Goal: Task Accomplishment & Management: Manage account settings

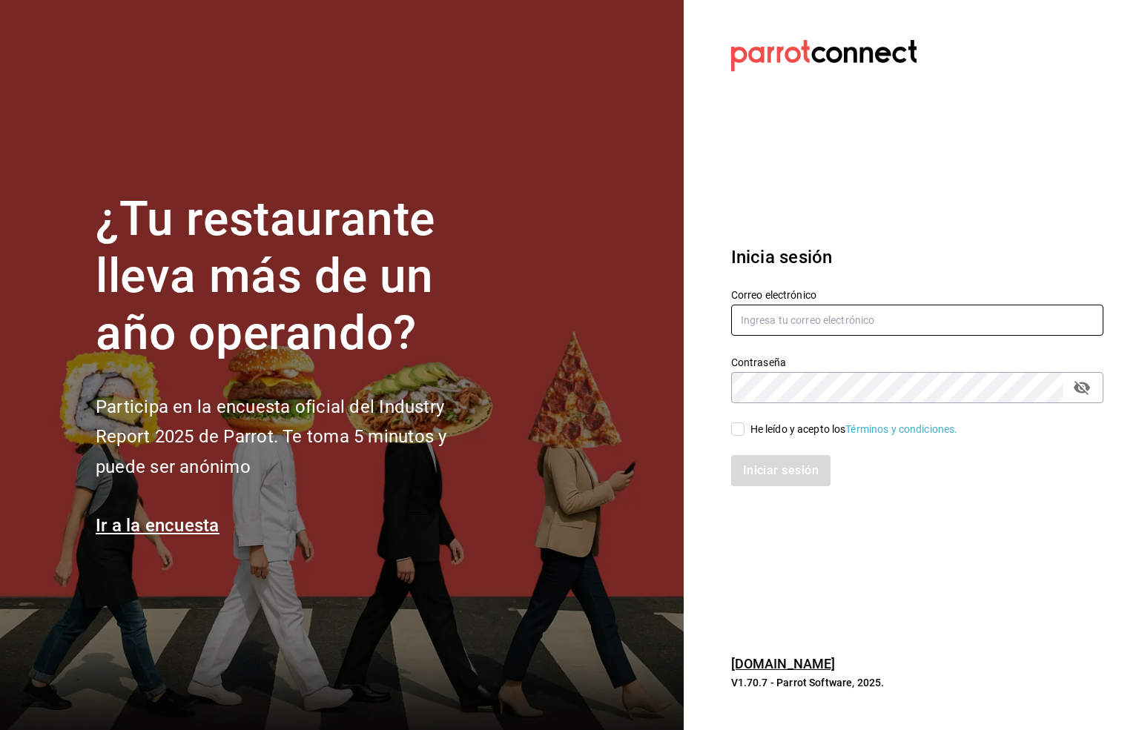
click at [761, 327] on input "text" at bounding box center [917, 320] width 372 height 31
type input "S"
type input "six@vallarta.com"
click at [1081, 390] on icon "passwordField" at bounding box center [1082, 388] width 18 height 18
click at [737, 429] on input "He leído y acepto los Términos y condiciones." at bounding box center [737, 429] width 13 height 13
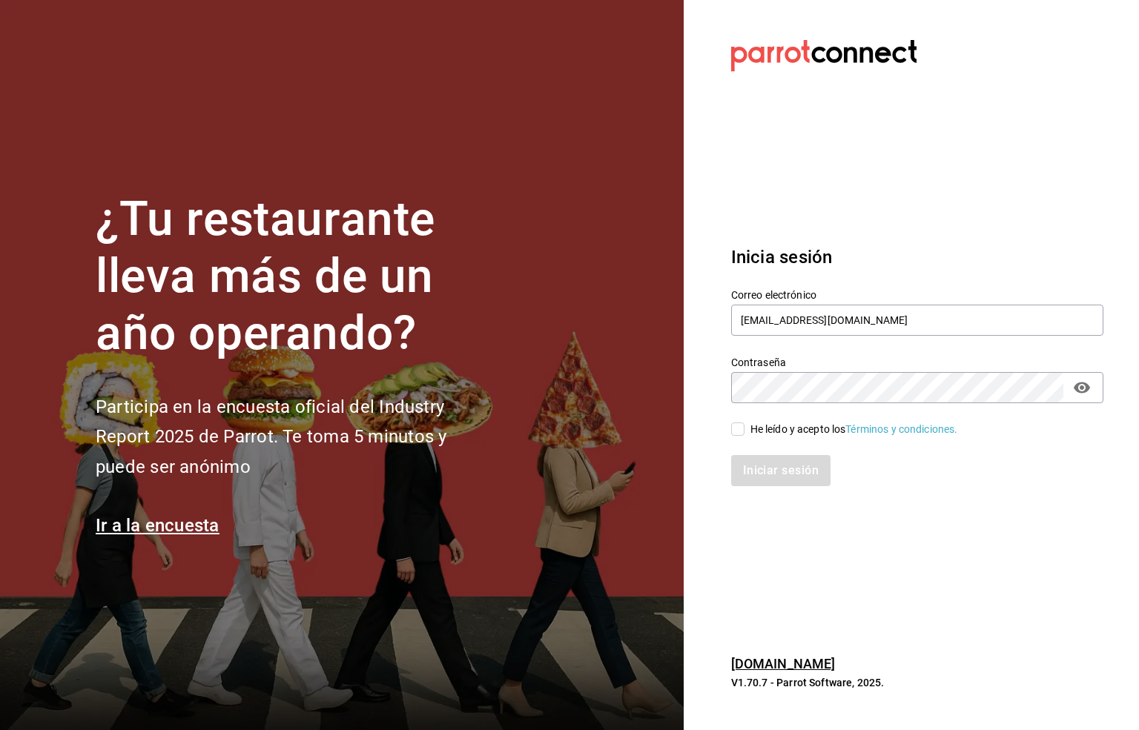
checkbox input "true"
click at [784, 460] on button "Iniciar sesión" at bounding box center [781, 470] width 101 height 31
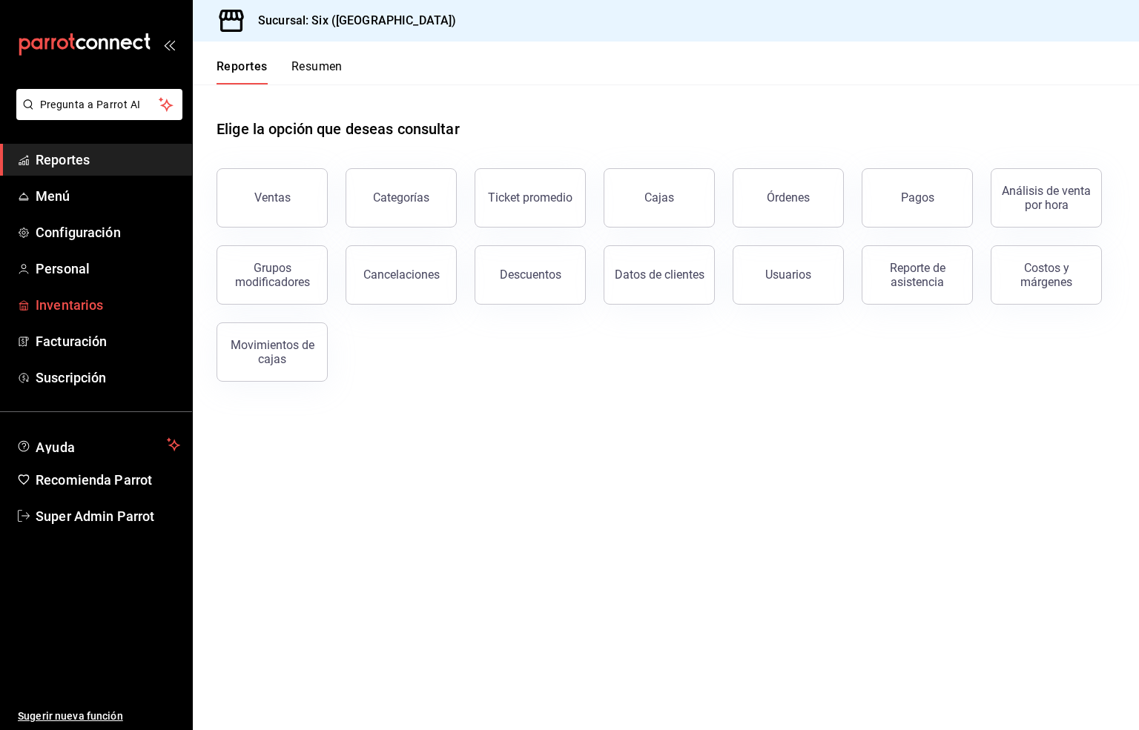
click at [61, 303] on span "Inventarios" at bounding box center [108, 305] width 145 height 20
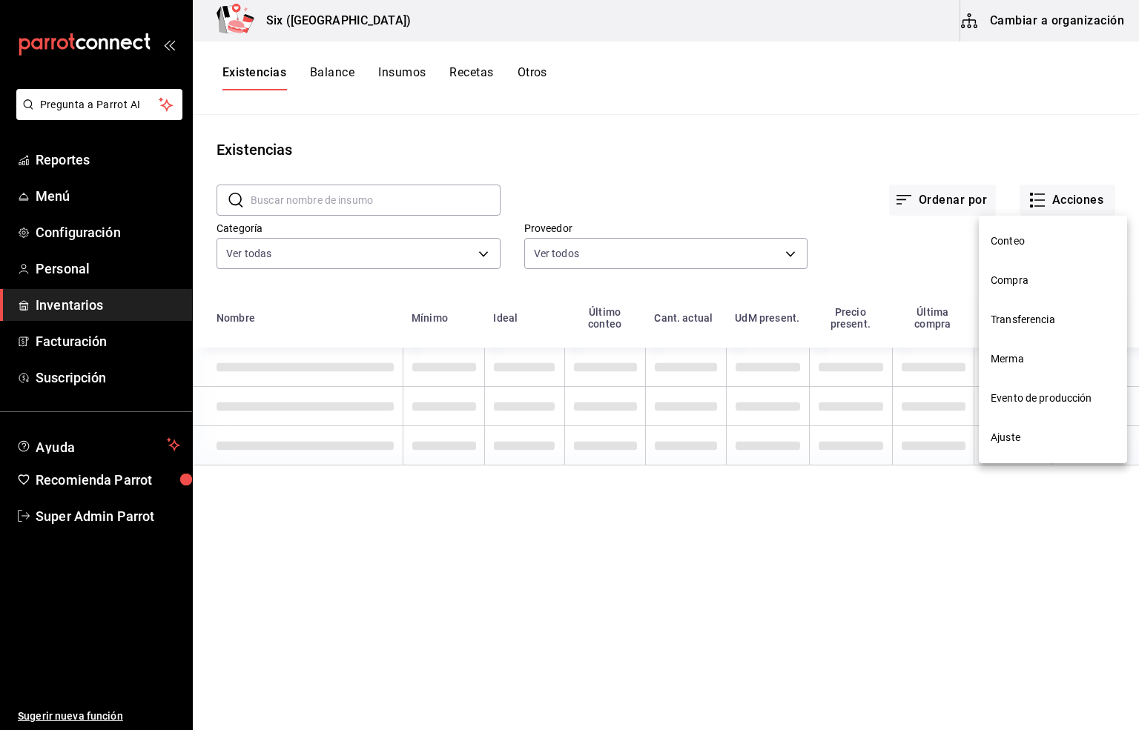
click at [1004, 277] on span "Compra" at bounding box center [1053, 281] width 125 height 16
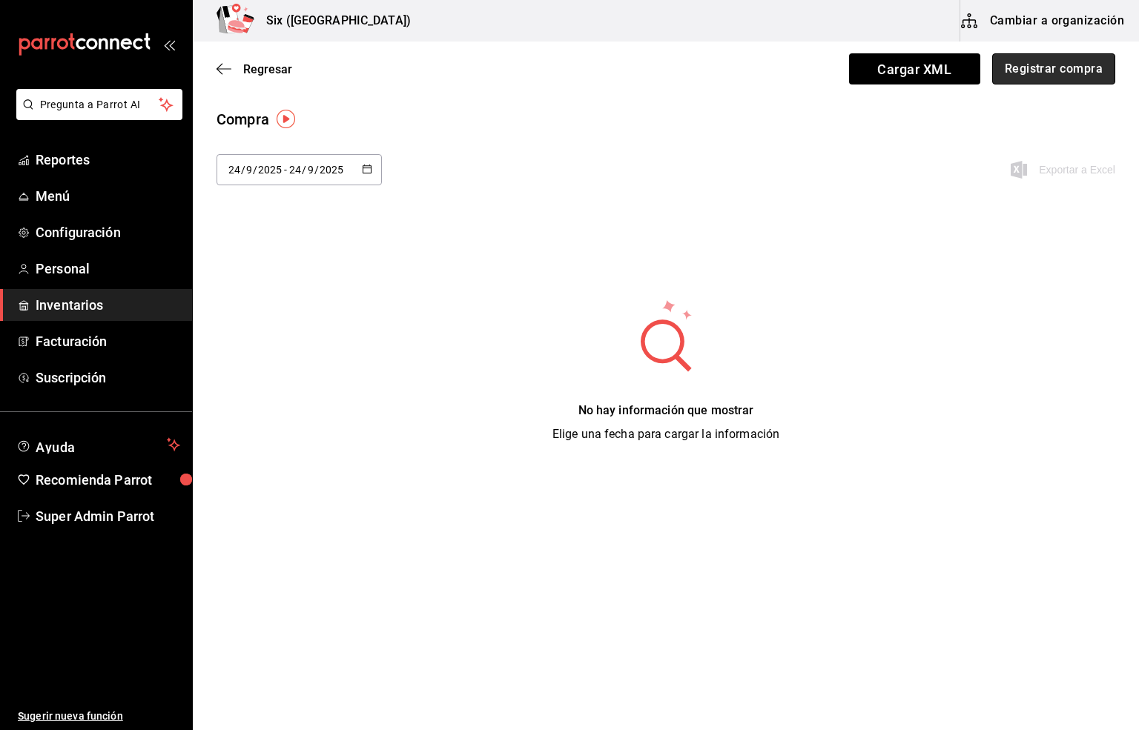
click at [1059, 69] on button "Registrar compra" at bounding box center [1053, 68] width 123 height 31
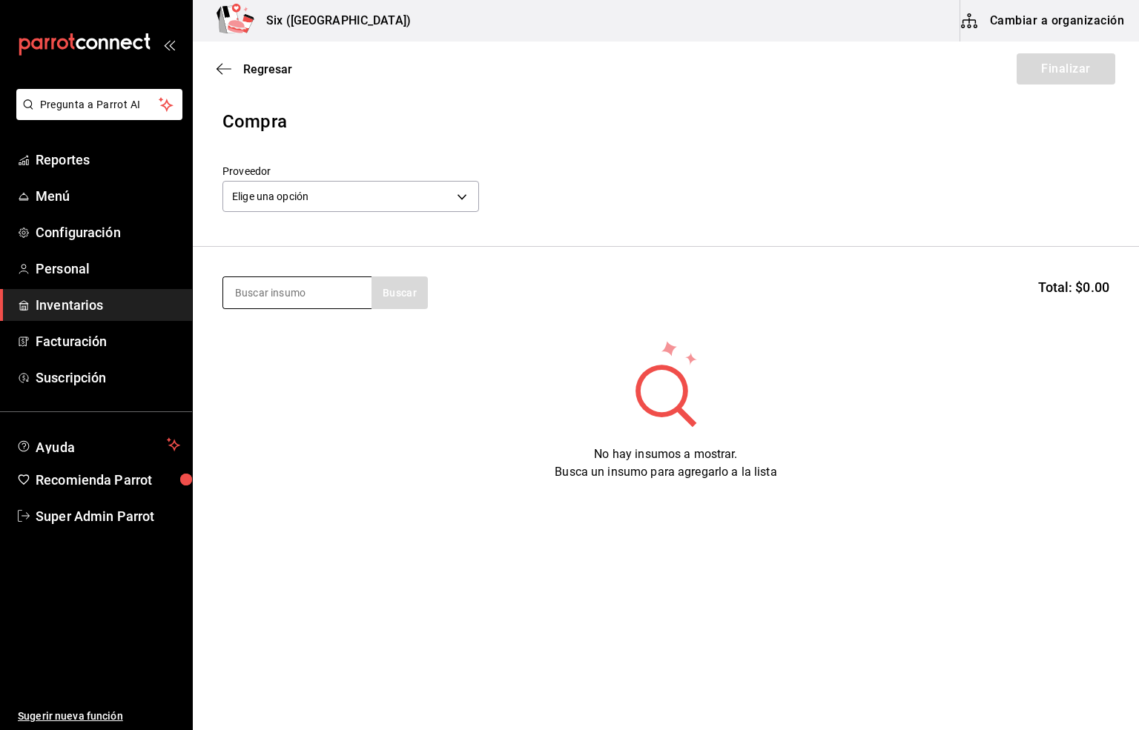
click at [292, 297] on input at bounding box center [297, 292] width 148 height 31
type input "moet"
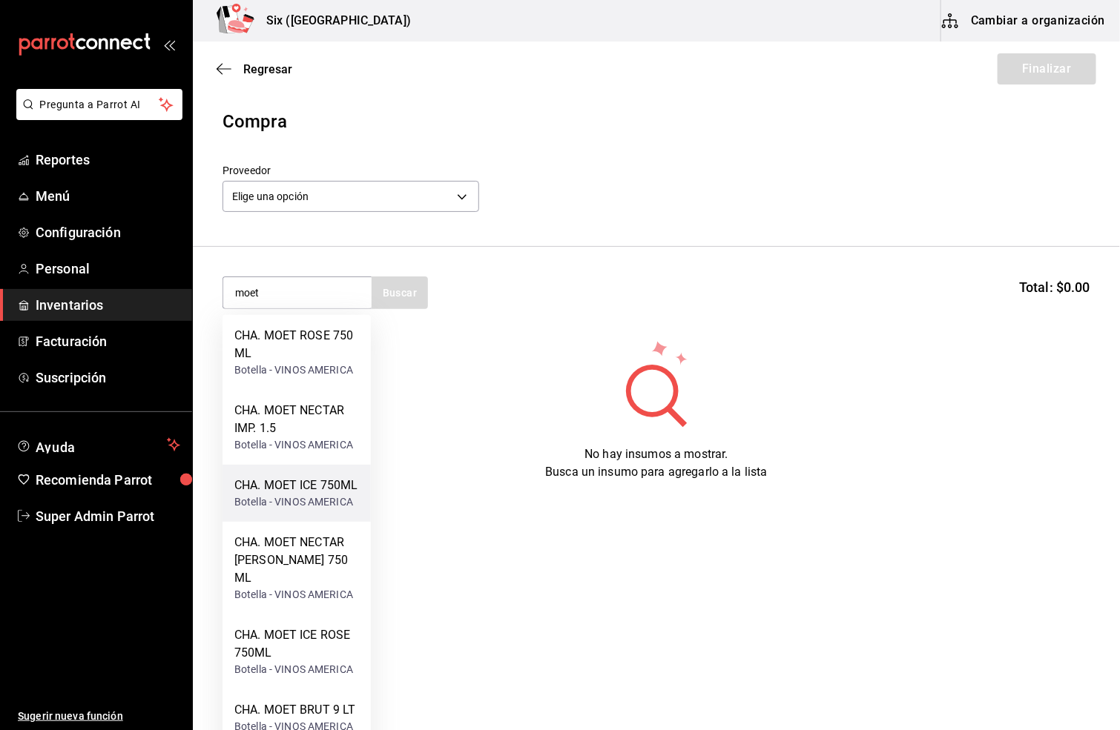
click at [298, 490] on div "CHA. MOET ICE 750ML" at bounding box center [296, 486] width 124 height 18
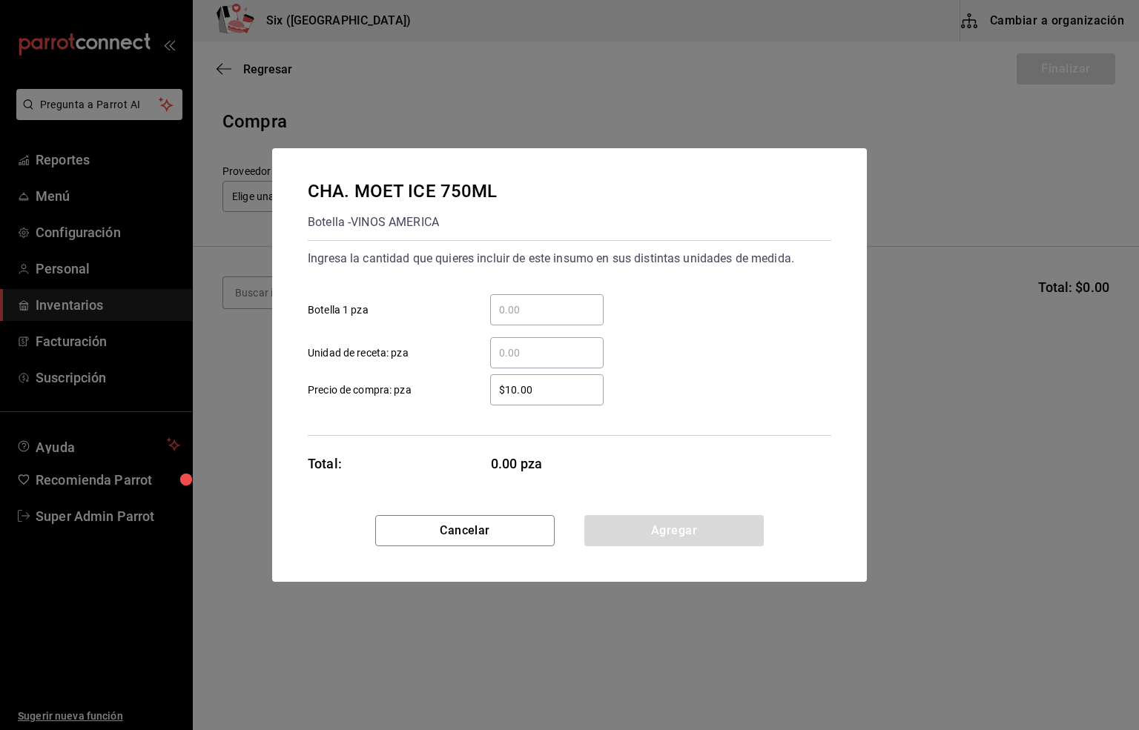
click at [539, 303] on input "​ Botella 1 pza" at bounding box center [546, 310] width 113 height 18
type input "1"
click at [534, 394] on input "$10.00" at bounding box center [546, 390] width 113 height 18
type input "$1,426.81"
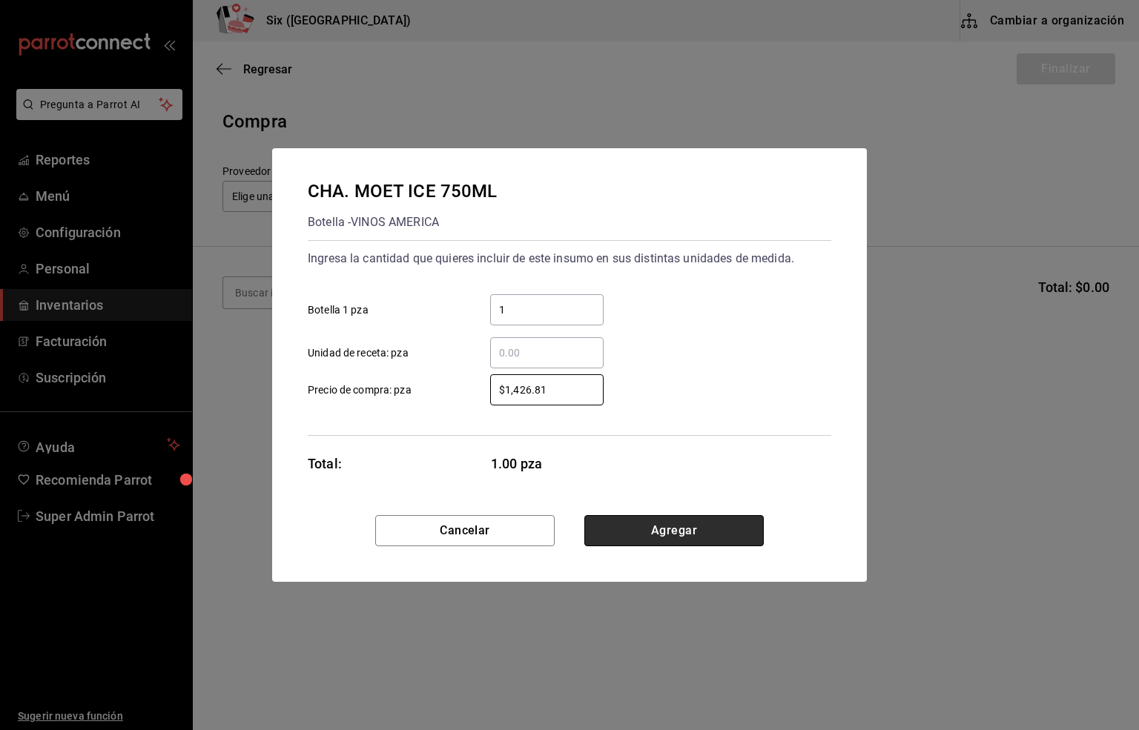
click at [639, 543] on button "Agregar" at bounding box center [673, 530] width 179 height 31
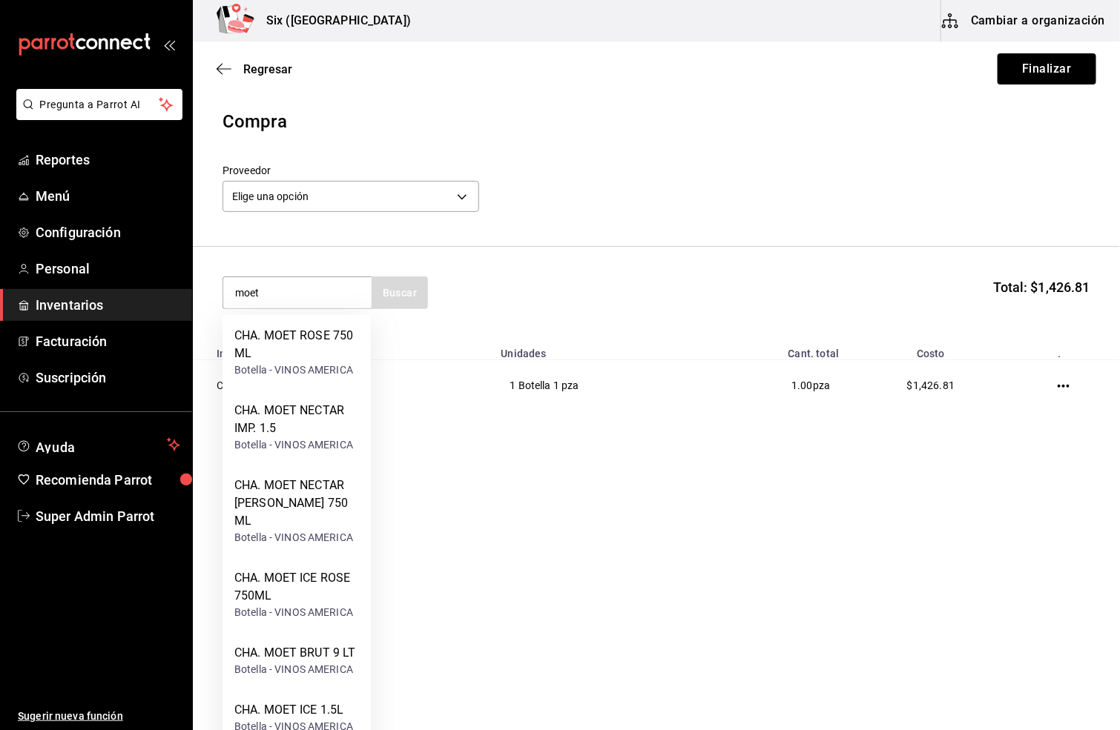
type input "moet"
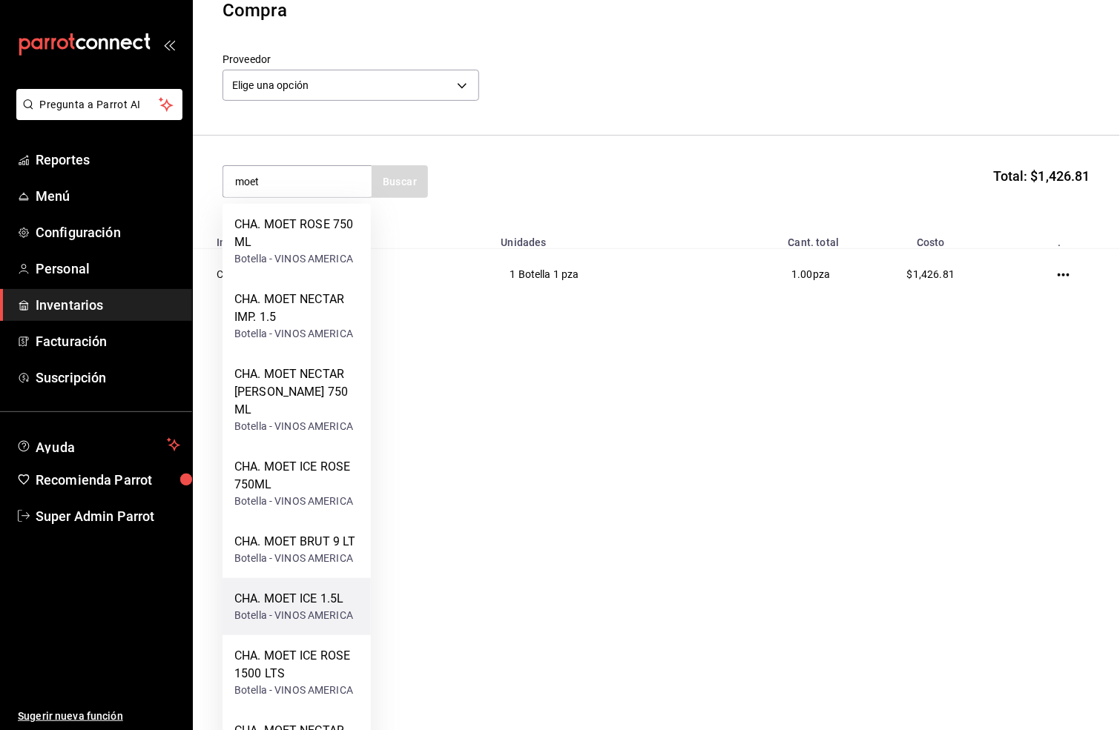
scroll to position [222, 0]
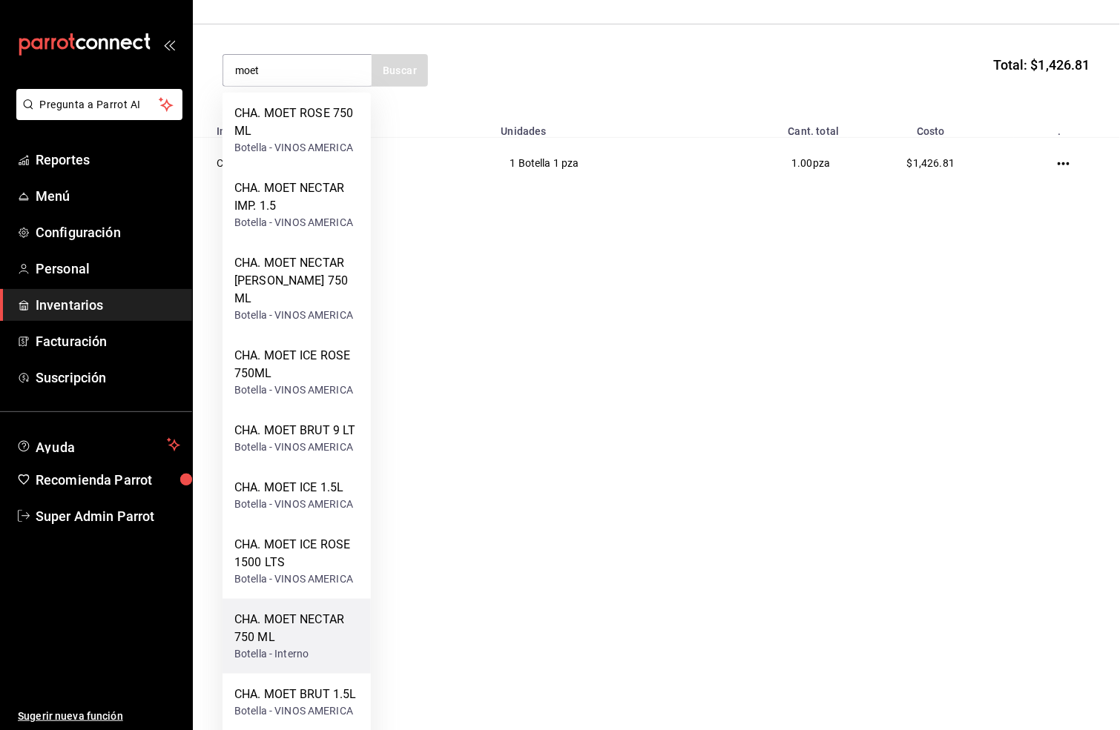
click at [290, 619] on div "CHA. MOET NECTAR 750 ML" at bounding box center [296, 629] width 125 height 36
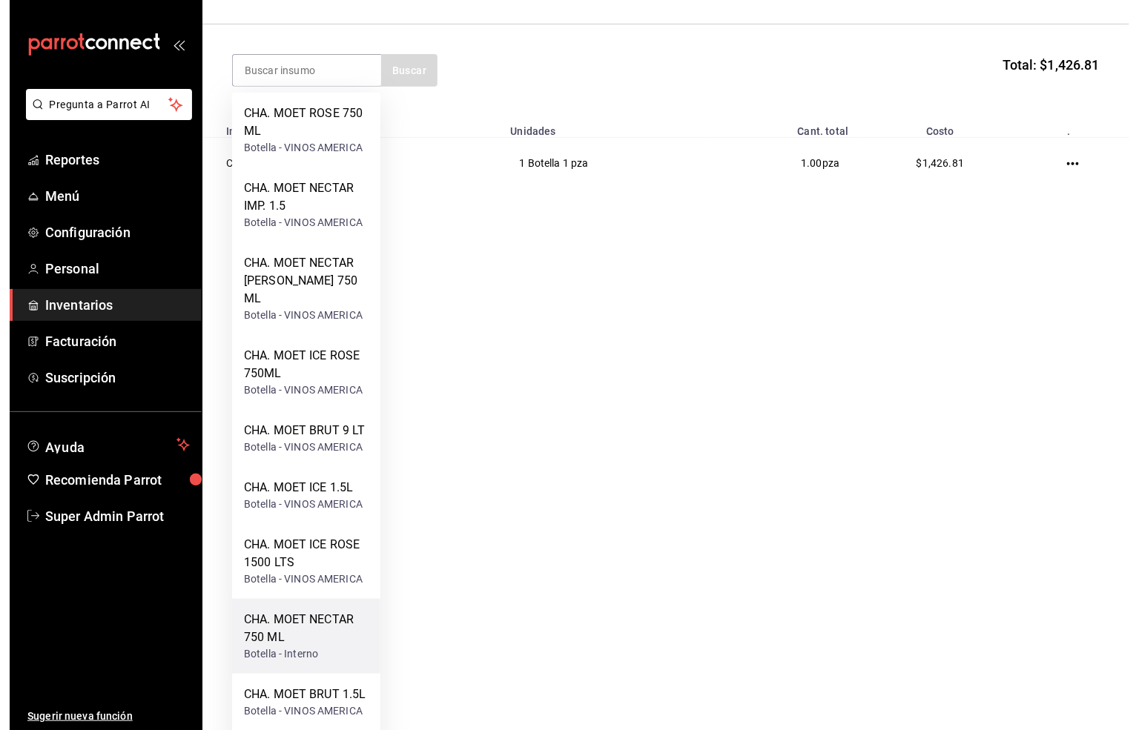
scroll to position [0, 0]
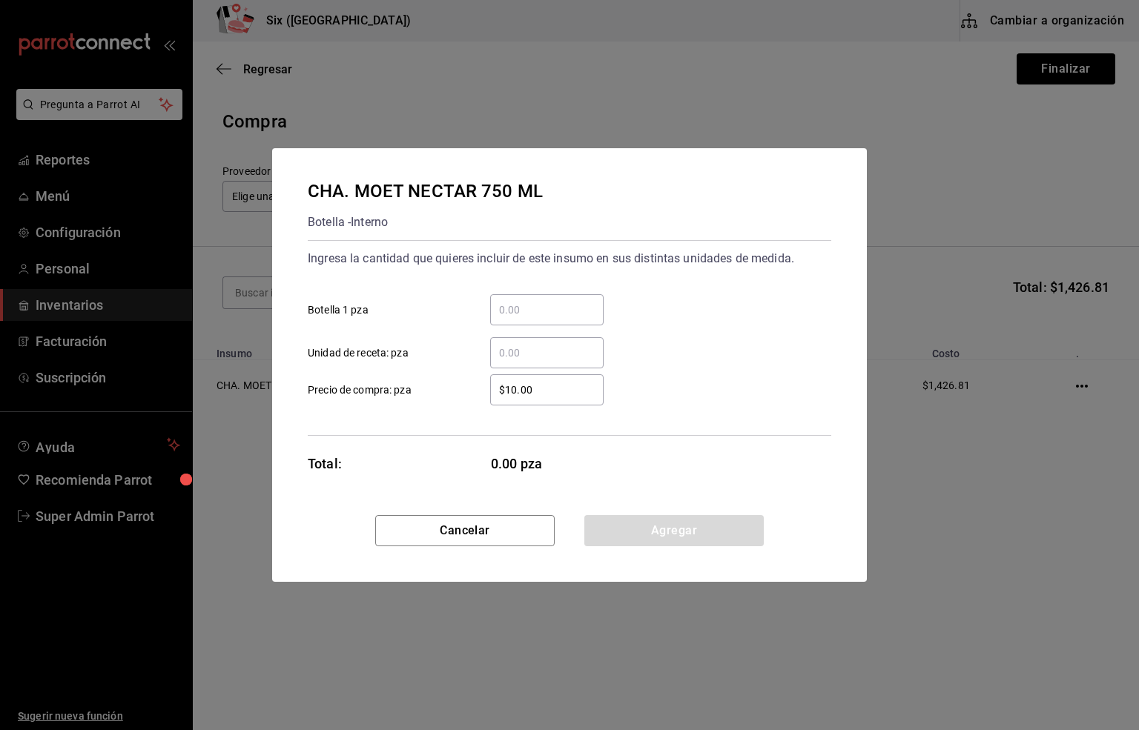
click at [515, 297] on div "​" at bounding box center [546, 309] width 113 height 31
click at [515, 301] on input "​ Botella 1 pza" at bounding box center [546, 310] width 113 height 18
type input "1"
click at [536, 381] on input "$10.00" at bounding box center [546, 390] width 113 height 18
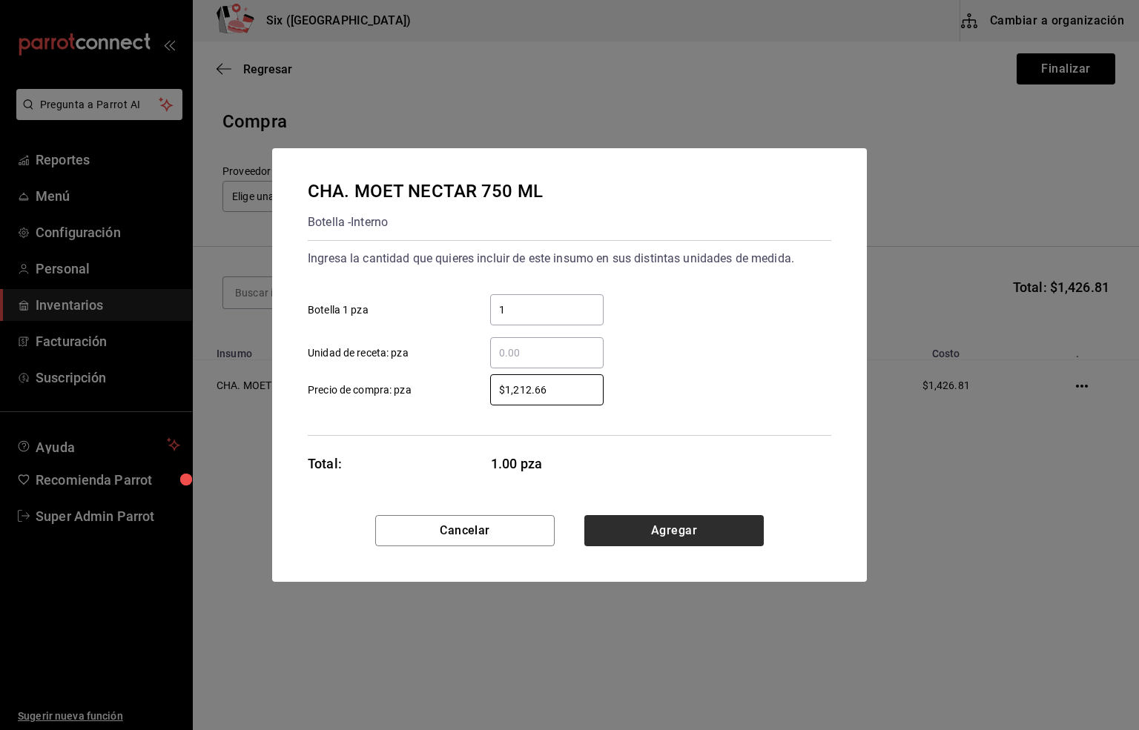
type input "$1,212.66"
click at [690, 528] on button "Agregar" at bounding box center [673, 530] width 179 height 31
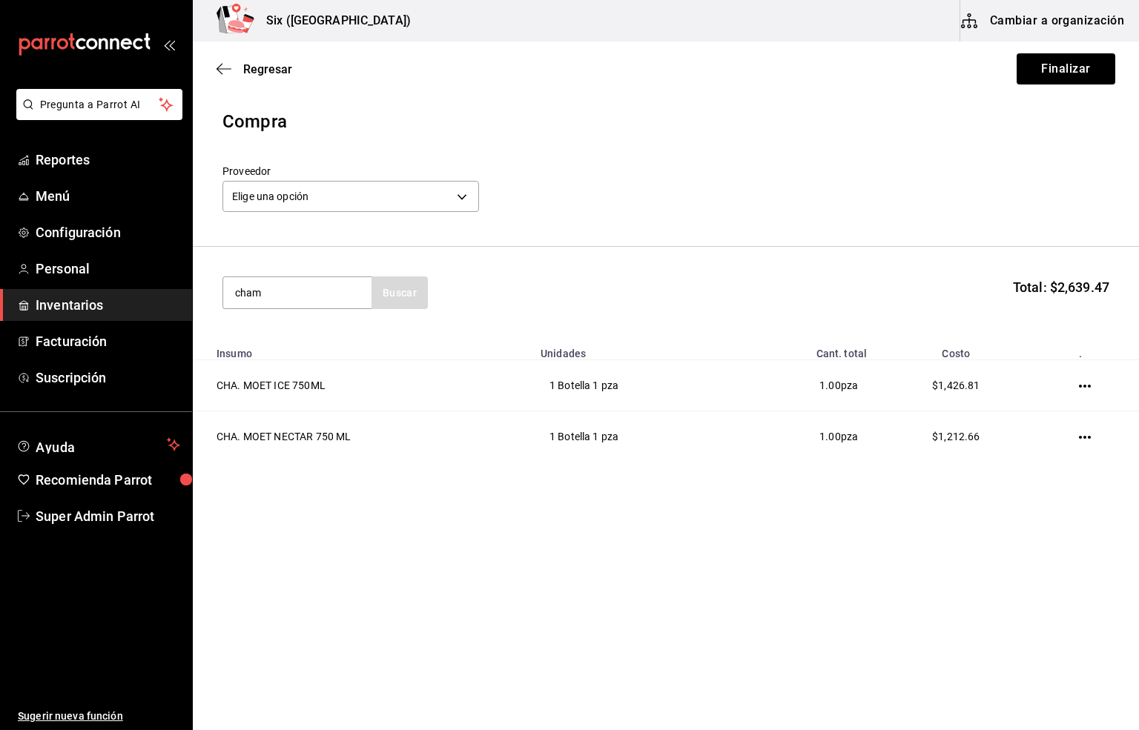
type input "cham"
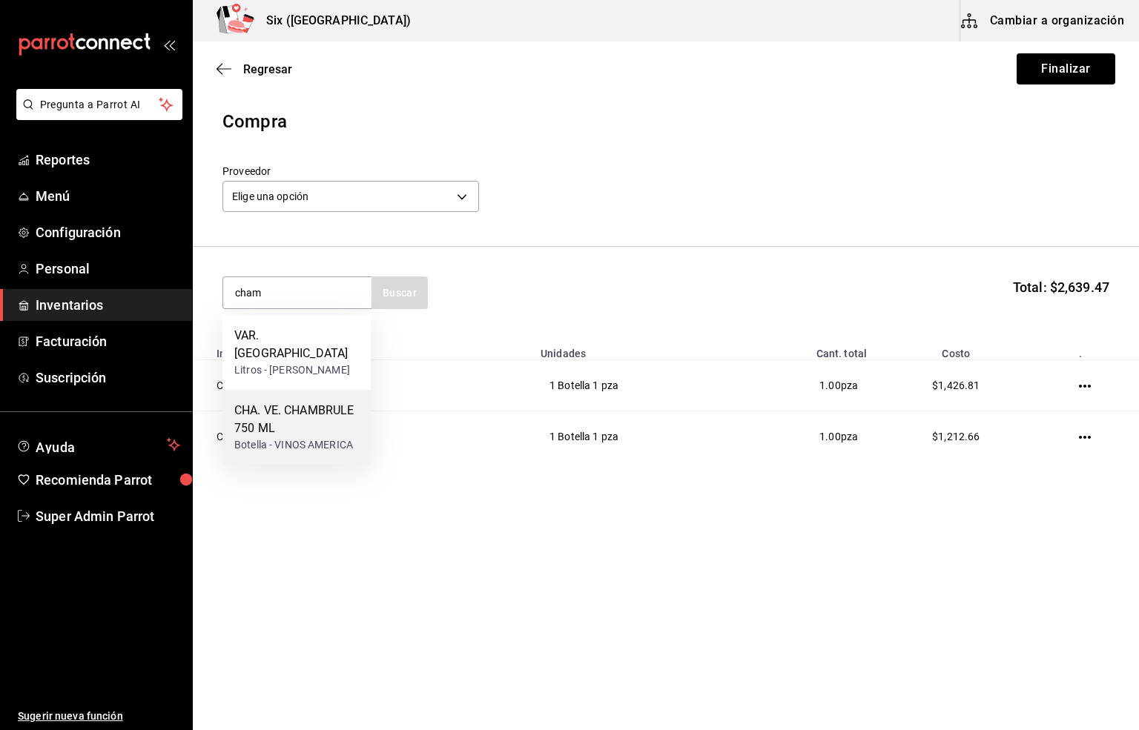
click at [311, 406] on div "CHA. VE. CHAMBRULE 750 ML" at bounding box center [296, 420] width 125 height 36
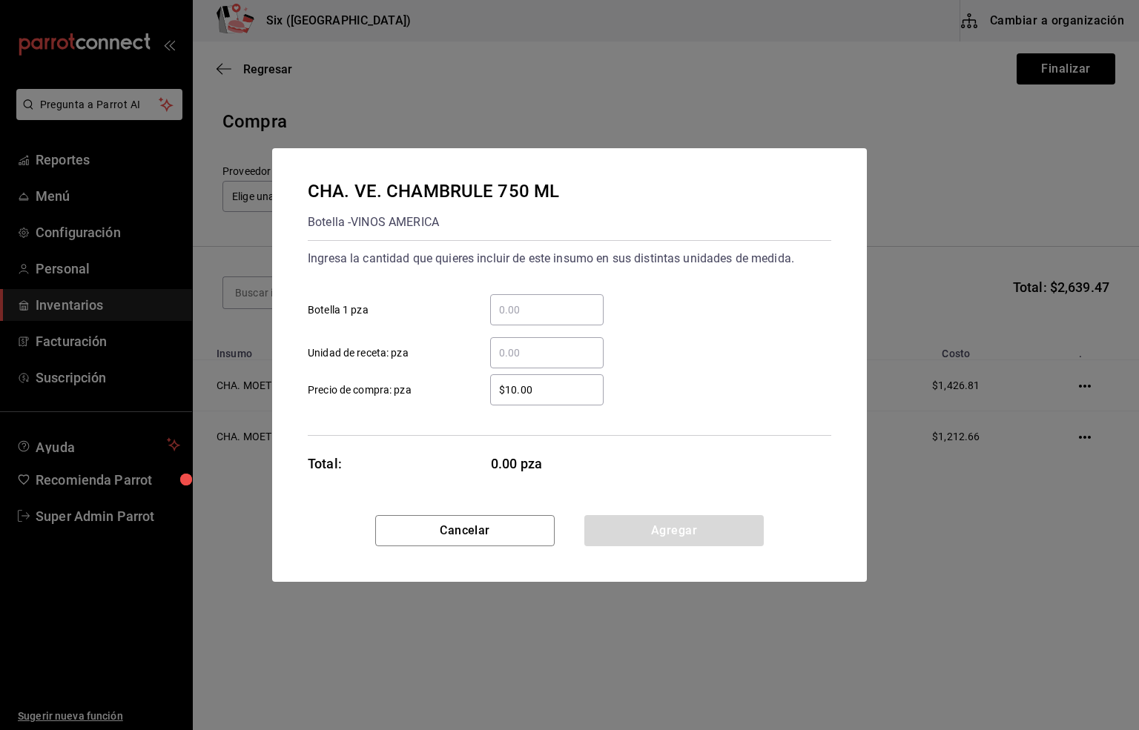
click at [520, 312] on input "​ Botella 1 pza" at bounding box center [546, 310] width 113 height 18
type input "5"
click at [535, 398] on input "$10.00" at bounding box center [546, 390] width 113 height 18
type input "$137.23"
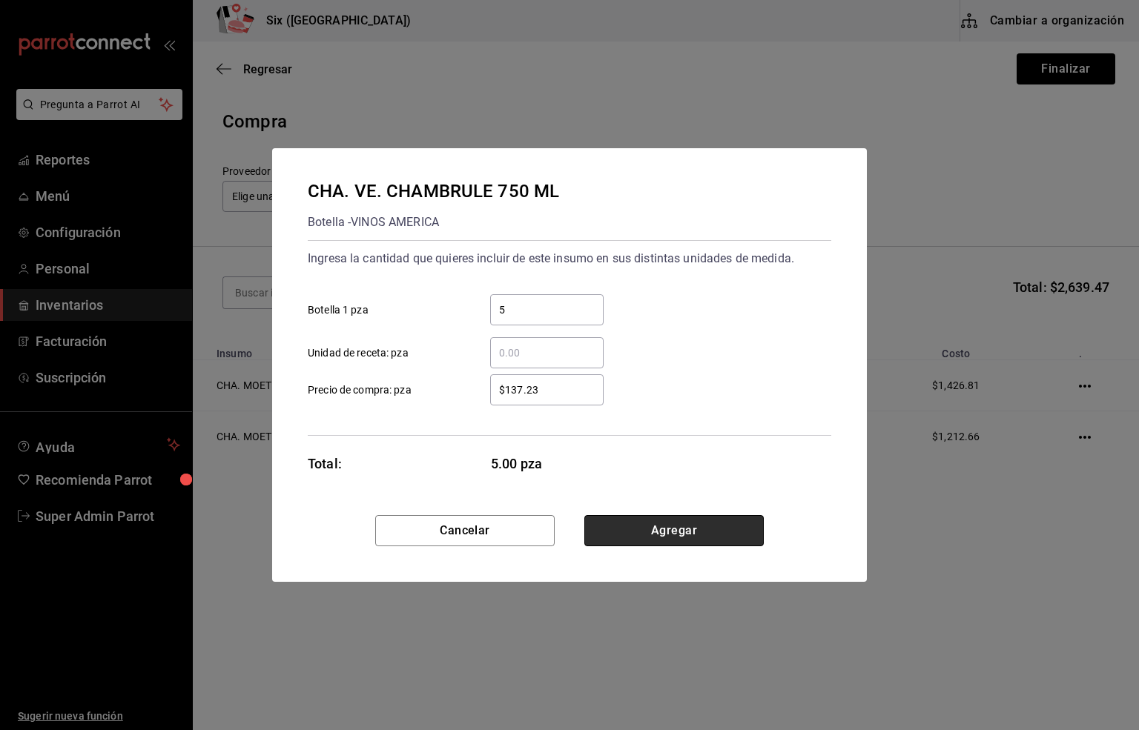
click at [649, 527] on button "Agregar" at bounding box center [673, 530] width 179 height 31
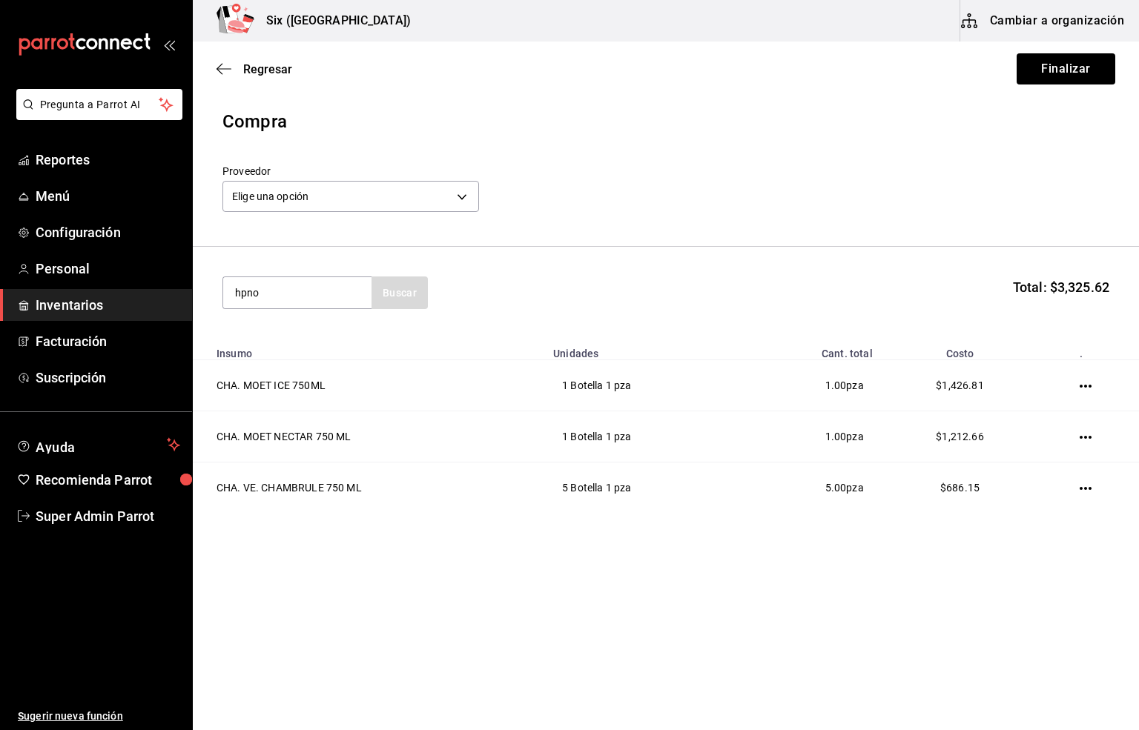
type input "hpno"
click at [294, 336] on div "LIC. HPNOTIQ 750 ML" at bounding box center [293, 336] width 119 height 18
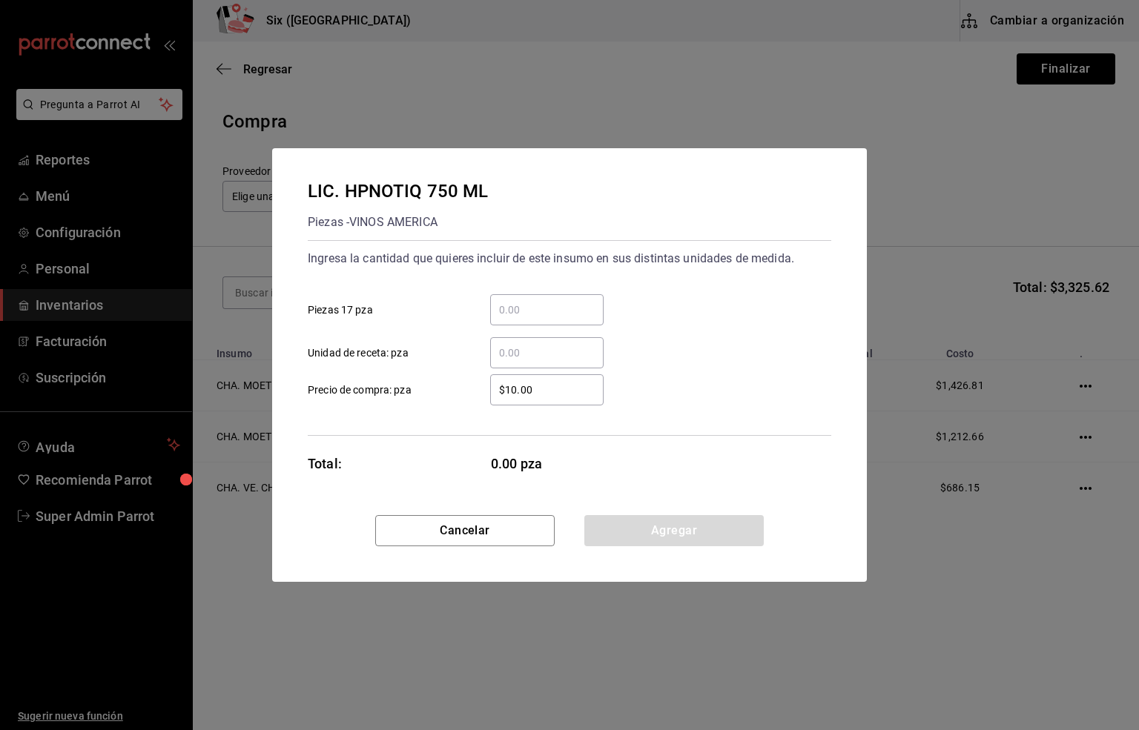
click at [552, 308] on input "​ Piezas 17 pza" at bounding box center [546, 310] width 113 height 18
click at [552, 388] on input "$10.00" at bounding box center [546, 390] width 113 height 18
click at [512, 317] on input "4" at bounding box center [546, 310] width 113 height 18
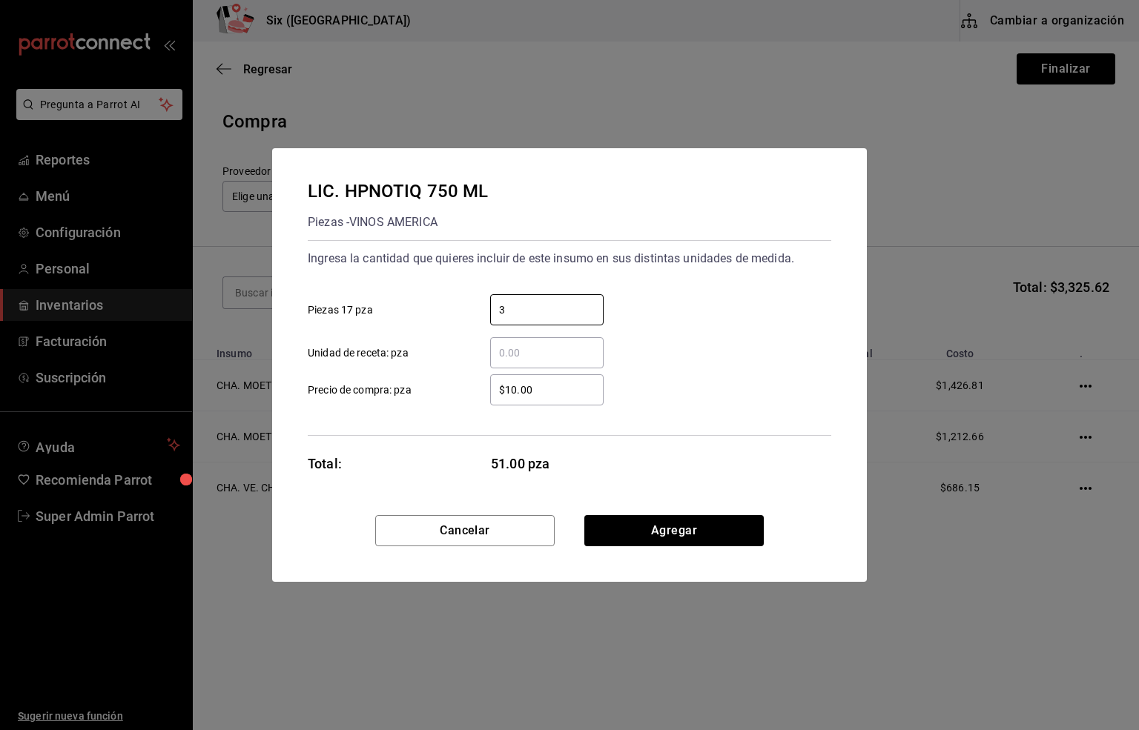
type input "3"
click at [532, 383] on input "$10.00" at bounding box center [546, 390] width 113 height 18
type input "$465.52"
click at [664, 532] on button "Agregar" at bounding box center [673, 530] width 179 height 31
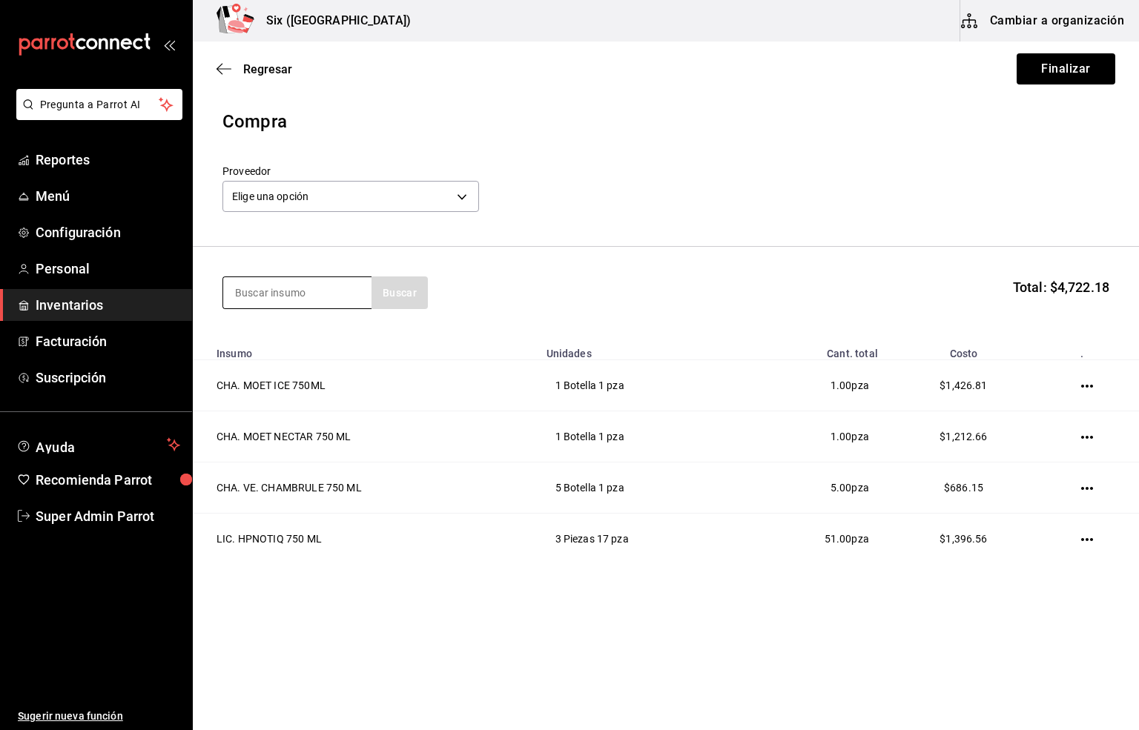
click at [290, 294] on input at bounding box center [297, 292] width 148 height 31
type input "jagg"
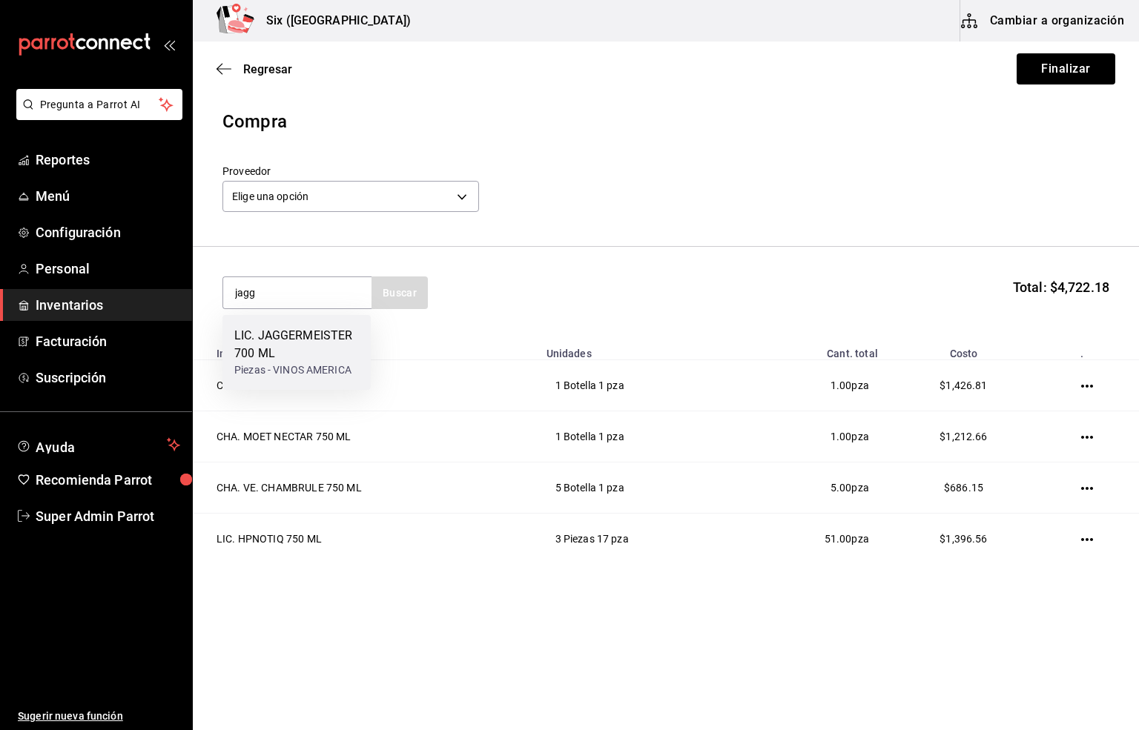
click at [290, 337] on div "LIC. JAGGERMEISTER 700 ML" at bounding box center [296, 345] width 125 height 36
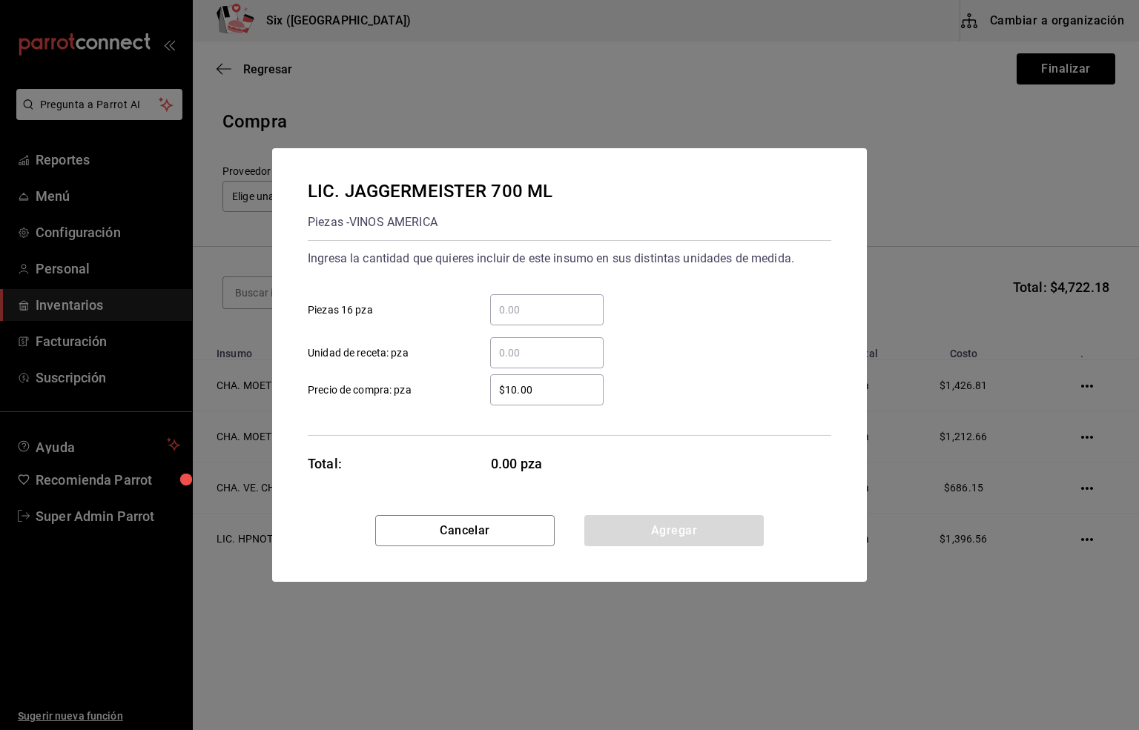
click at [541, 299] on div "​" at bounding box center [546, 309] width 113 height 31
click at [541, 301] on input "​ Piezas 16 pza" at bounding box center [546, 310] width 113 height 18
type input "4"
click at [534, 392] on input "$10.00" at bounding box center [546, 390] width 113 height 18
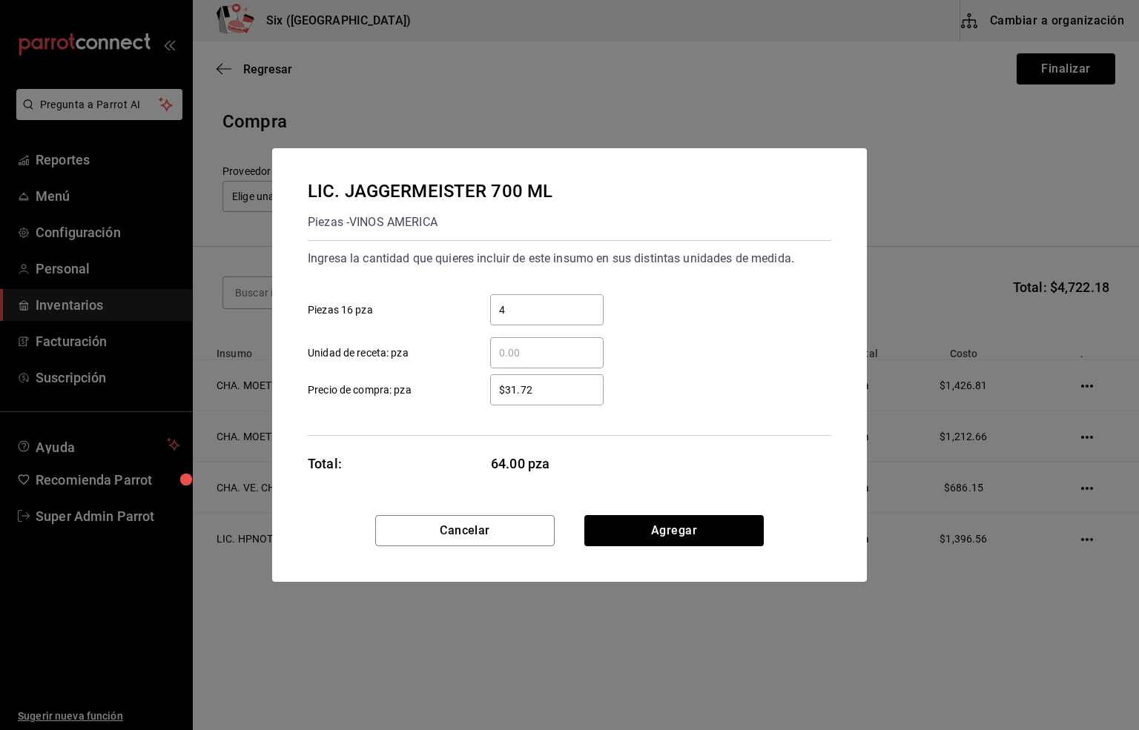
click at [510, 390] on input "$31.72" at bounding box center [546, 390] width 113 height 18
type input "$301.72"
click at [644, 532] on button "Agregar" at bounding box center [673, 530] width 179 height 31
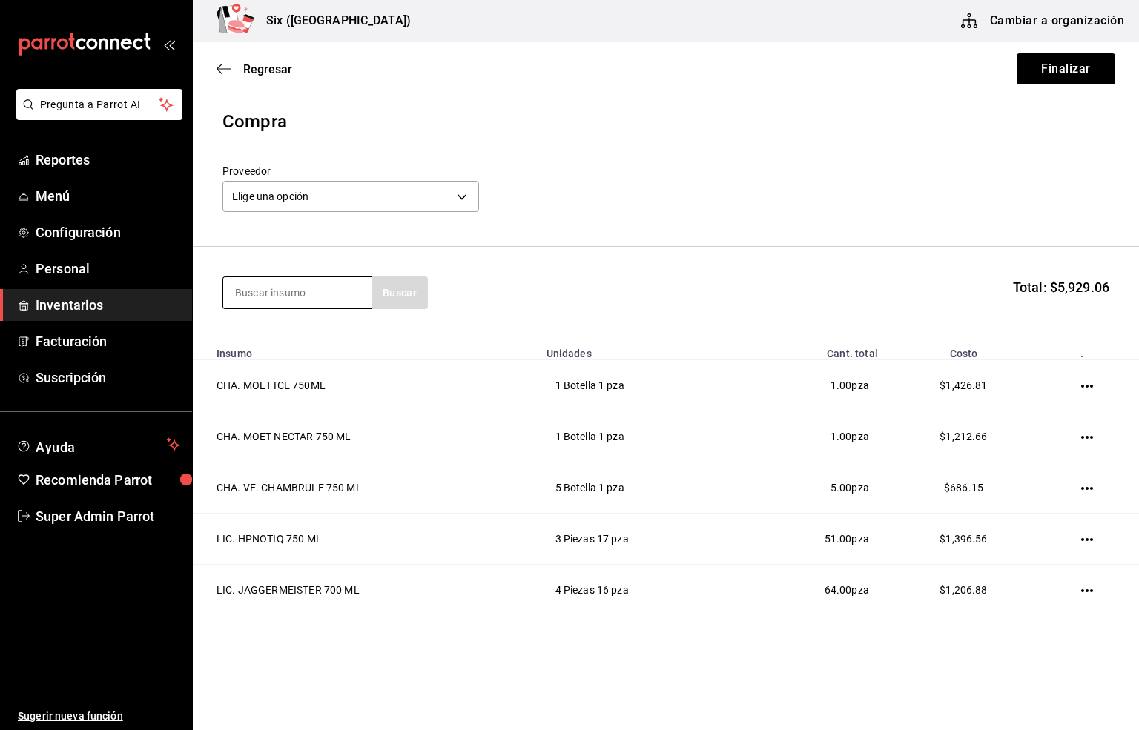
click at [265, 290] on input at bounding box center [297, 292] width 148 height 31
type input "bacardi"
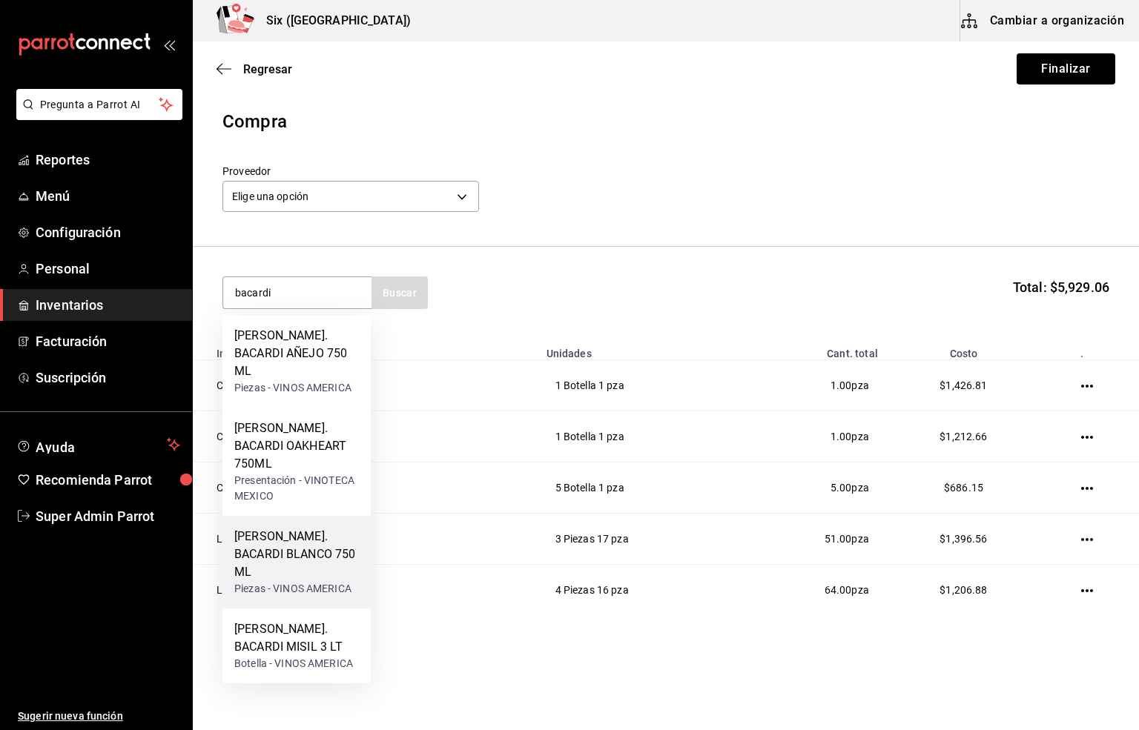
click at [305, 528] on div "[PERSON_NAME]. BACARDI BLANCO 750 ML" at bounding box center [296, 554] width 125 height 53
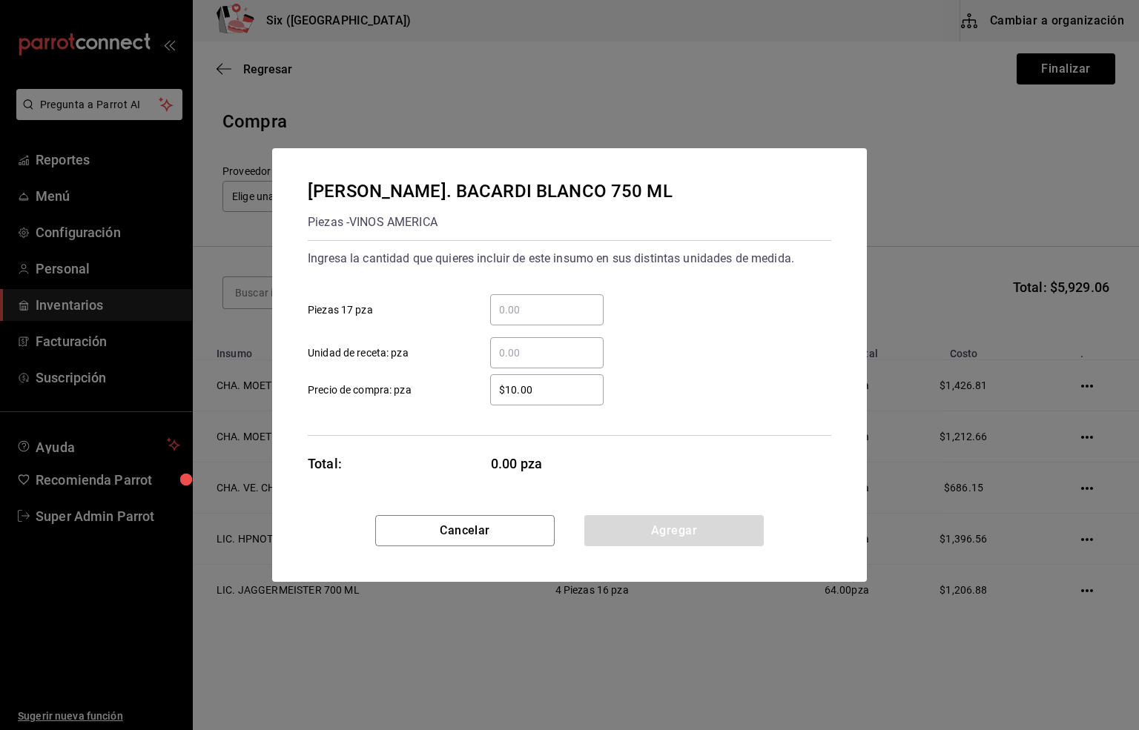
click at [516, 308] on input "​ Piezas 17 pza" at bounding box center [546, 310] width 113 height 18
type input "6"
click at [537, 381] on input "$10.00" at bounding box center [546, 390] width 113 height 18
type input "$126.72"
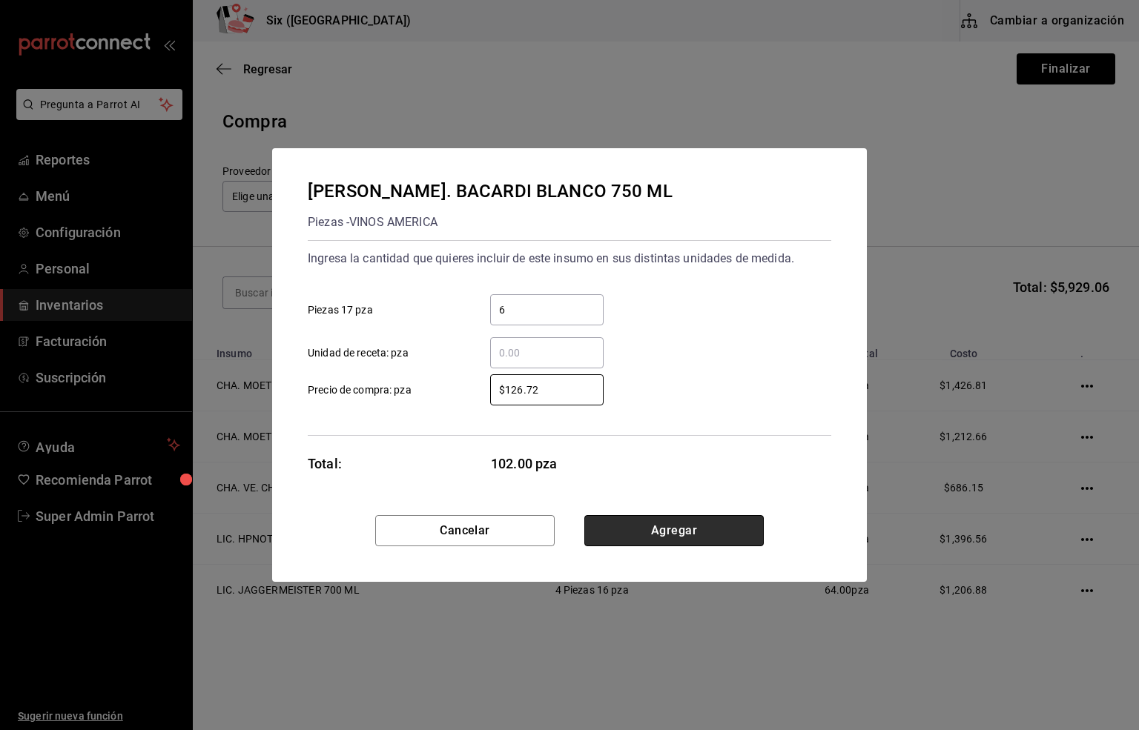
click at [707, 527] on button "Agregar" at bounding box center [673, 530] width 179 height 31
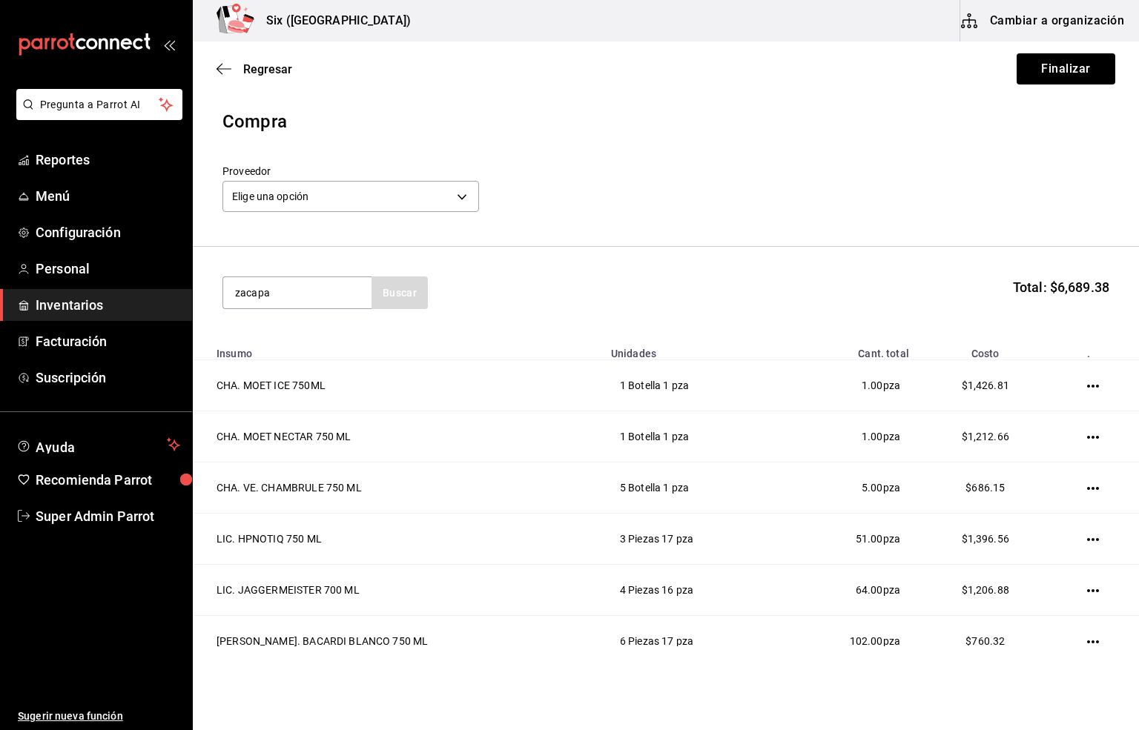
type input "zacapa"
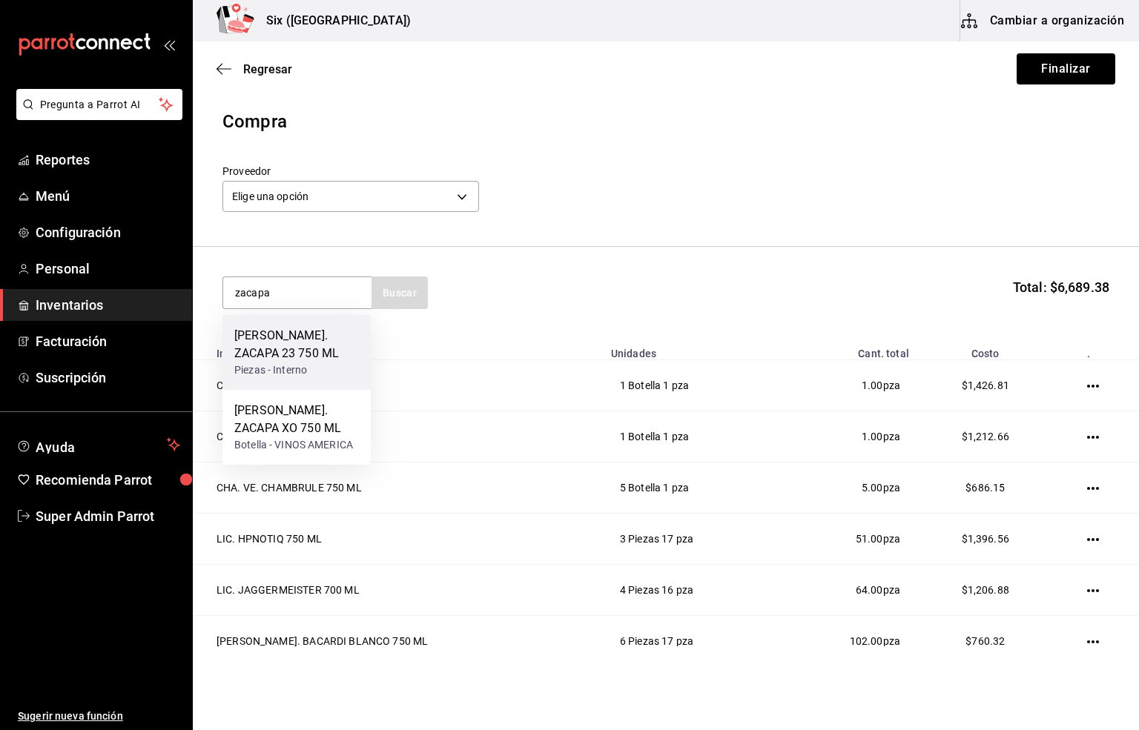
click at [294, 345] on div "[PERSON_NAME]. ZACAPA 23 750 ML" at bounding box center [296, 345] width 125 height 36
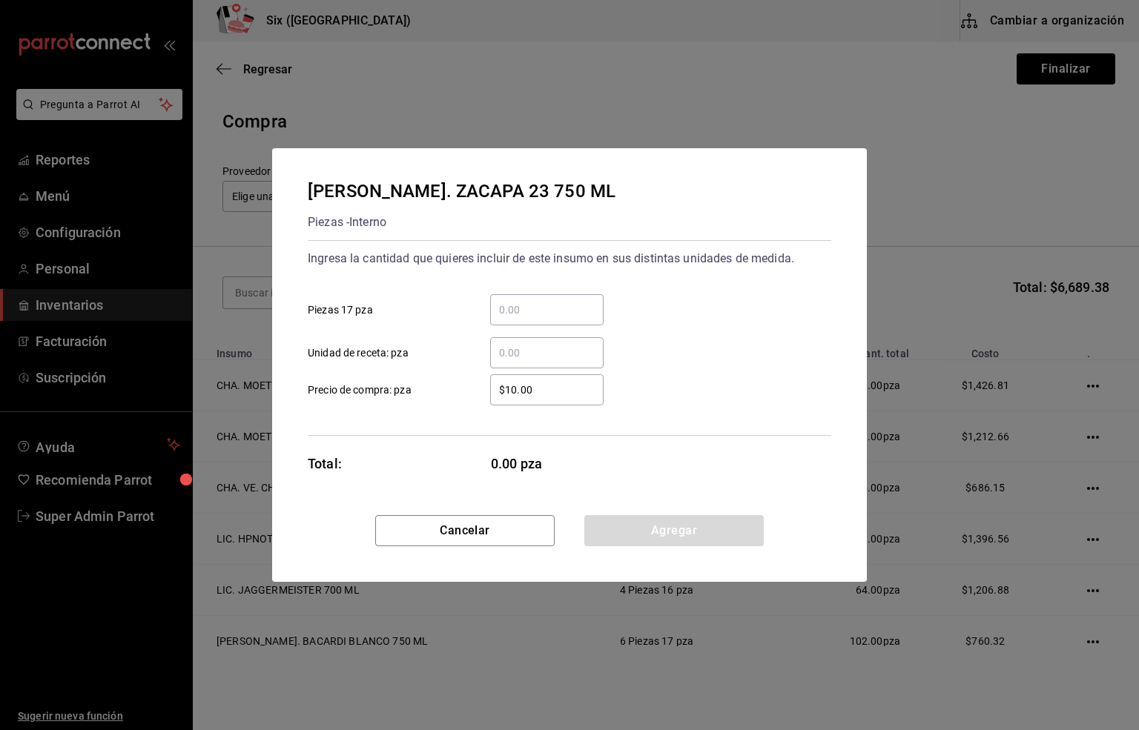
click at [509, 305] on input "​ Piezas 17 pza" at bounding box center [546, 310] width 113 height 18
type input "1"
click at [547, 389] on input "$10.00" at bounding box center [546, 390] width 113 height 18
type input "$1,076.25"
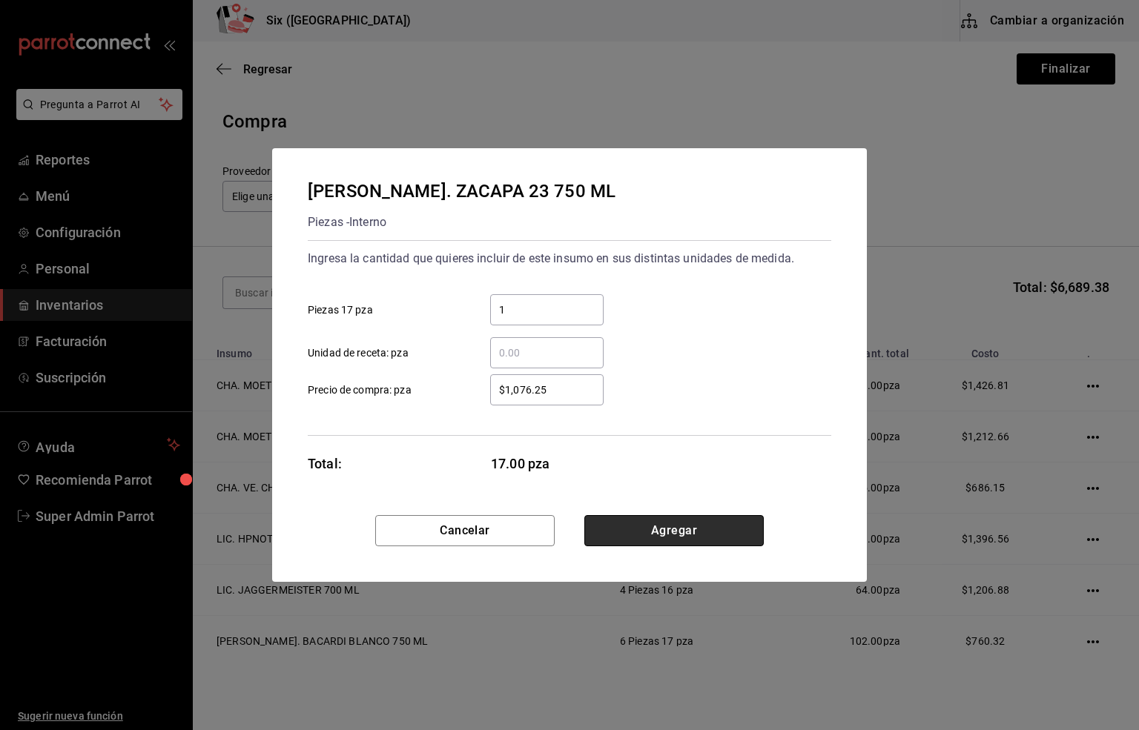
click at [681, 534] on button "Agregar" at bounding box center [673, 530] width 179 height 31
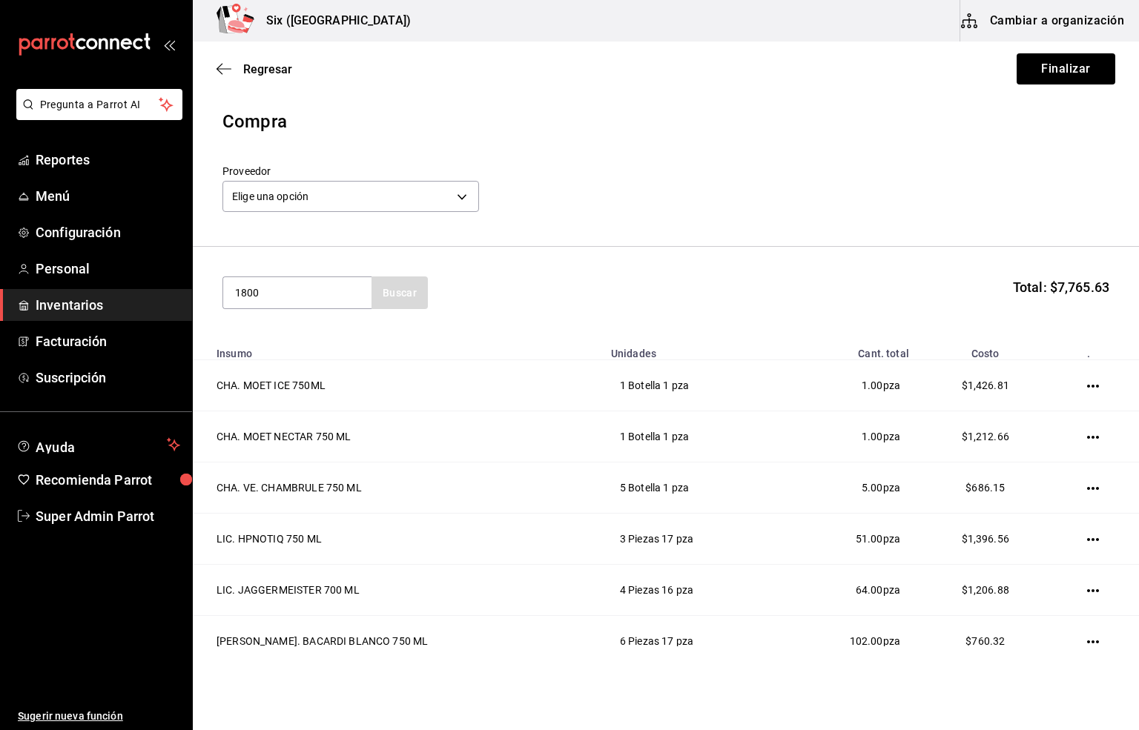
type input "1800"
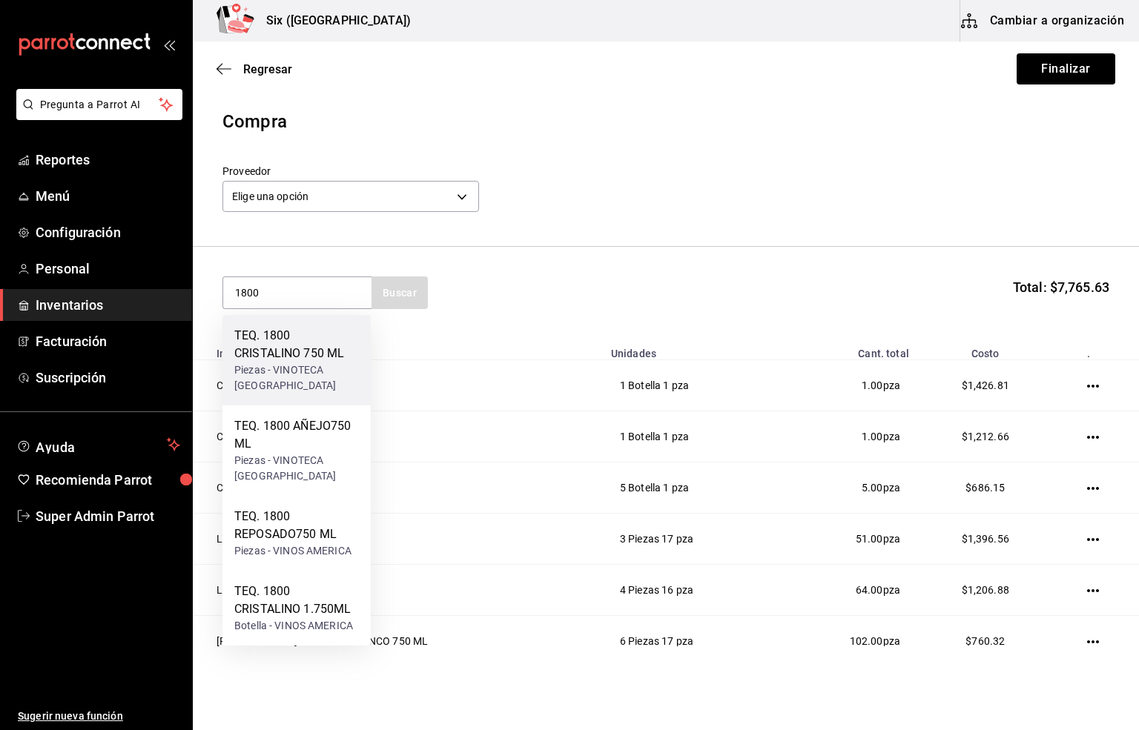
click at [254, 348] on div "TEQ. 1800 CRISTALINO 750 ML" at bounding box center [296, 345] width 125 height 36
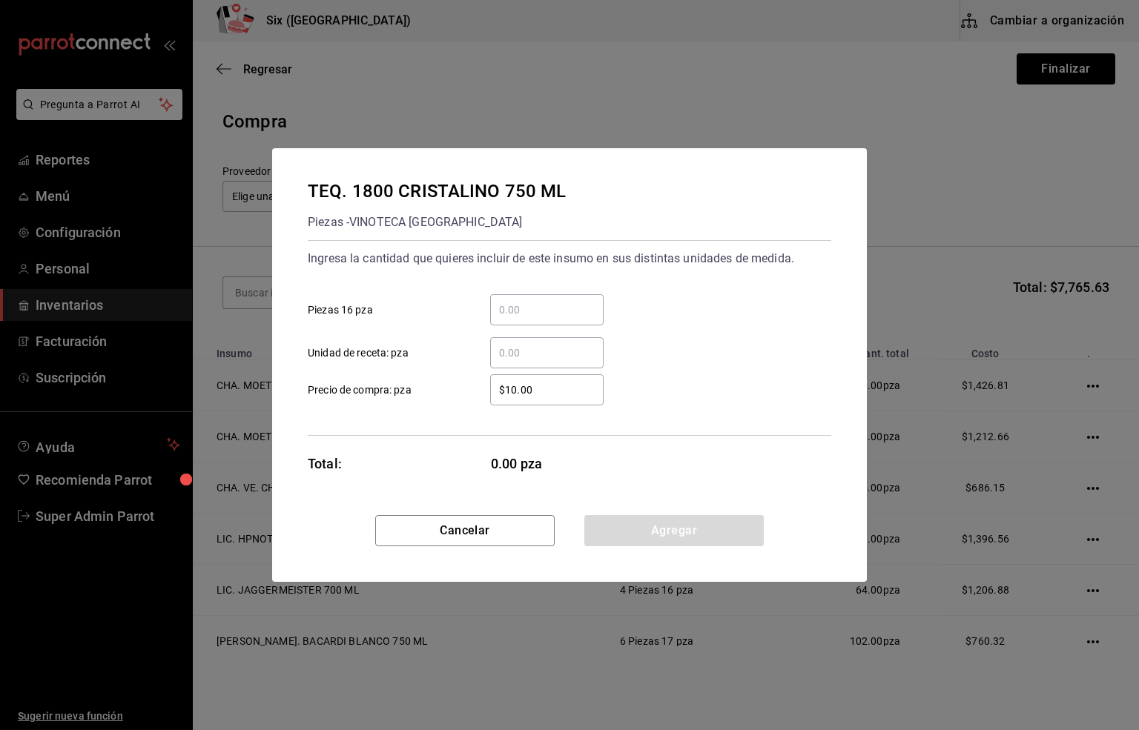
click at [503, 311] on input "​ Piezas 16 pza" at bounding box center [546, 310] width 113 height 18
type input "8"
click at [532, 390] on input "$10.00" at bounding box center [546, 390] width 113 height 18
type input "$560.57"
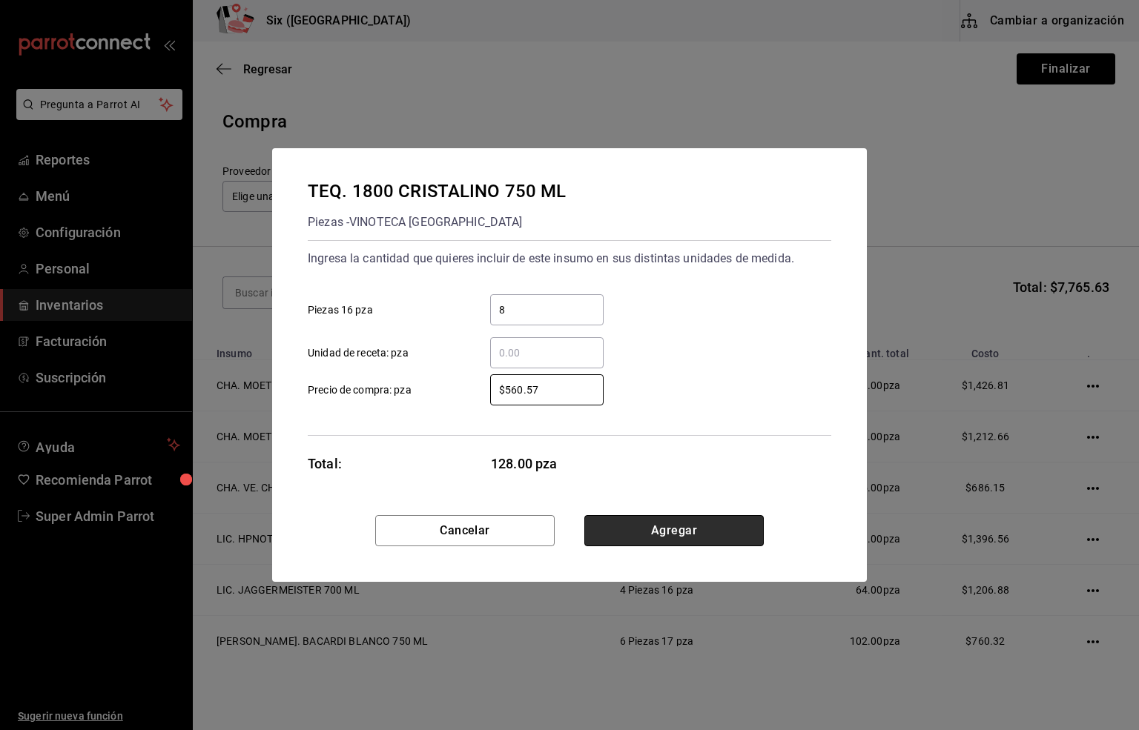
click at [678, 534] on button "Agregar" at bounding box center [673, 530] width 179 height 31
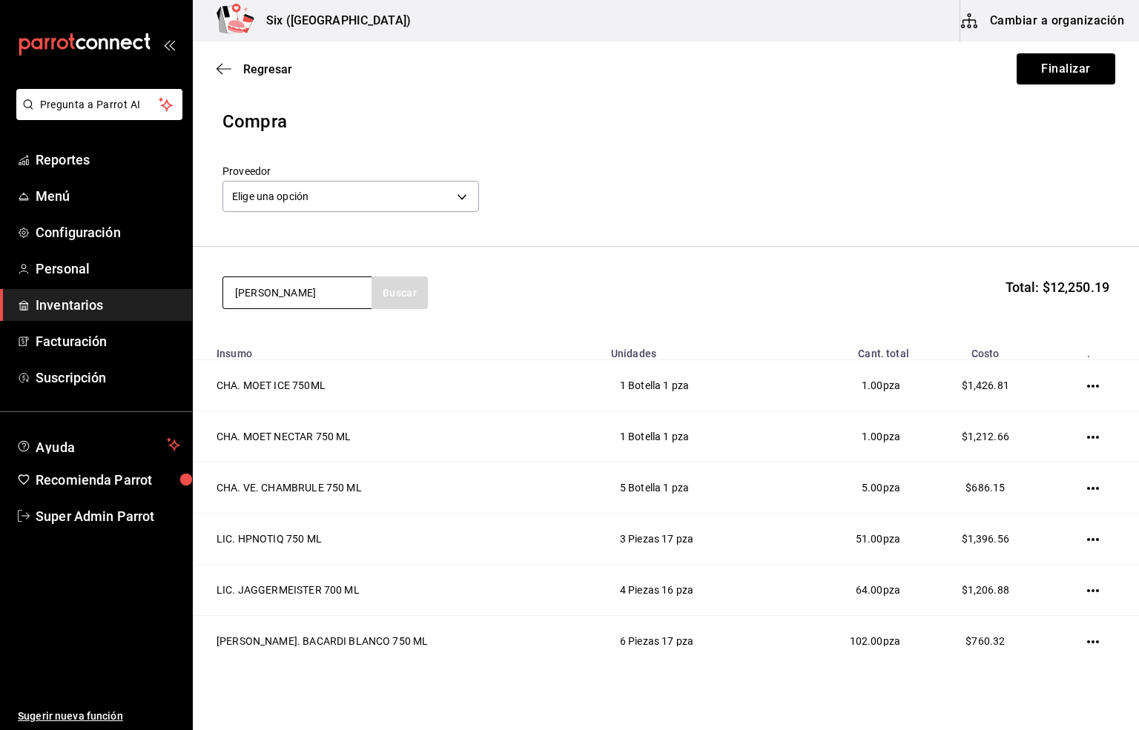
type input "[PERSON_NAME]"
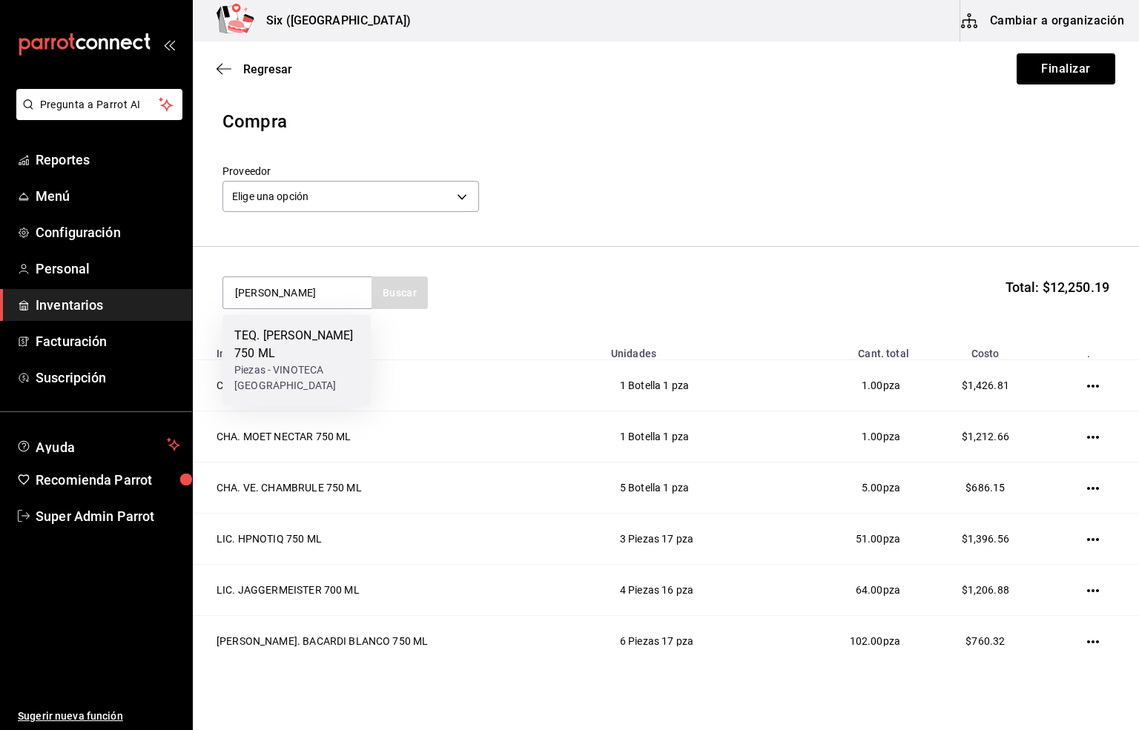
click at [285, 340] on div "TEQ. [PERSON_NAME] 750 ML" at bounding box center [296, 345] width 125 height 36
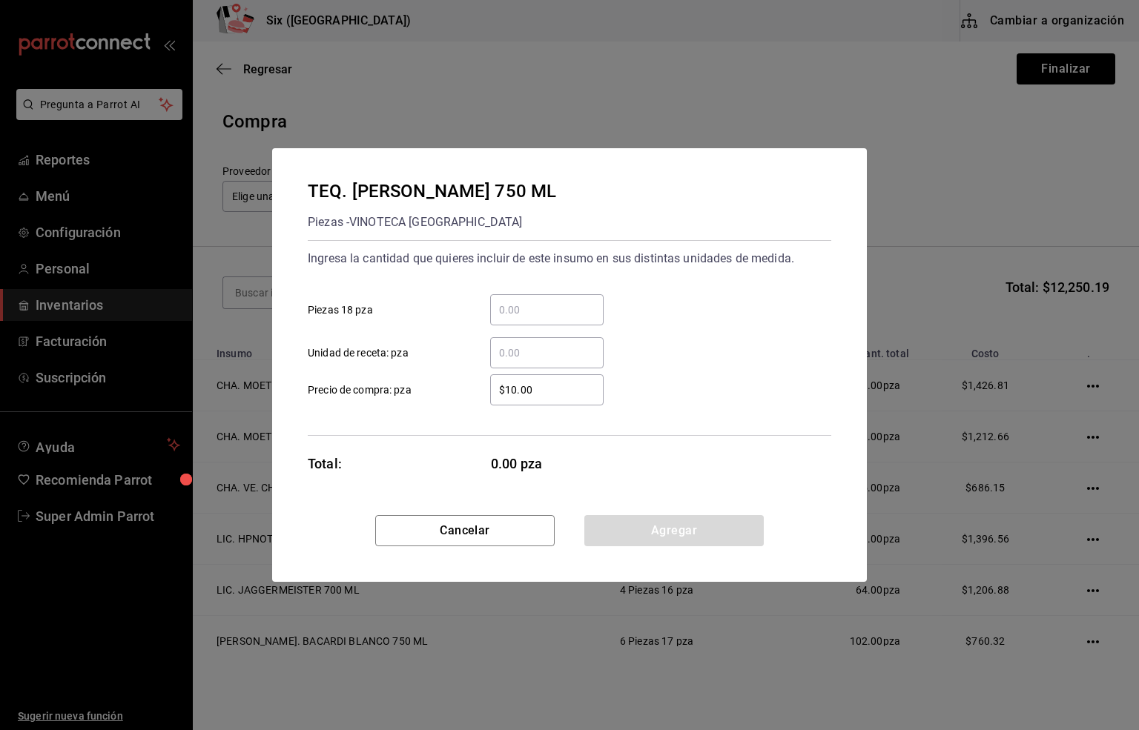
click at [514, 314] on input "​ Piezas 18 pza" at bounding box center [546, 310] width 113 height 18
type input "3"
click at [537, 388] on input "$10.00" at bounding box center [546, 390] width 113 height 18
type input "$403.45"
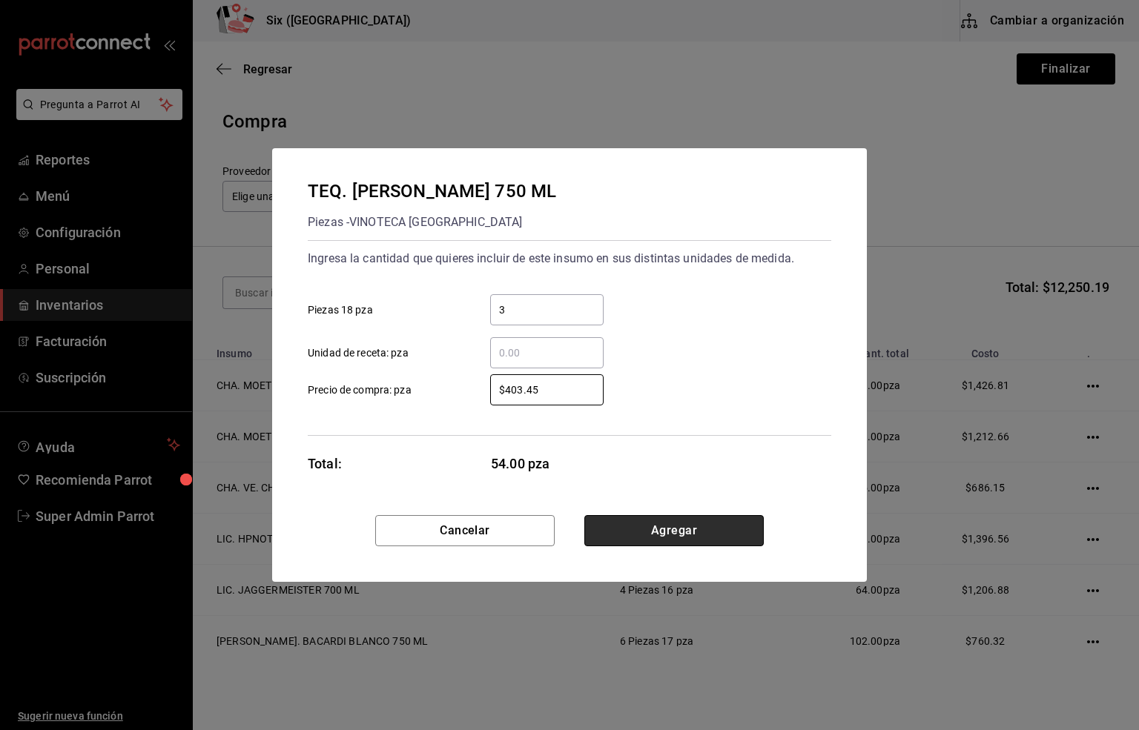
click at [675, 530] on button "Agregar" at bounding box center [673, 530] width 179 height 31
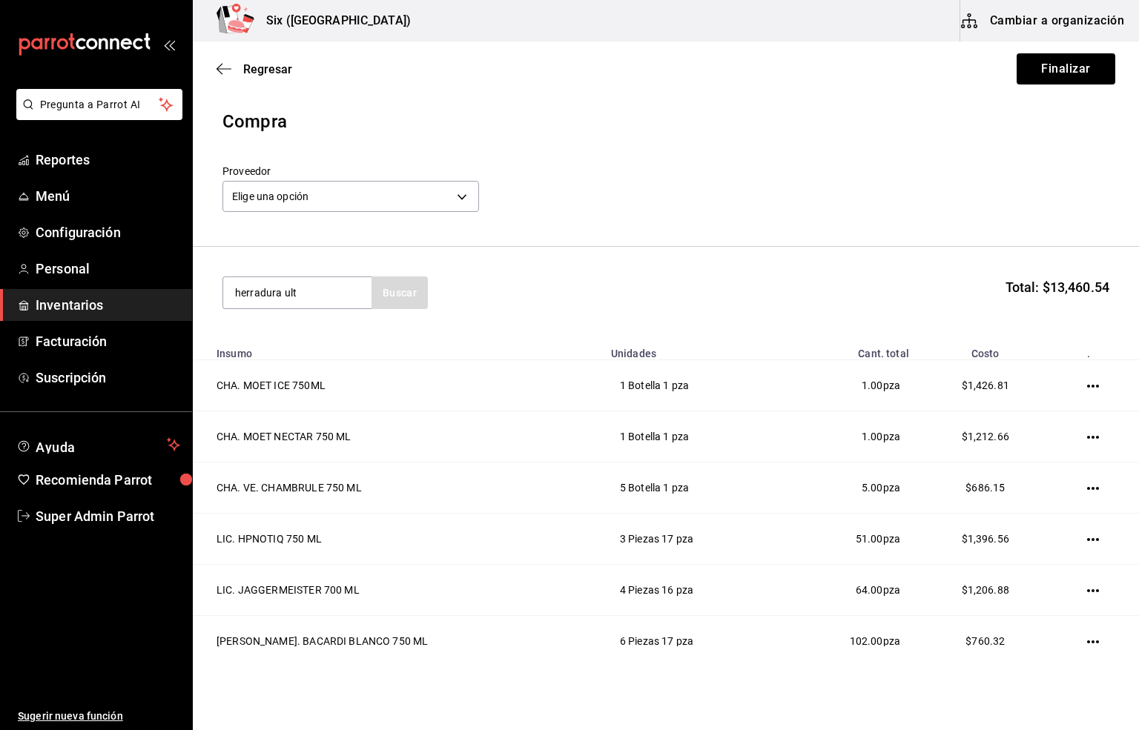
type input "herradura ult"
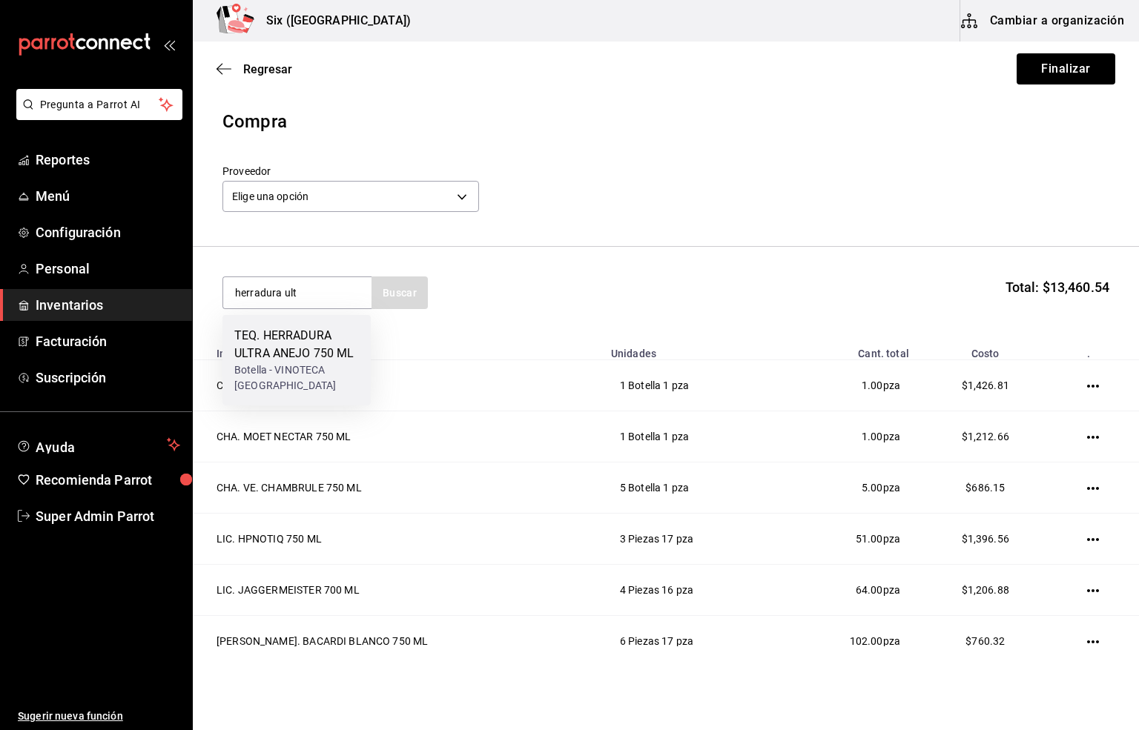
click at [285, 352] on div "TEQ. HERRADURA ULTRA ANEJO 750 ML" at bounding box center [296, 345] width 125 height 36
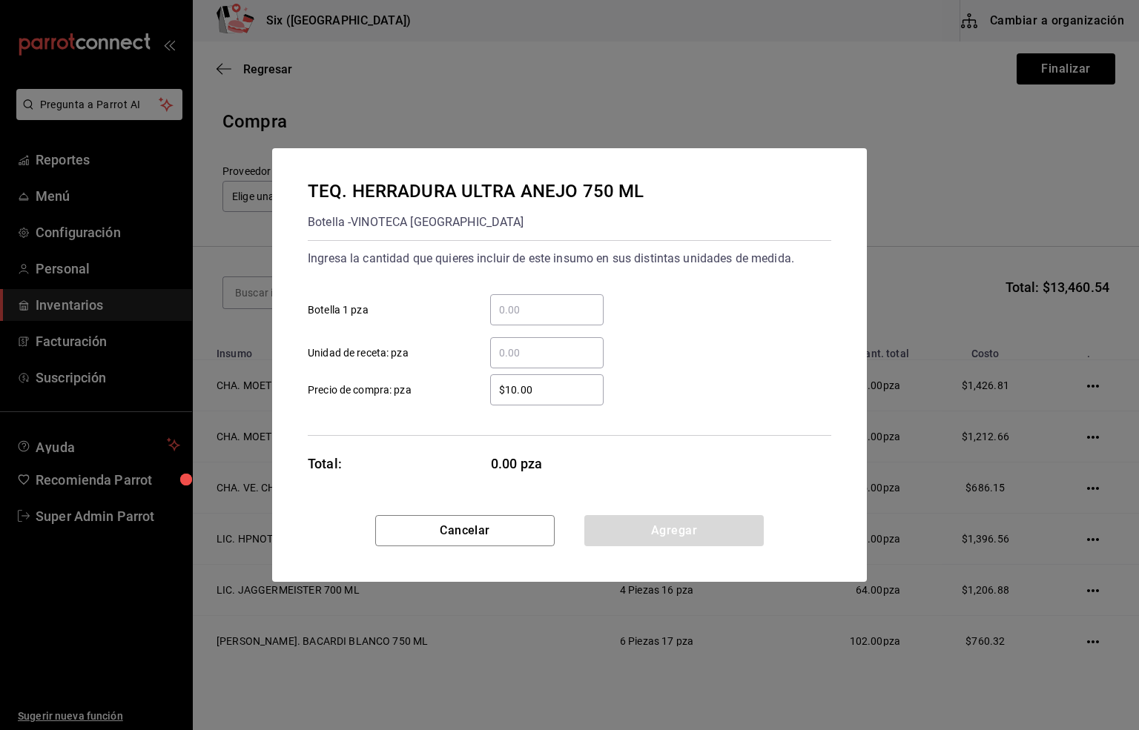
click at [510, 305] on input "​ Botella 1 pza" at bounding box center [546, 310] width 113 height 18
type input "1"
click at [535, 394] on input "$10.00" at bounding box center [546, 390] width 113 height 18
type input "$4"
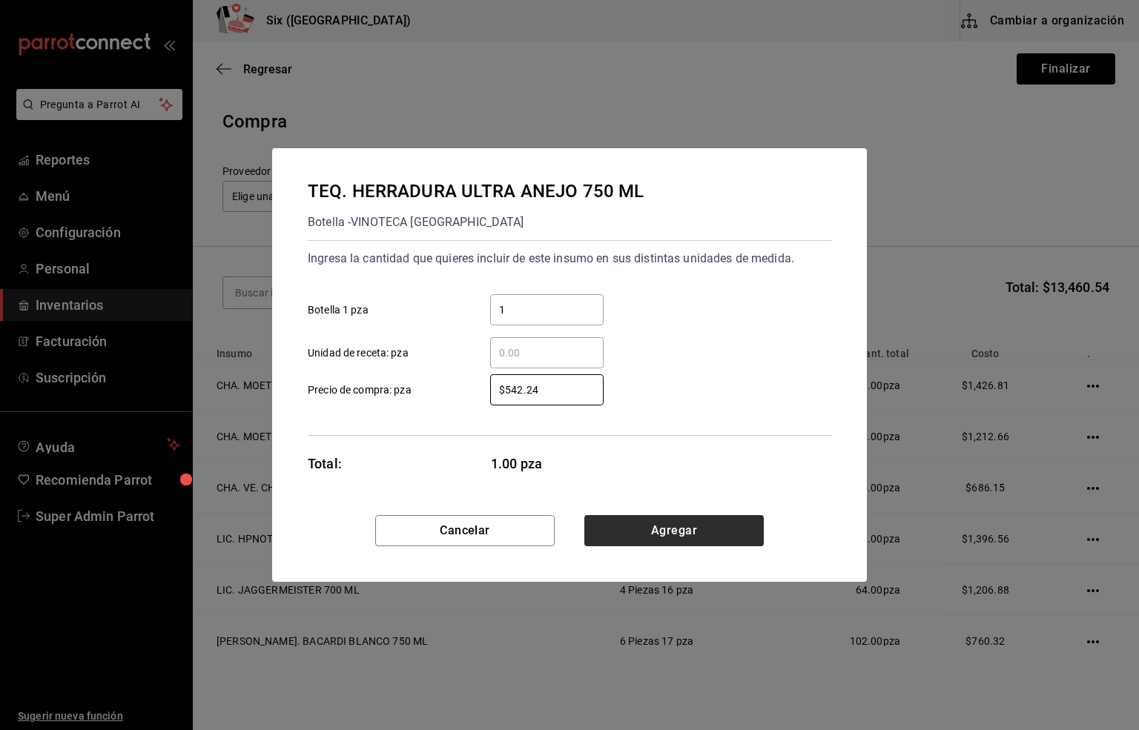
type input "$542.24"
click at [644, 537] on button "Agregar" at bounding box center [673, 530] width 179 height 31
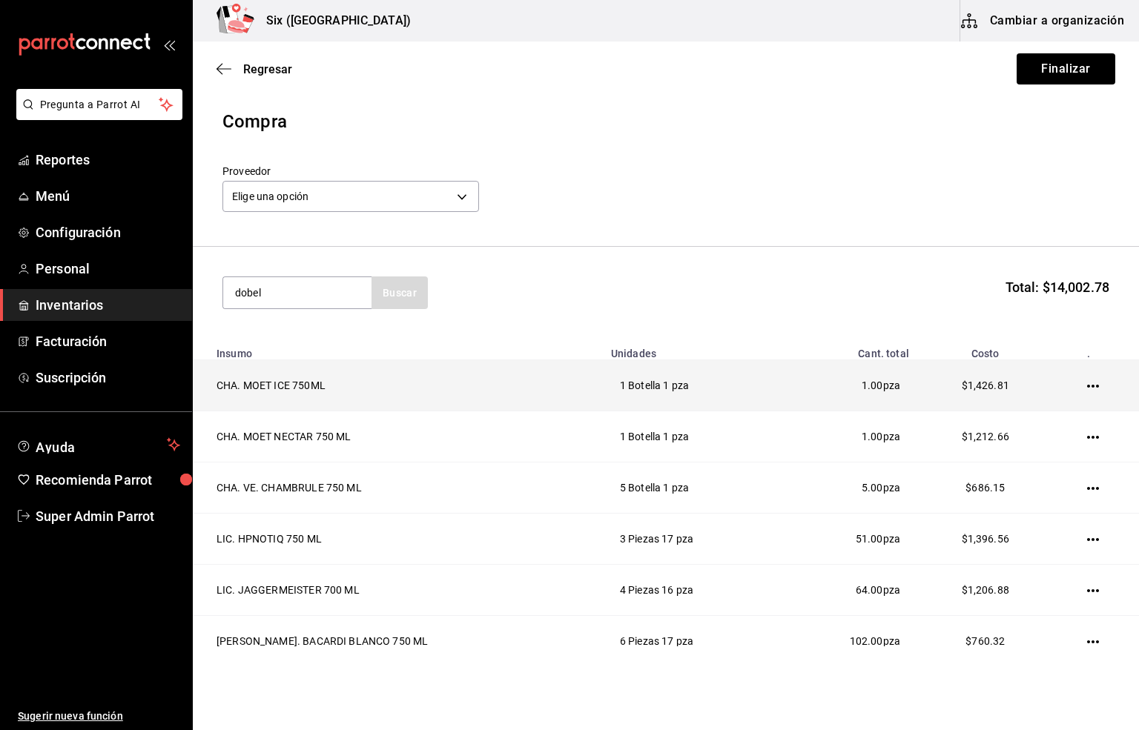
type input "dobel"
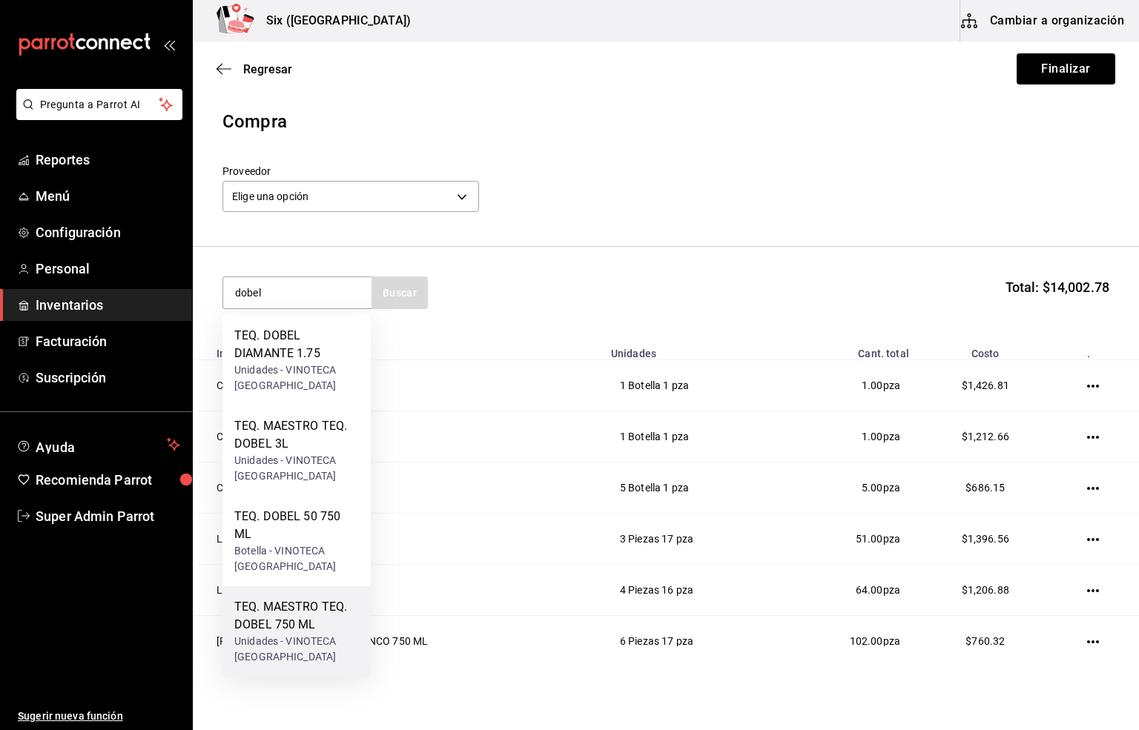
click at [287, 626] on div "TEQ. MAESTRO TEQ. DOBEL 750 ML" at bounding box center [296, 616] width 125 height 36
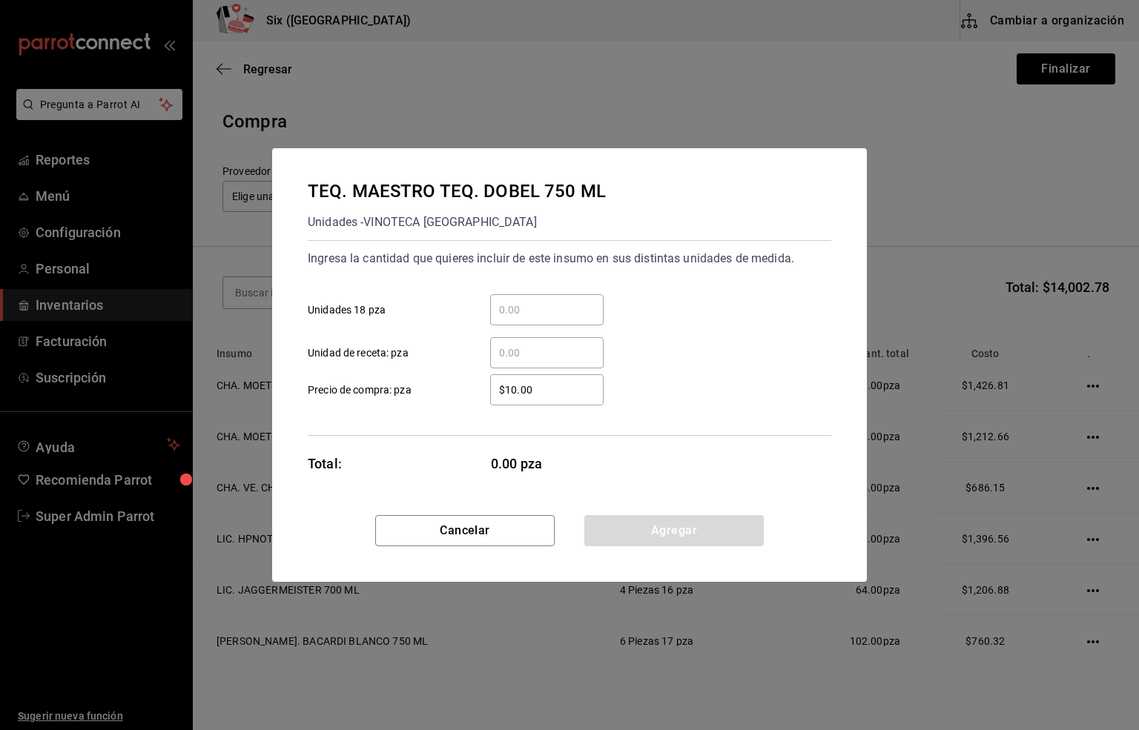
click at [518, 309] on input "​ Unidades 18 pza" at bounding box center [546, 310] width 113 height 18
type input "24"
click at [536, 391] on input "$10.00" at bounding box center [546, 390] width 113 height 18
click at [536, 392] on input "$10.00" at bounding box center [546, 390] width 113 height 18
type input "$504.31"
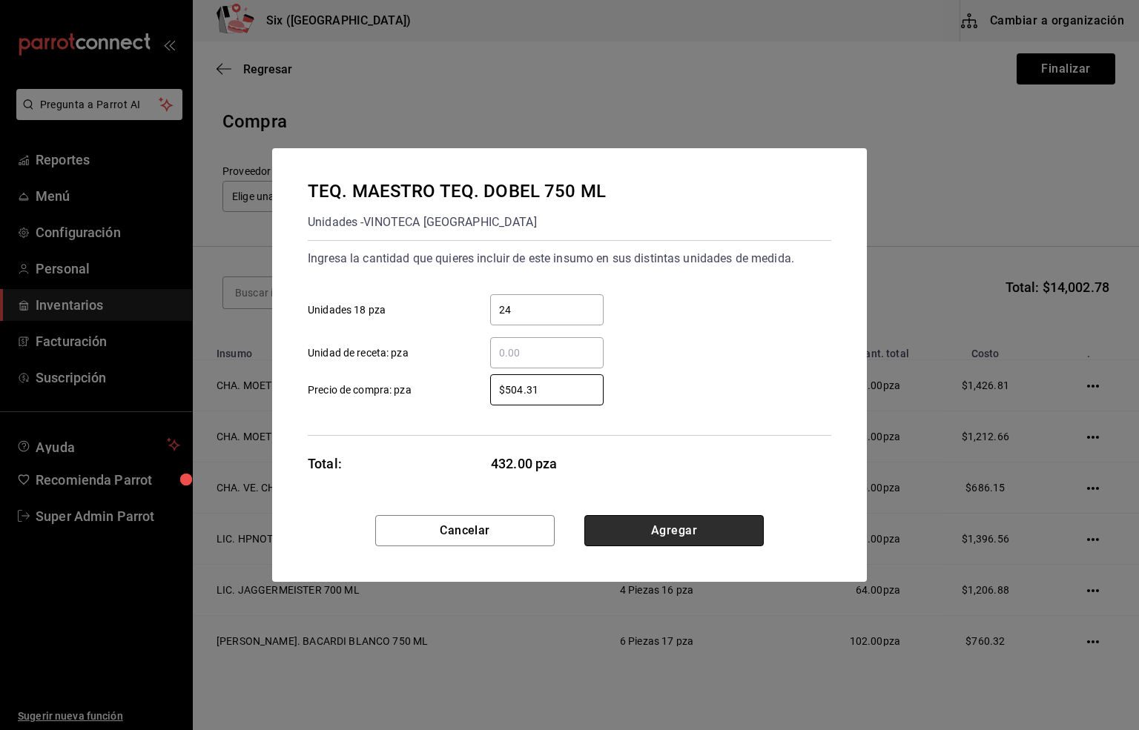
click at [652, 539] on button "Agregar" at bounding box center [673, 530] width 179 height 31
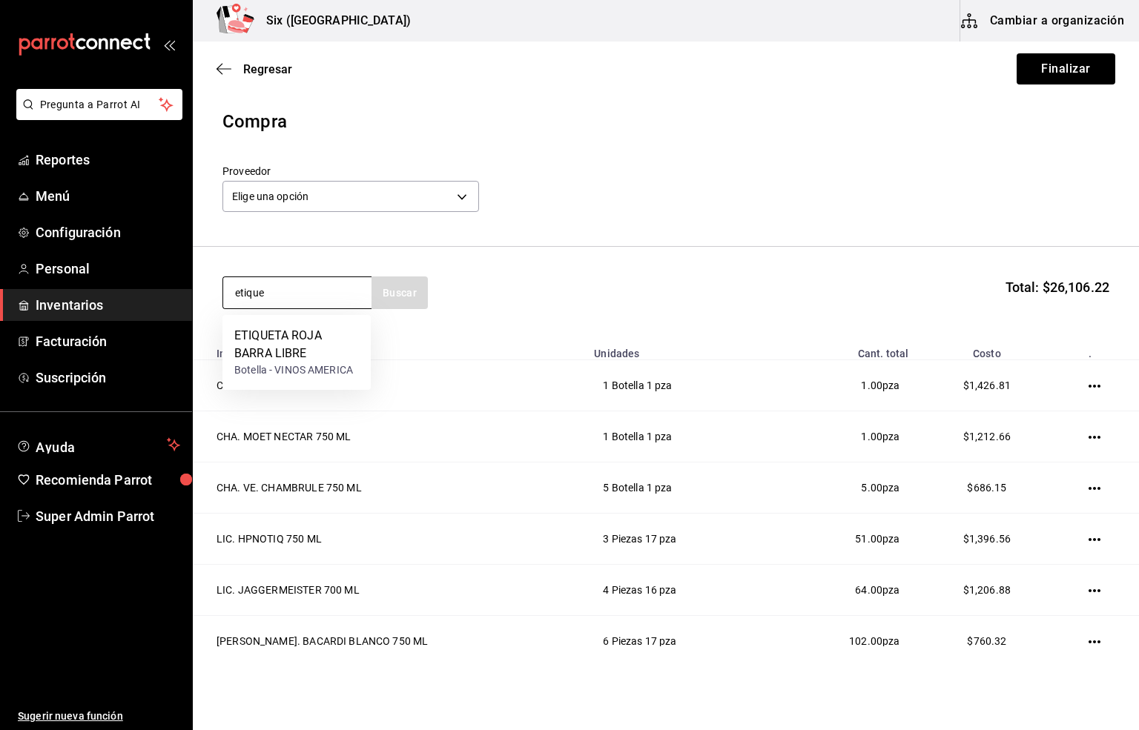
drag, startPoint x: 302, startPoint y: 300, endPoint x: 242, endPoint y: 289, distance: 61.1
click at [238, 289] on input "etique" at bounding box center [297, 292] width 148 height 31
type input "black"
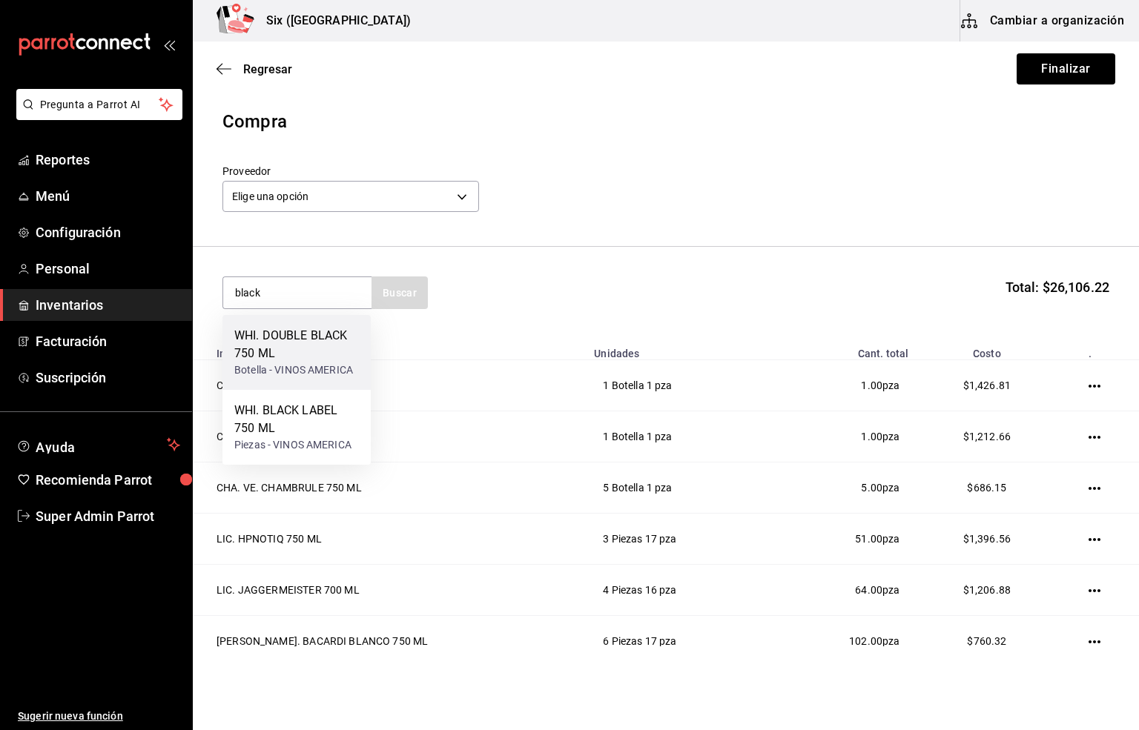
click at [321, 340] on div "WHI. DOUBLE BLACK 750 ML" at bounding box center [296, 345] width 125 height 36
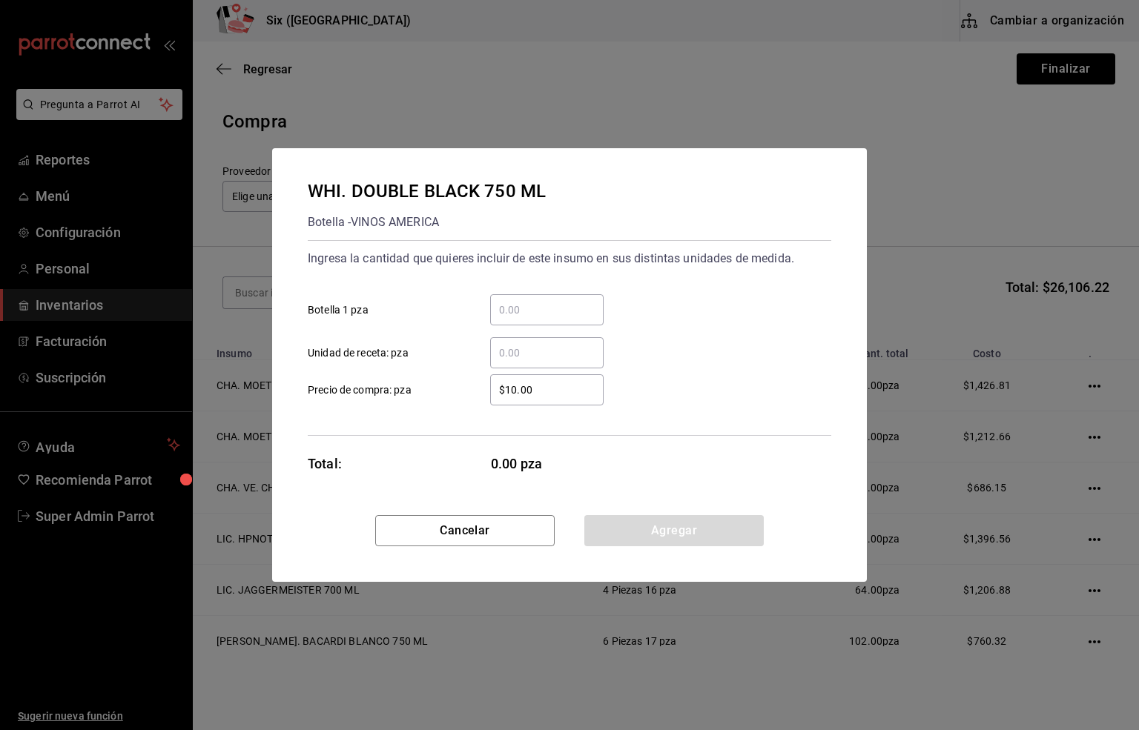
click at [532, 311] on input "​ Botella 1 pza" at bounding box center [546, 310] width 113 height 18
type input "5"
click at [537, 388] on input "$10.00" at bounding box center [546, 390] width 113 height 18
type input "$719.83"
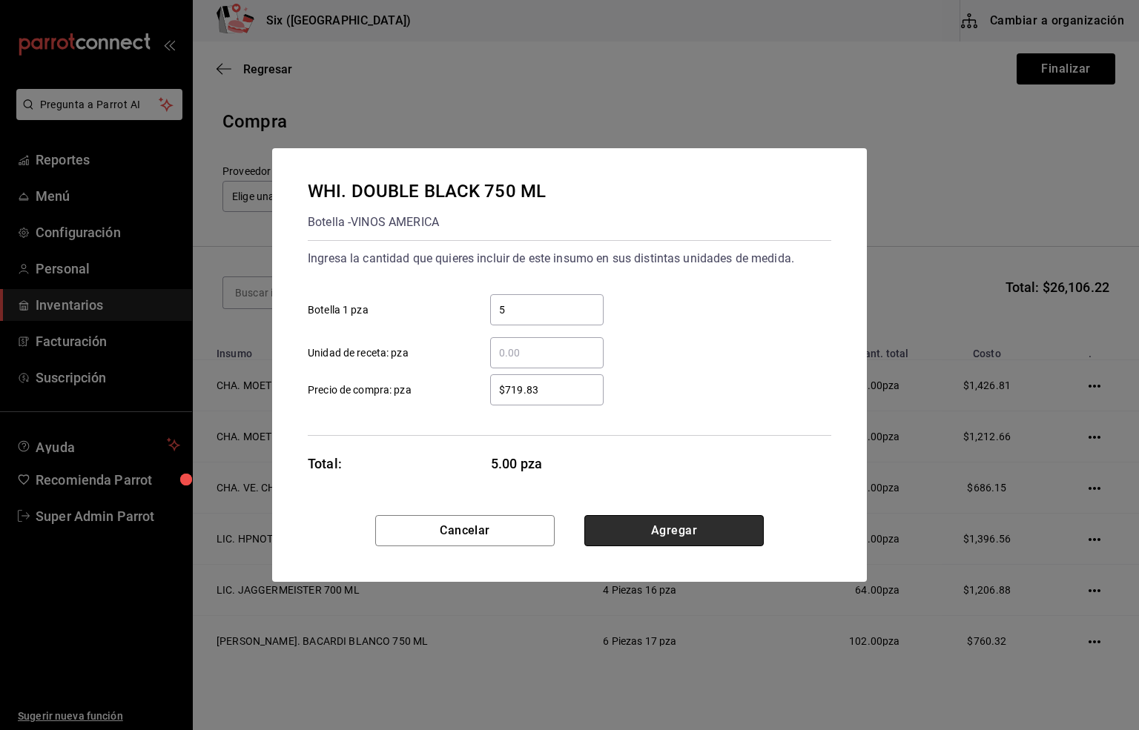
click at [701, 528] on button "Agregar" at bounding box center [673, 530] width 179 height 31
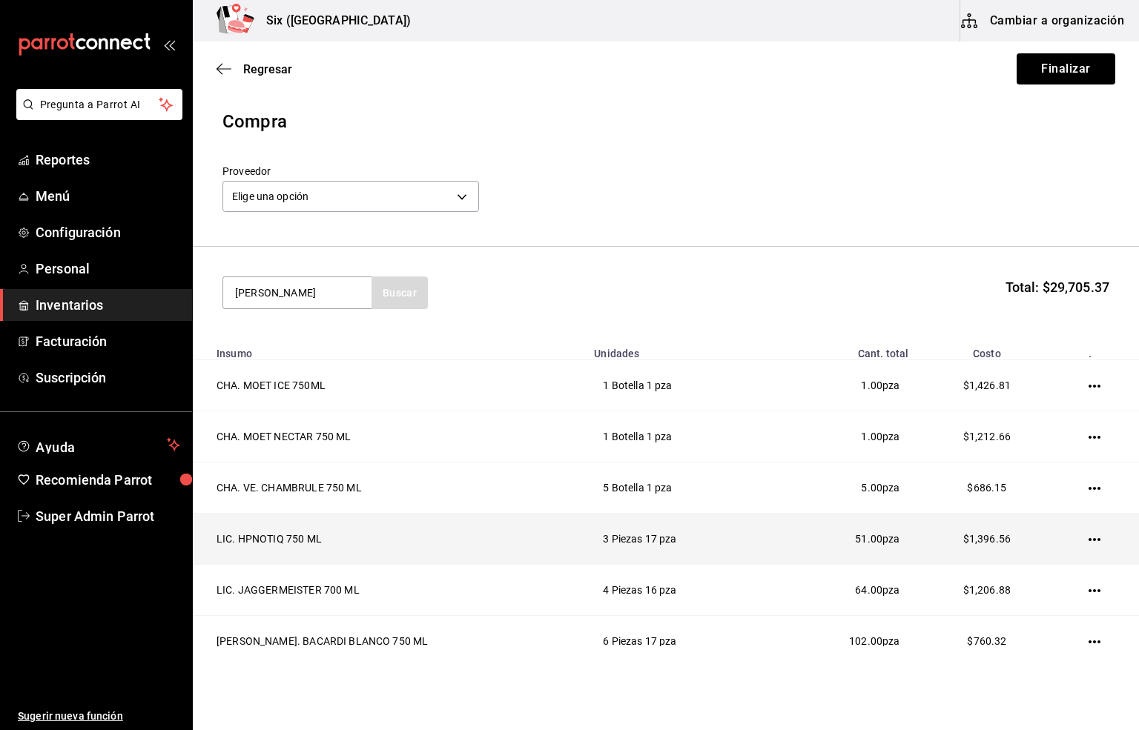
type input "[PERSON_NAME]"
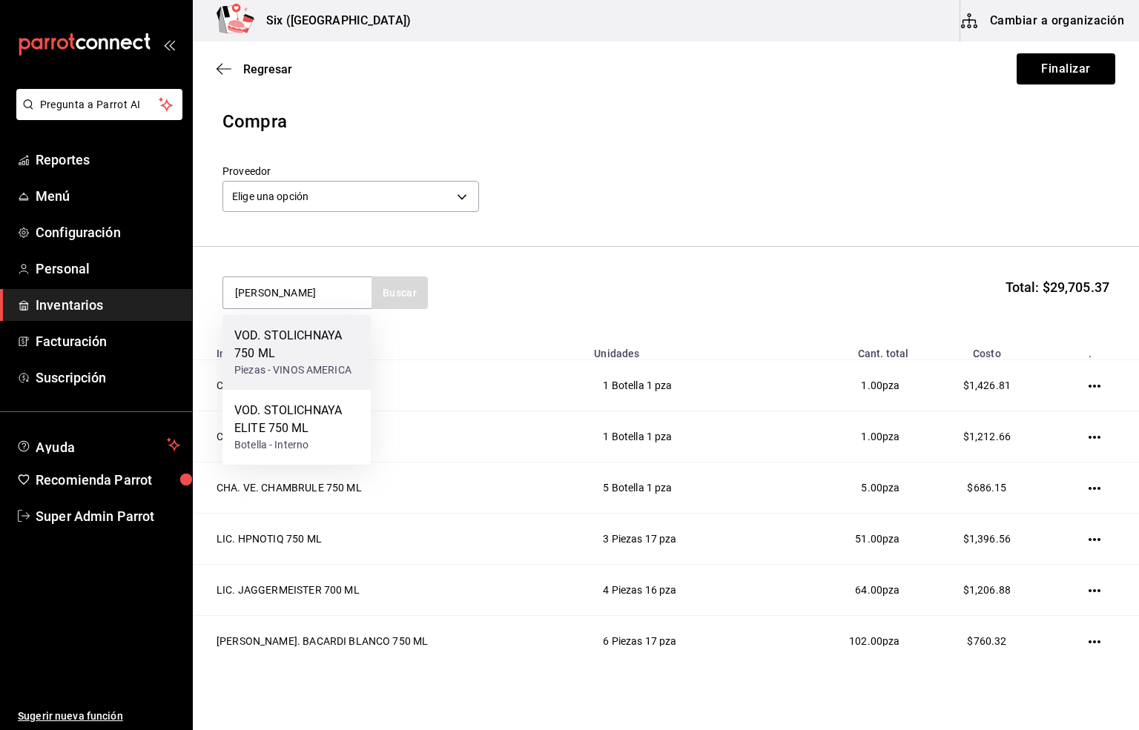
click at [288, 340] on div "VOD. STOLICHNAYA 750 ML" at bounding box center [296, 345] width 125 height 36
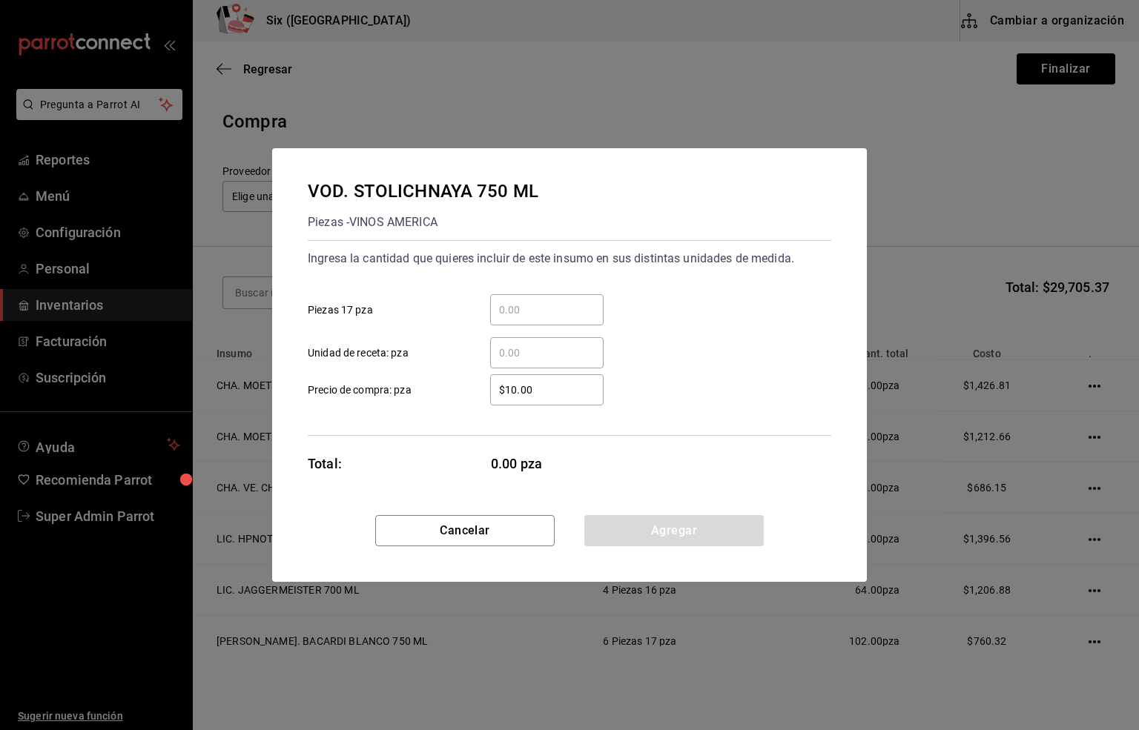
click at [518, 311] on input "​ Piezas 17 pza" at bounding box center [546, 310] width 113 height 18
type input "2"
click at [543, 391] on input "$10.00" at bounding box center [546, 390] width 113 height 18
type input "$209.48"
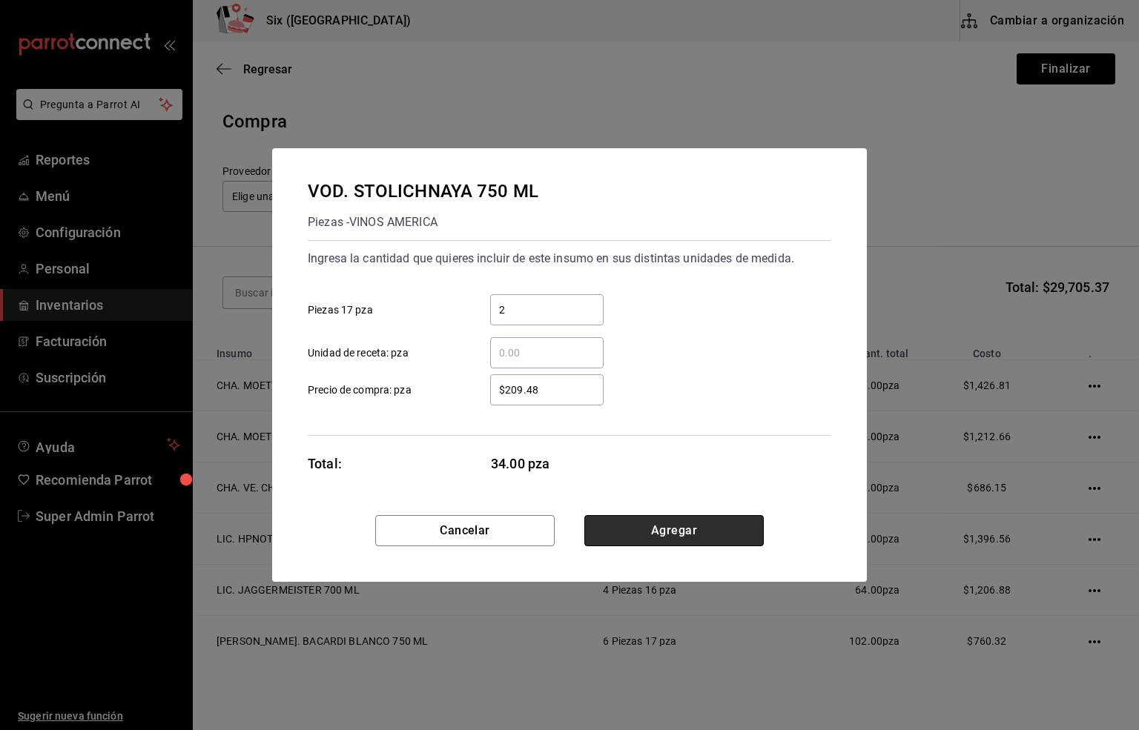
click at [644, 532] on button "Agregar" at bounding box center [673, 530] width 179 height 31
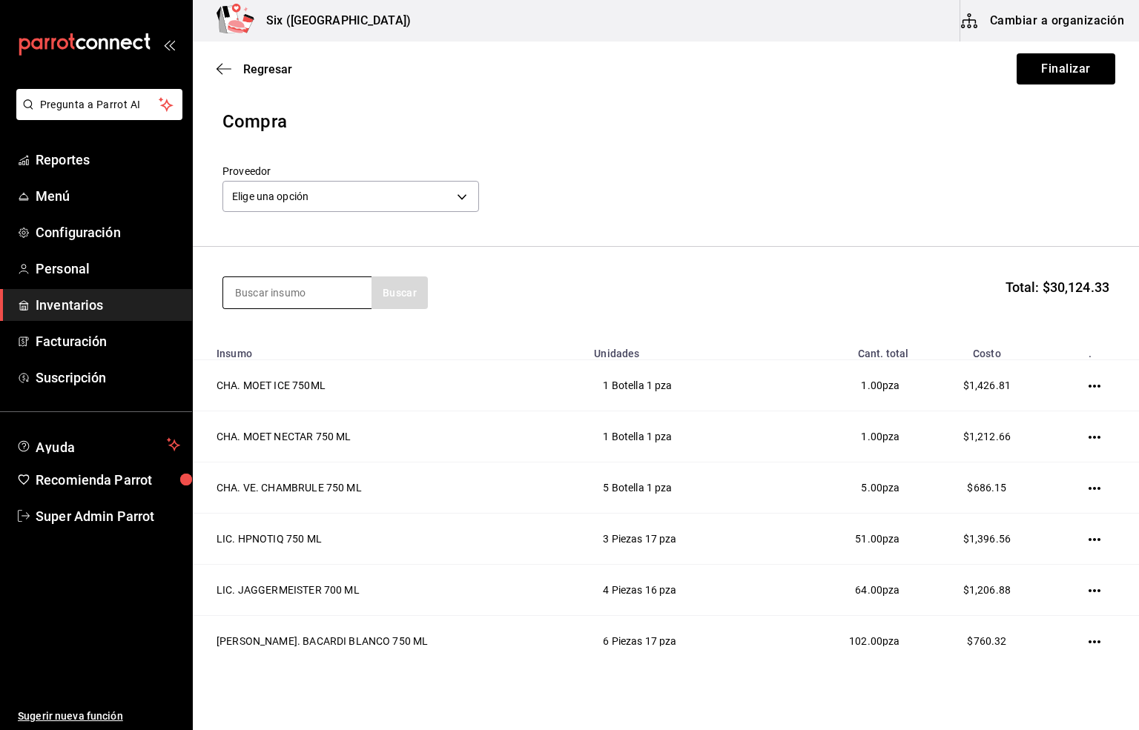
click at [243, 290] on input at bounding box center [297, 292] width 148 height 31
type input "grey goos"
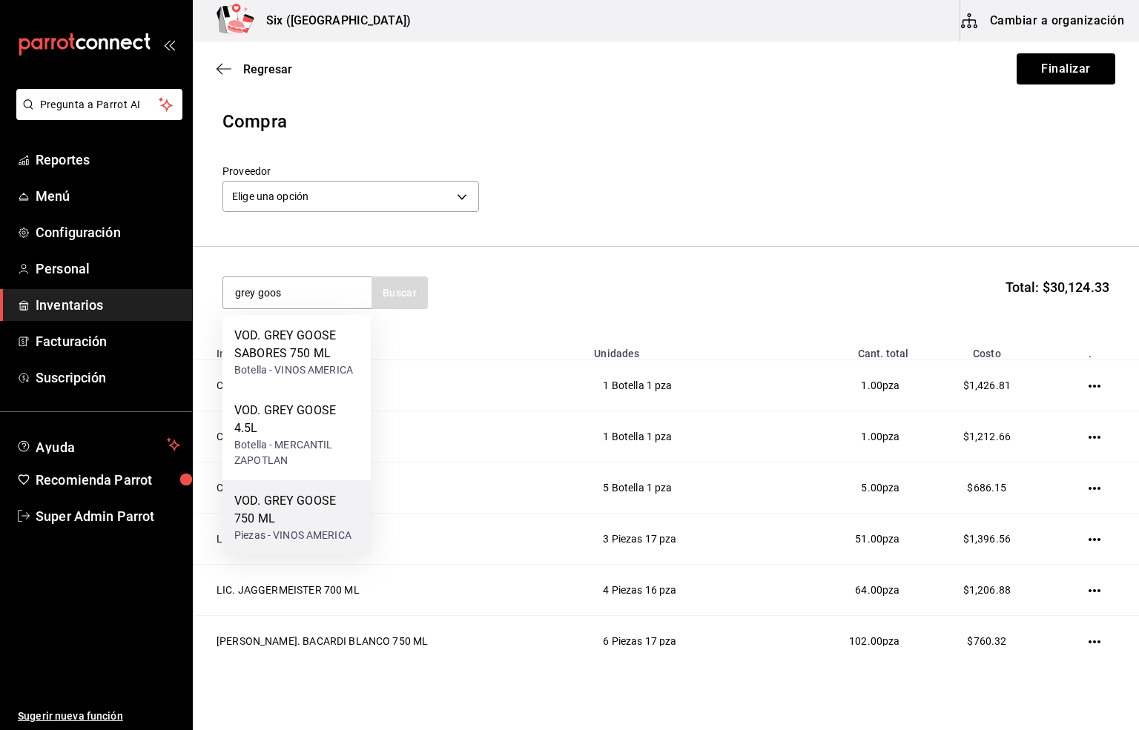
click at [285, 510] on div "VOD. GREY GOOSE 750 ML" at bounding box center [296, 510] width 125 height 36
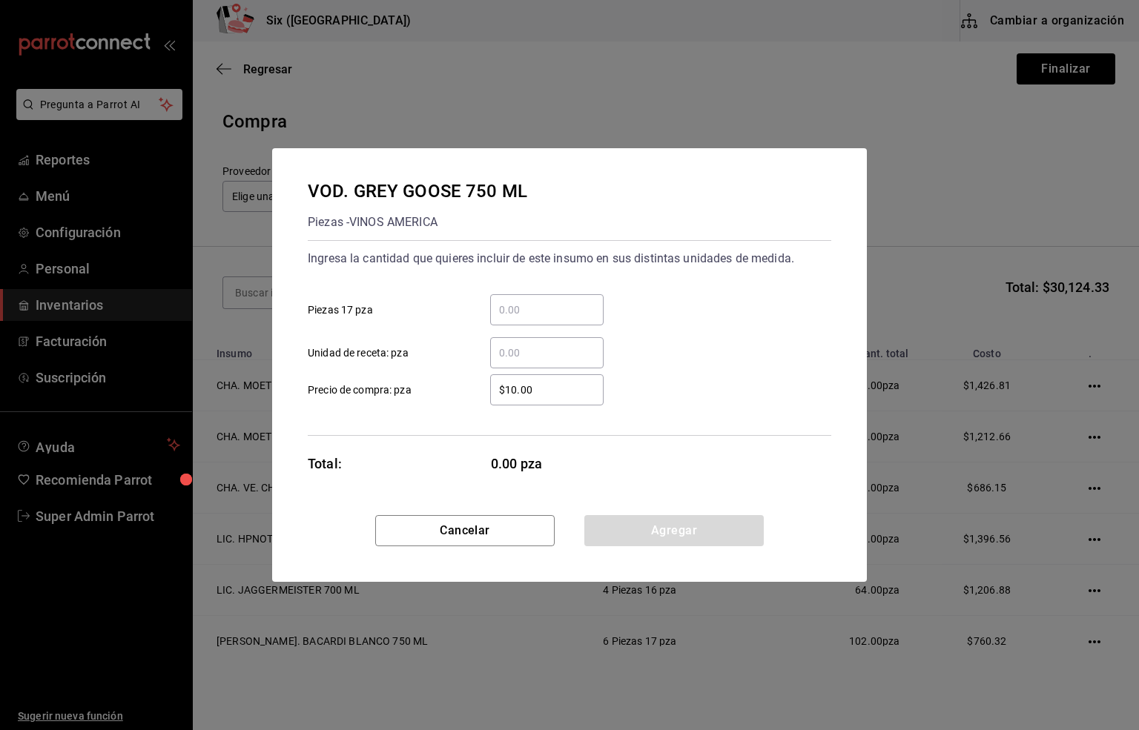
click at [528, 312] on input "​ Piezas 17 pza" at bounding box center [546, 310] width 113 height 18
type input "3"
click at [543, 387] on input "$10.00" at bounding box center [546, 390] width 113 height 18
type input "$461.21"
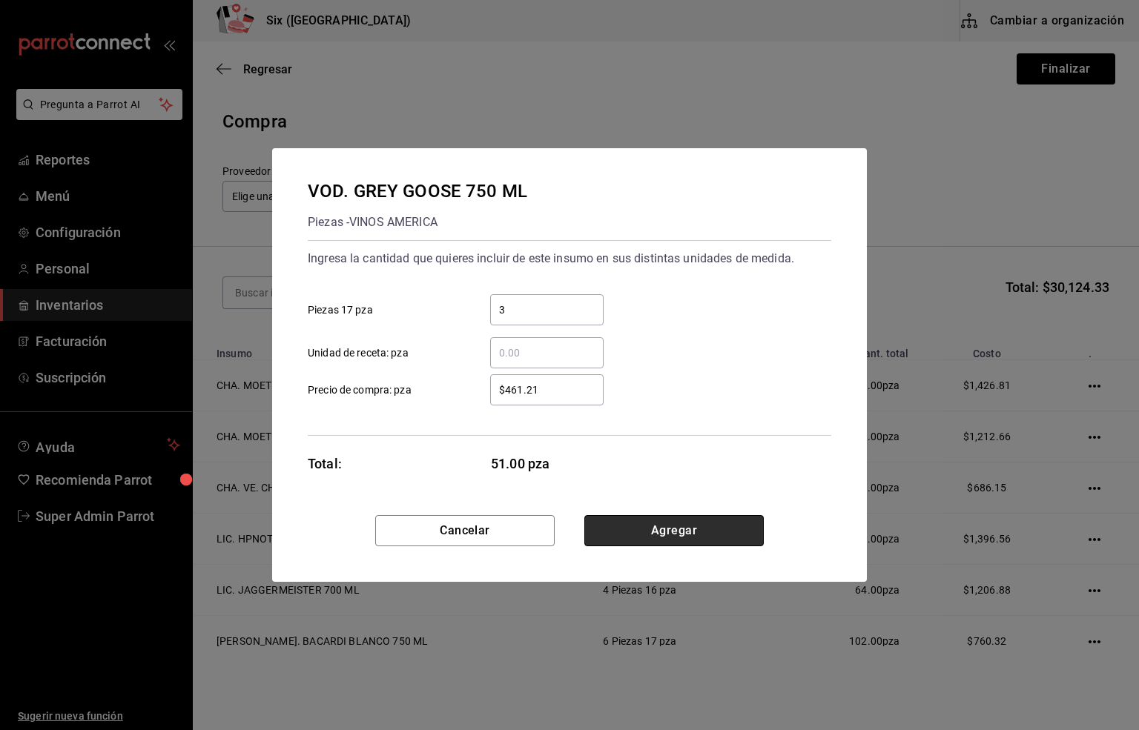
click at [703, 528] on button "Agregar" at bounding box center [673, 530] width 179 height 31
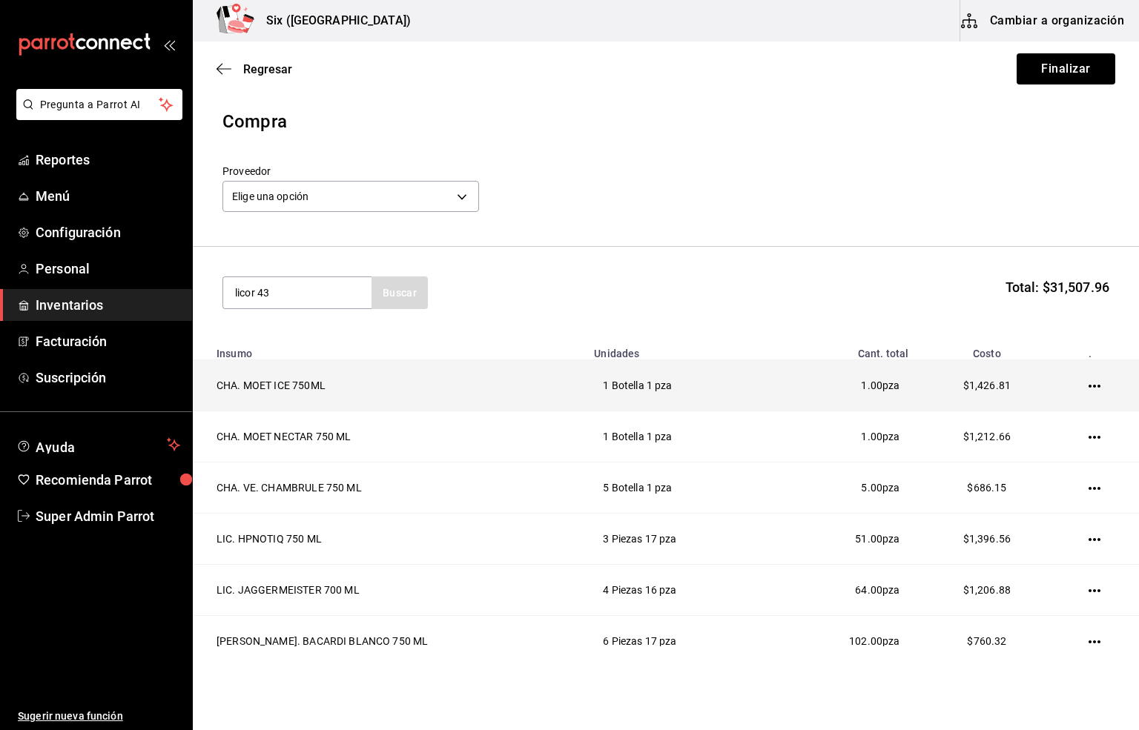
type input "licor 43"
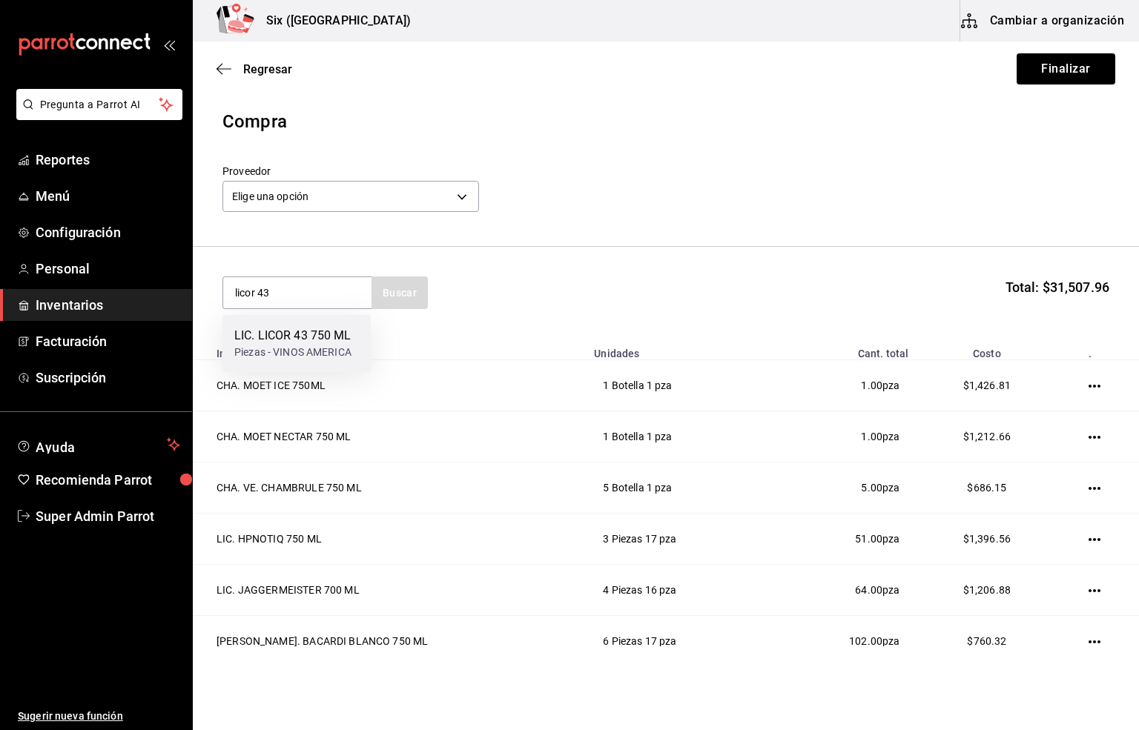
click at [298, 334] on div "LIC. LICOR 43 750 ML" at bounding box center [292, 336] width 117 height 18
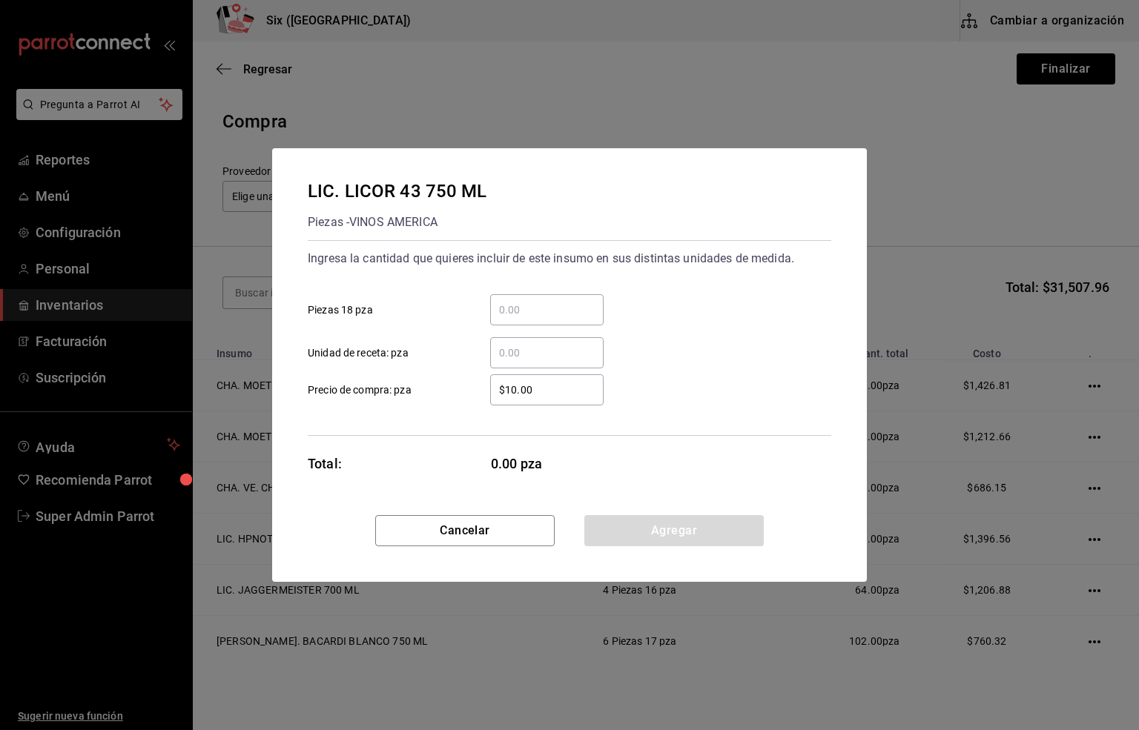
click at [521, 305] on input "​ Piezas 18 pza" at bounding box center [546, 310] width 113 height 18
type input "3"
type input "2"
click at [541, 397] on input "$10.00" at bounding box center [546, 390] width 113 height 18
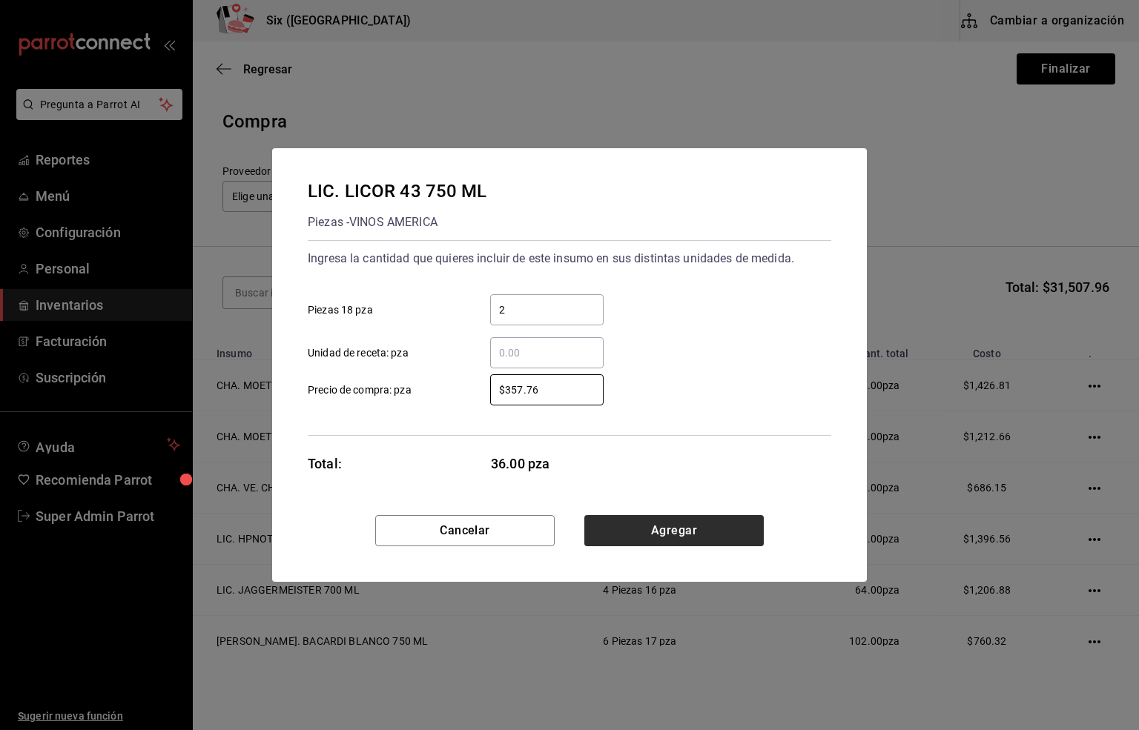
type input "$357.76"
click at [657, 530] on button "Agregar" at bounding box center [673, 530] width 179 height 31
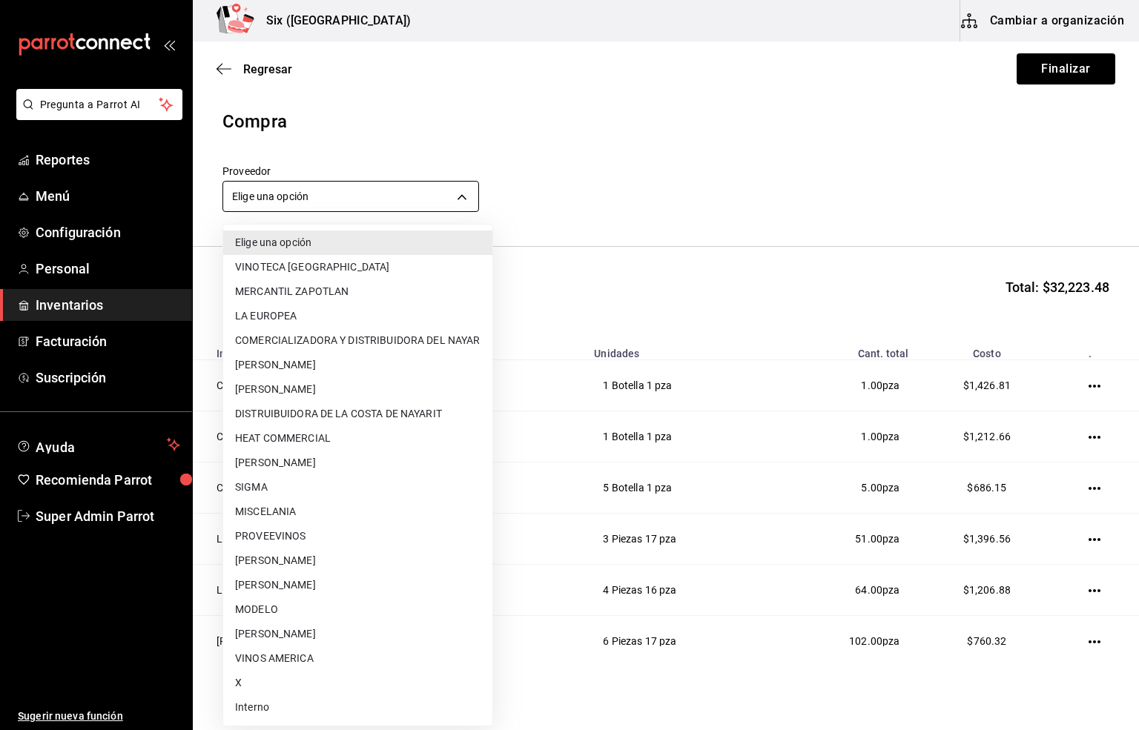
click at [379, 199] on body "Pregunta a Parrot AI Reportes Menú Configuración Personal Inventarios Facturaci…" at bounding box center [569, 323] width 1139 height 647
click at [281, 272] on li "VINOTECA [GEOGRAPHIC_DATA]" at bounding box center [357, 267] width 269 height 24
type input "62b17c37-f60d-4dfd-95df-6f2e64375c42"
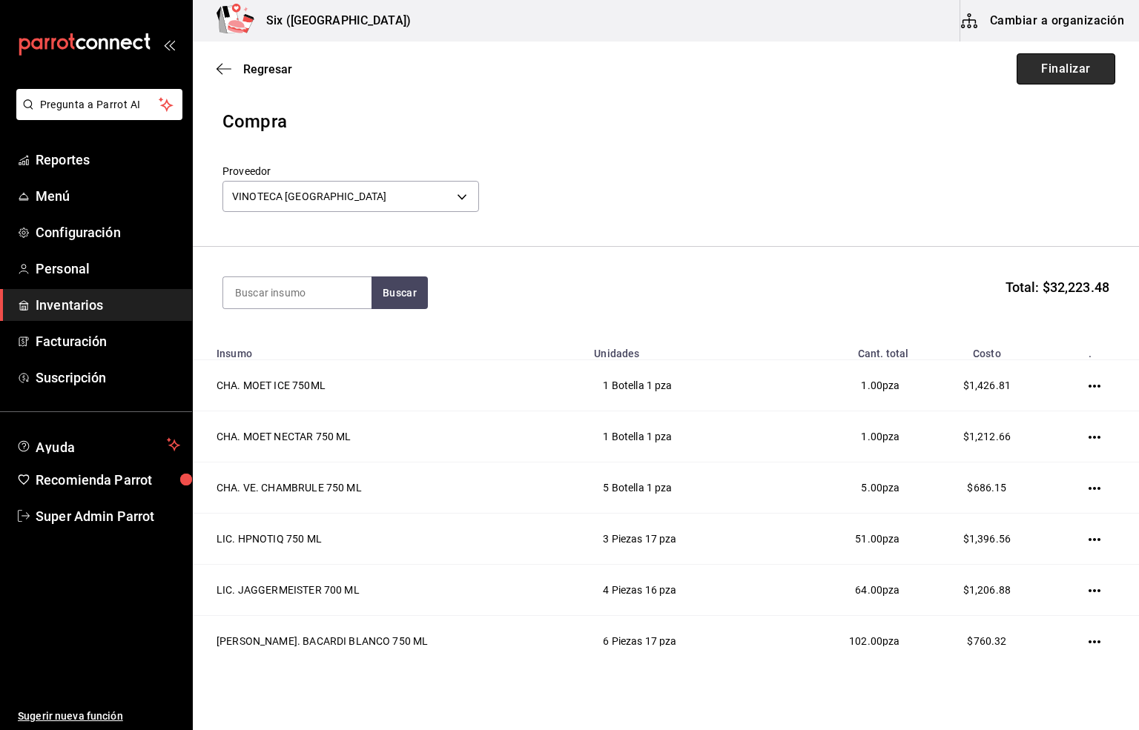
click at [1037, 72] on button "Finalizar" at bounding box center [1065, 68] width 99 height 31
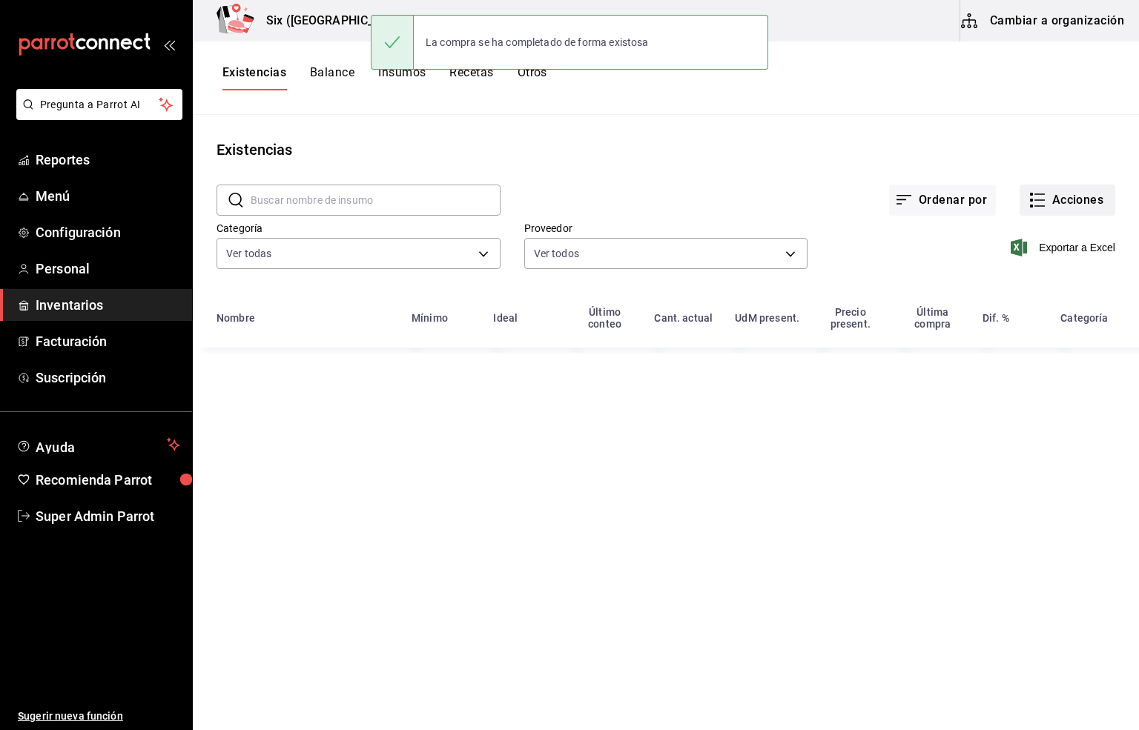
click at [1044, 201] on icon "button" at bounding box center [1037, 200] width 18 height 18
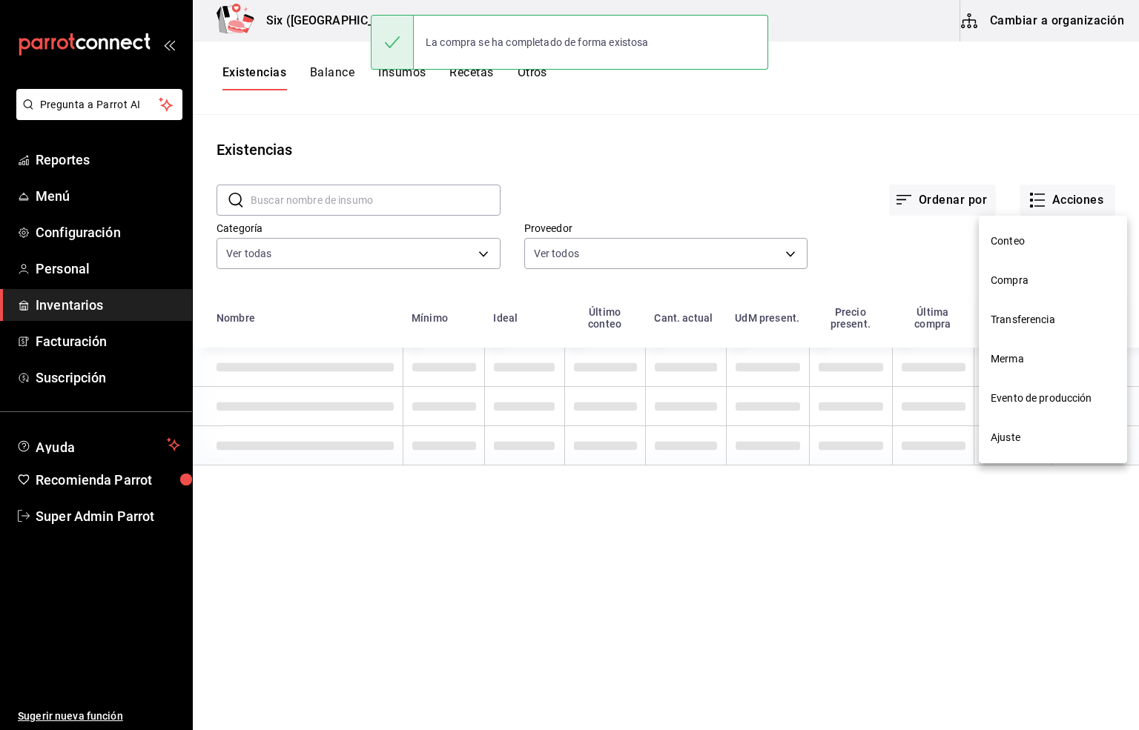
click at [1010, 278] on span "Compra" at bounding box center [1053, 281] width 125 height 16
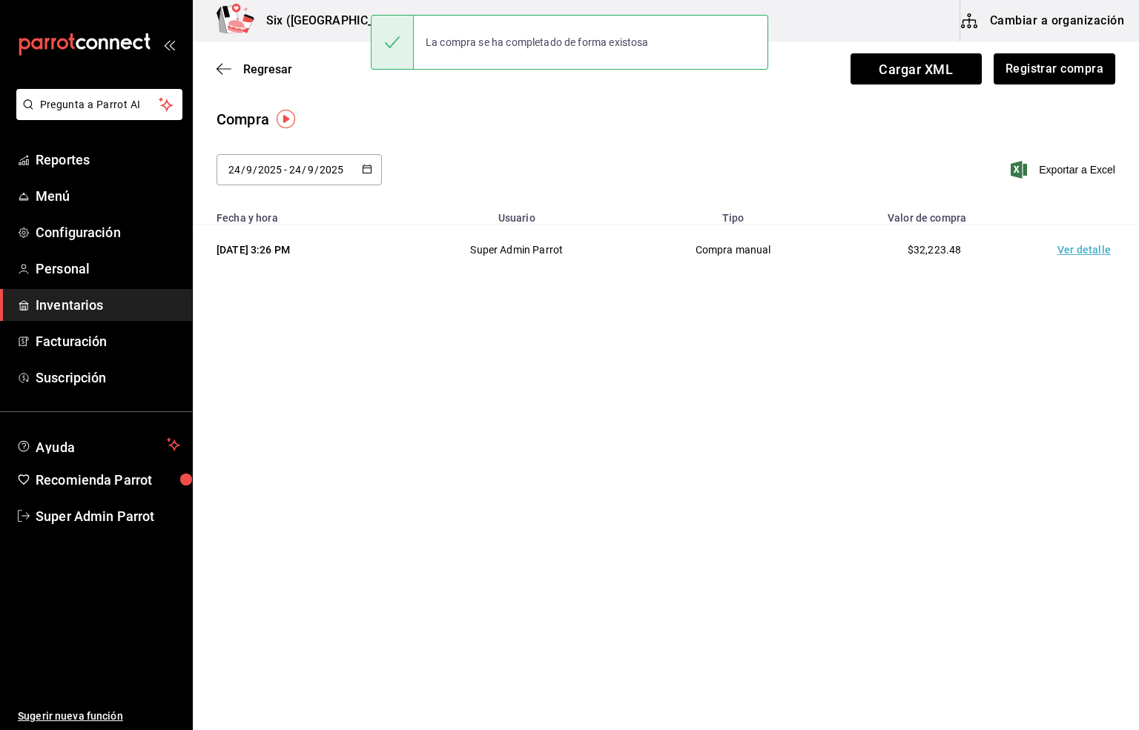
click at [1075, 254] on td "Ver detalle" at bounding box center [1087, 250] width 104 height 51
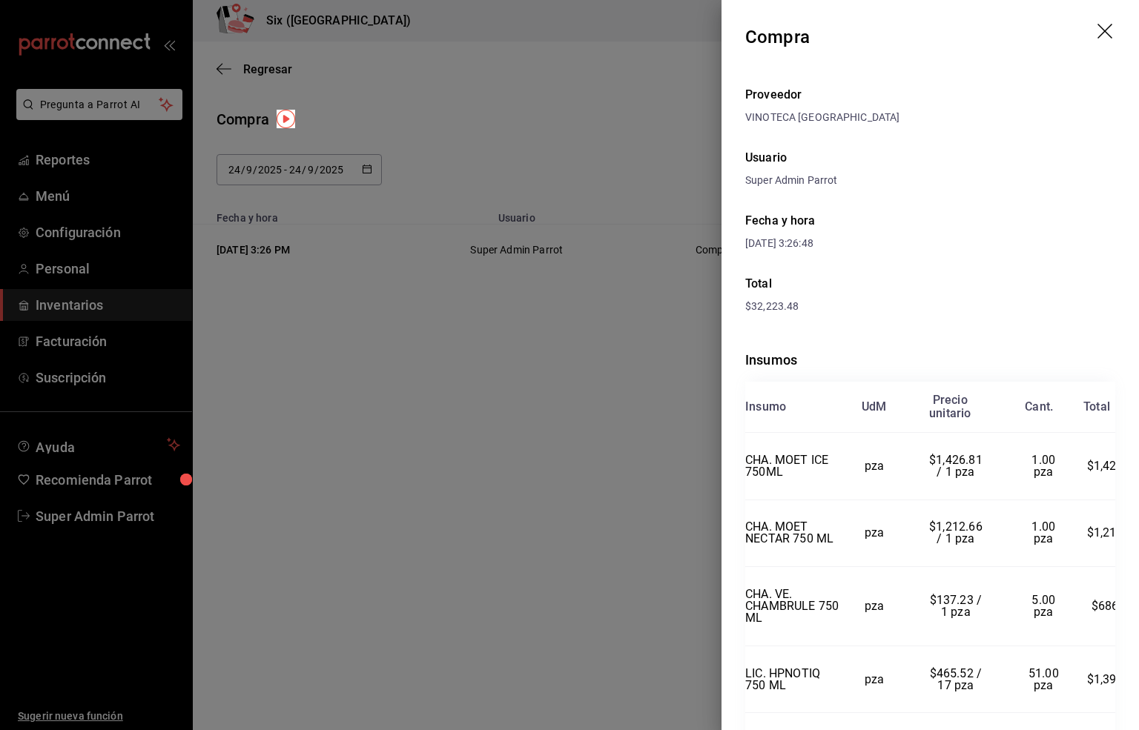
click at [1097, 31] on icon "drag" at bounding box center [1106, 33] width 18 height 18
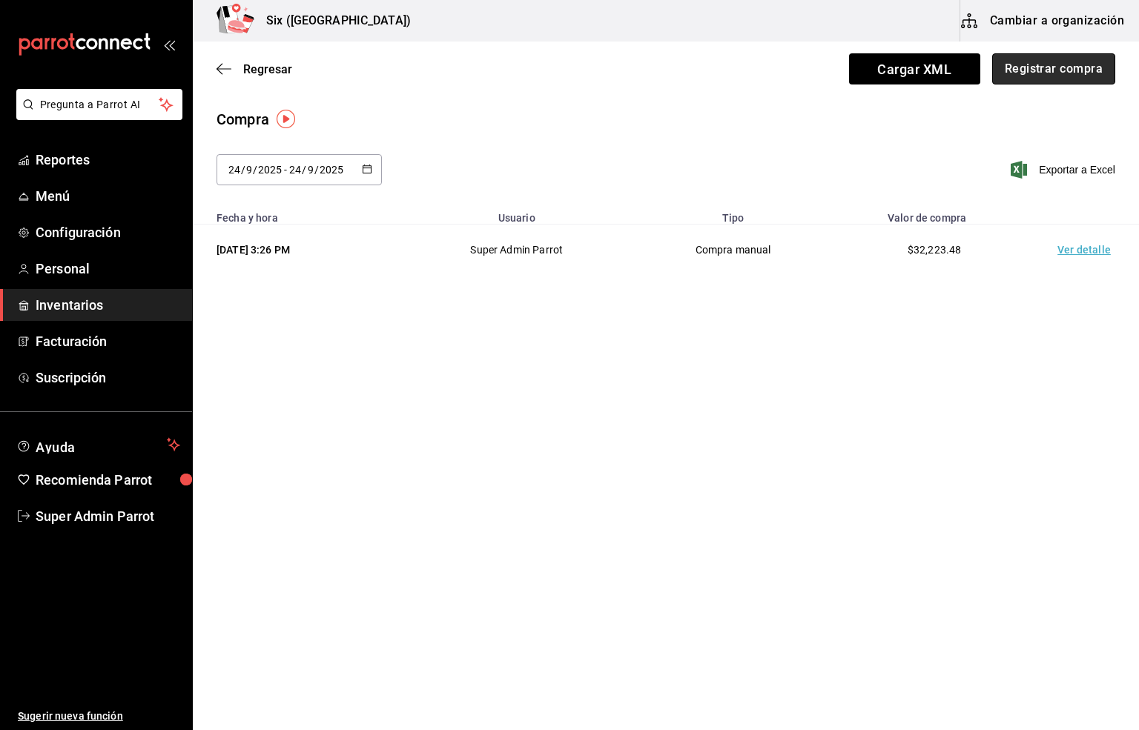
click at [1046, 72] on button "Registrar compra" at bounding box center [1053, 68] width 123 height 31
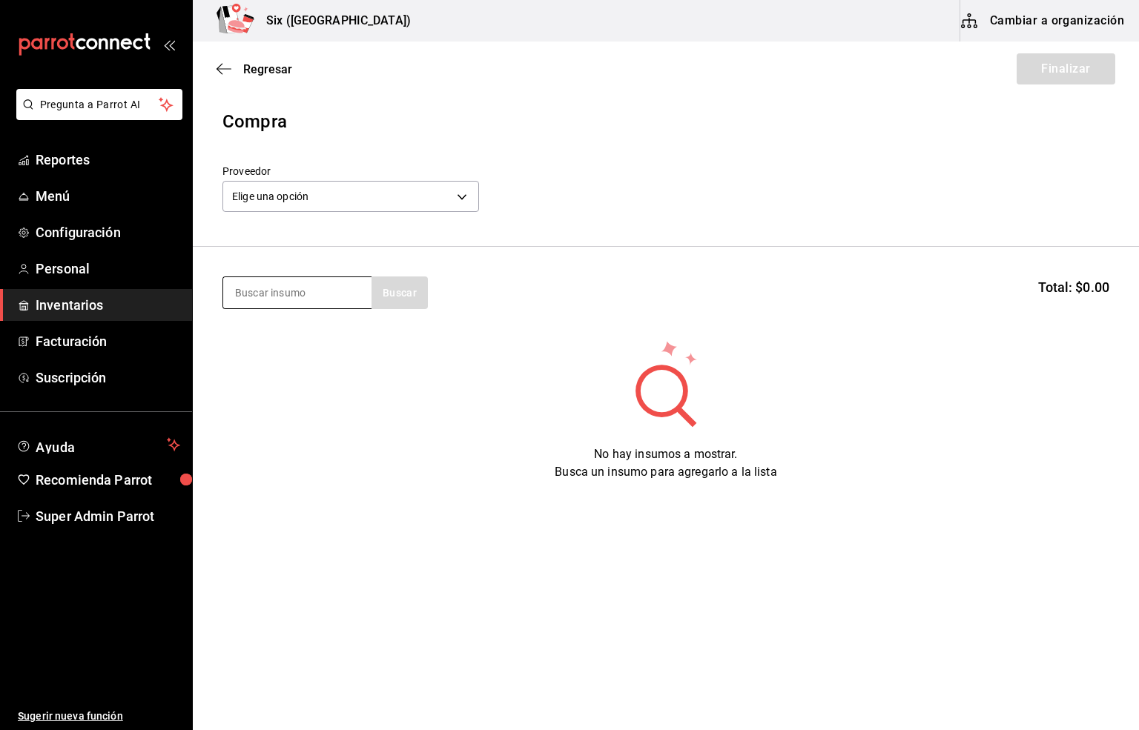
click at [280, 289] on input at bounding box center [297, 292] width 148 height 31
type input "red b"
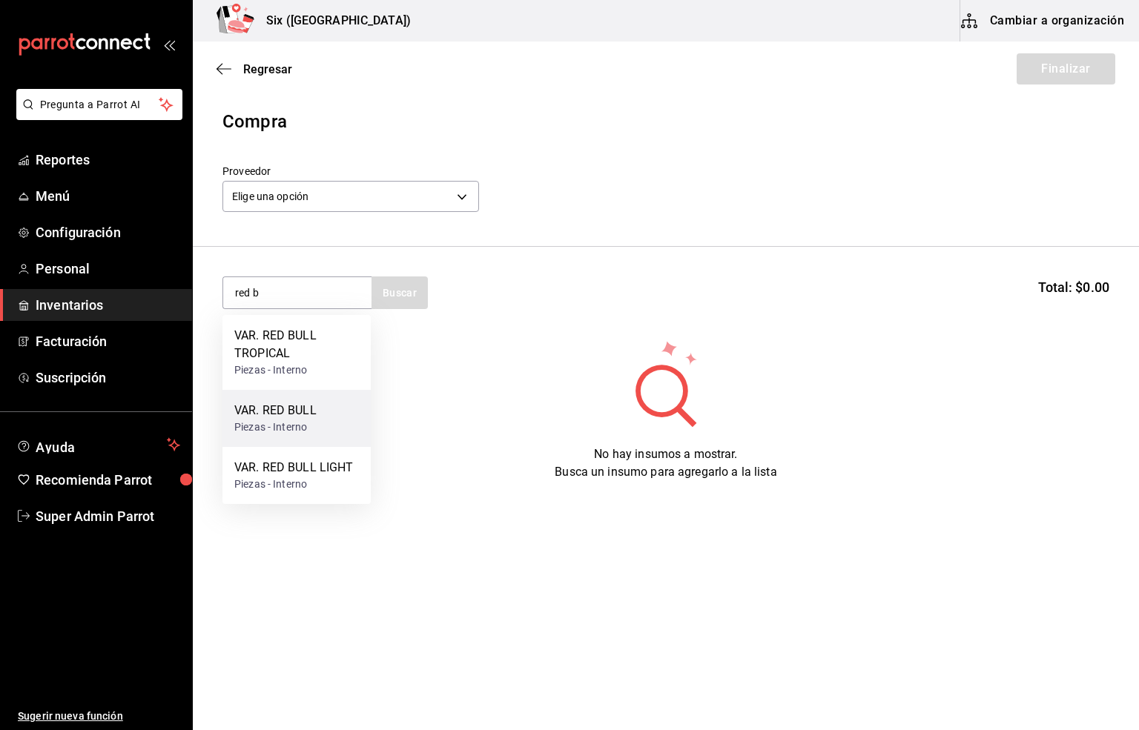
click at [301, 418] on div "VAR. RED BULL" at bounding box center [275, 411] width 82 height 18
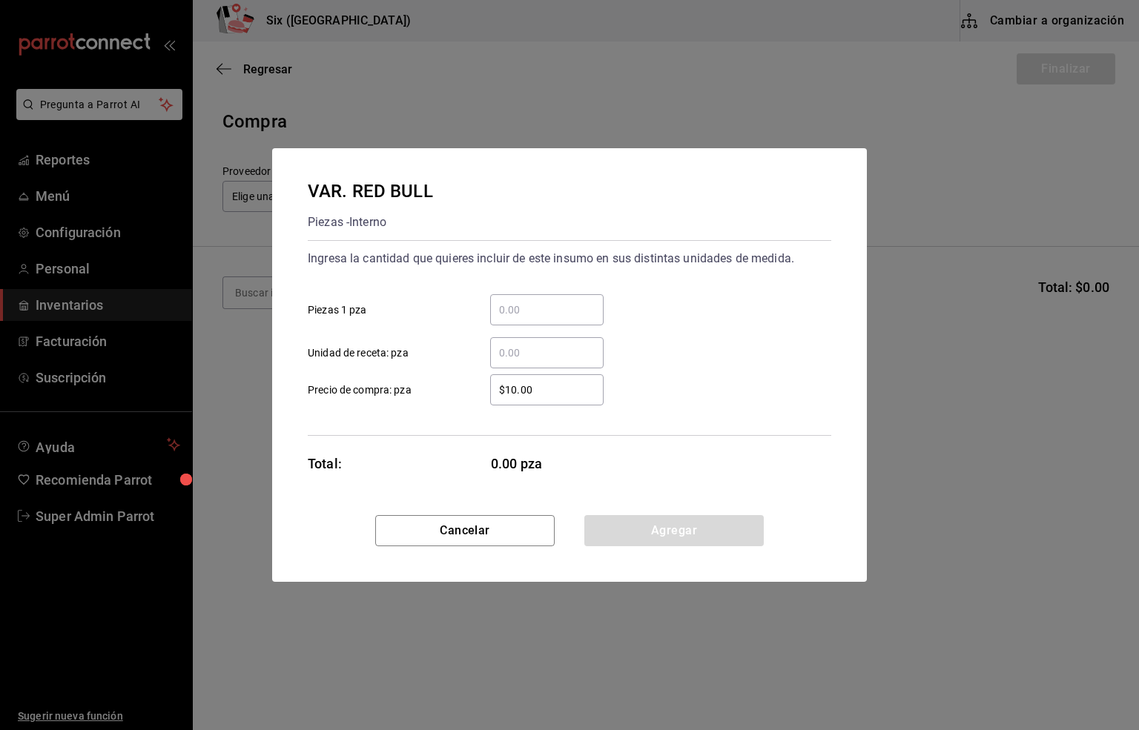
click at [525, 309] on input "​ Piezas 1 pza" at bounding box center [546, 310] width 113 height 18
type input "72"
click at [532, 391] on input "$10.00" at bounding box center [546, 390] width 113 height 18
type input "$28.01"
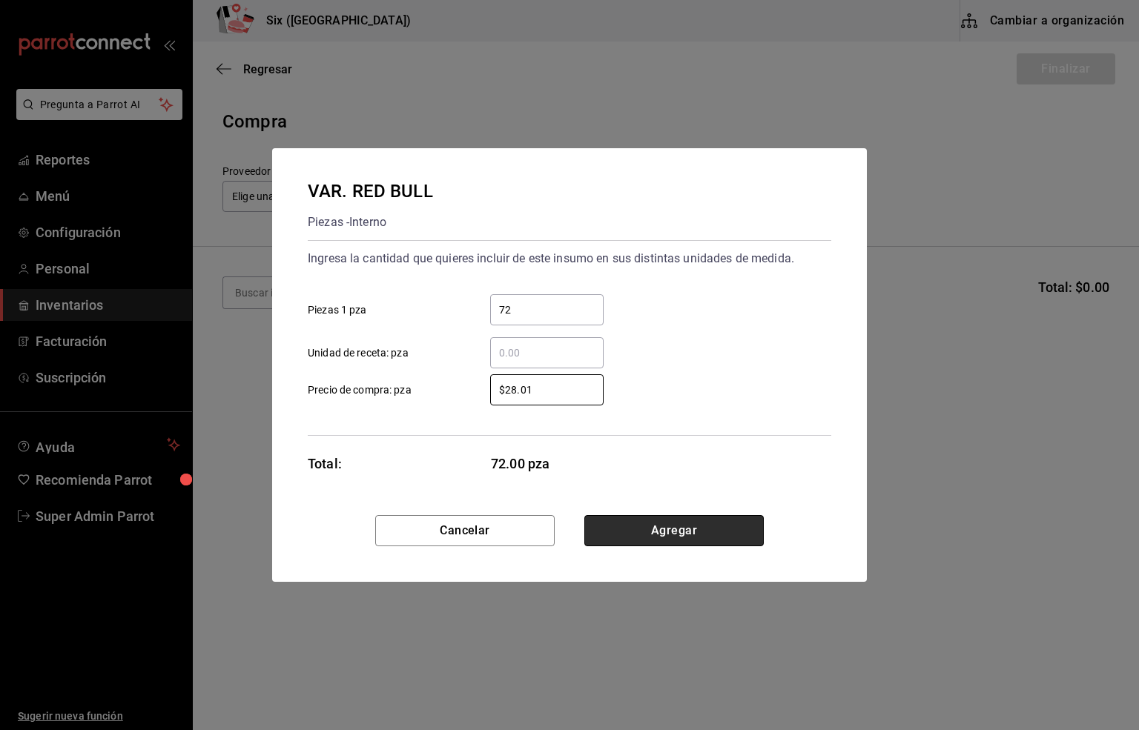
click at [672, 526] on button "Agregar" at bounding box center [673, 530] width 179 height 31
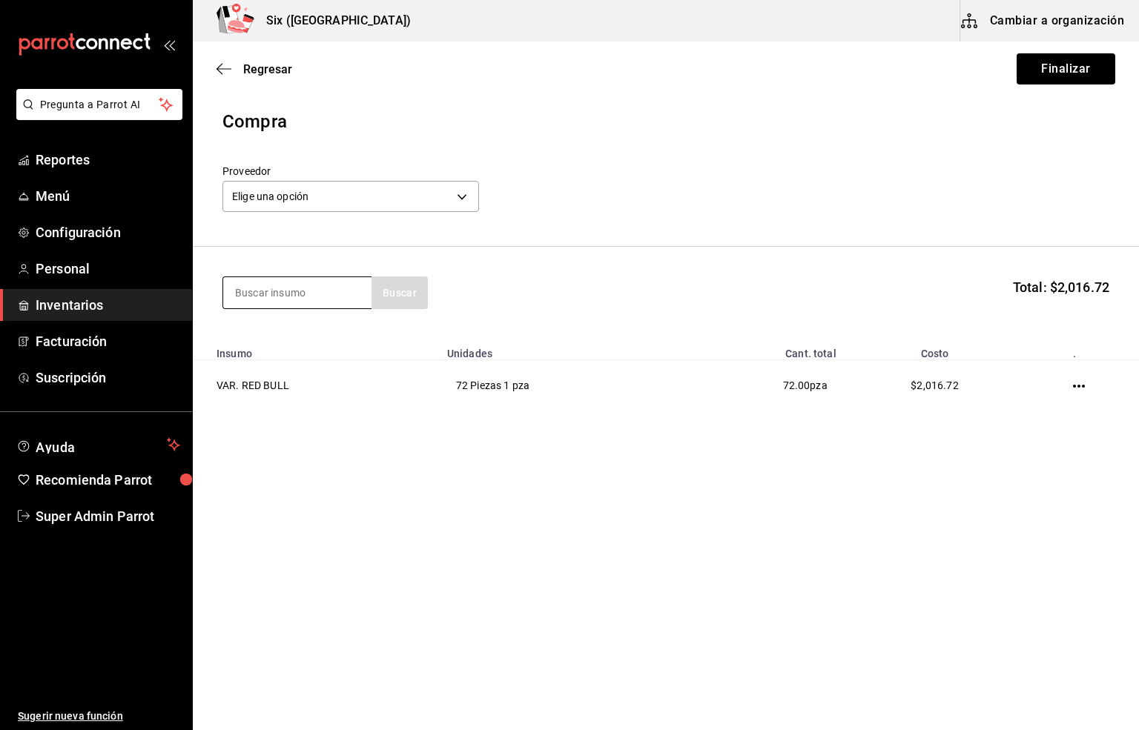
click at [309, 301] on input at bounding box center [297, 292] width 148 height 31
type input "1800"
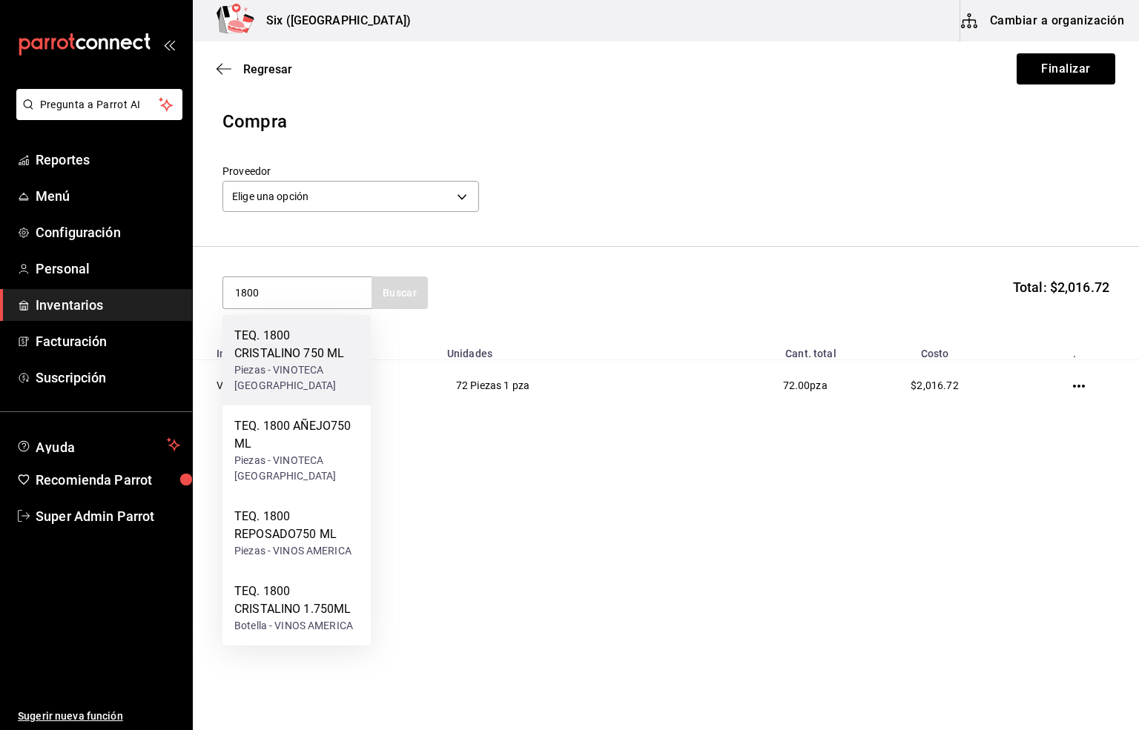
click at [302, 354] on div "TEQ. 1800 CRISTALINO 750 ML" at bounding box center [296, 345] width 125 height 36
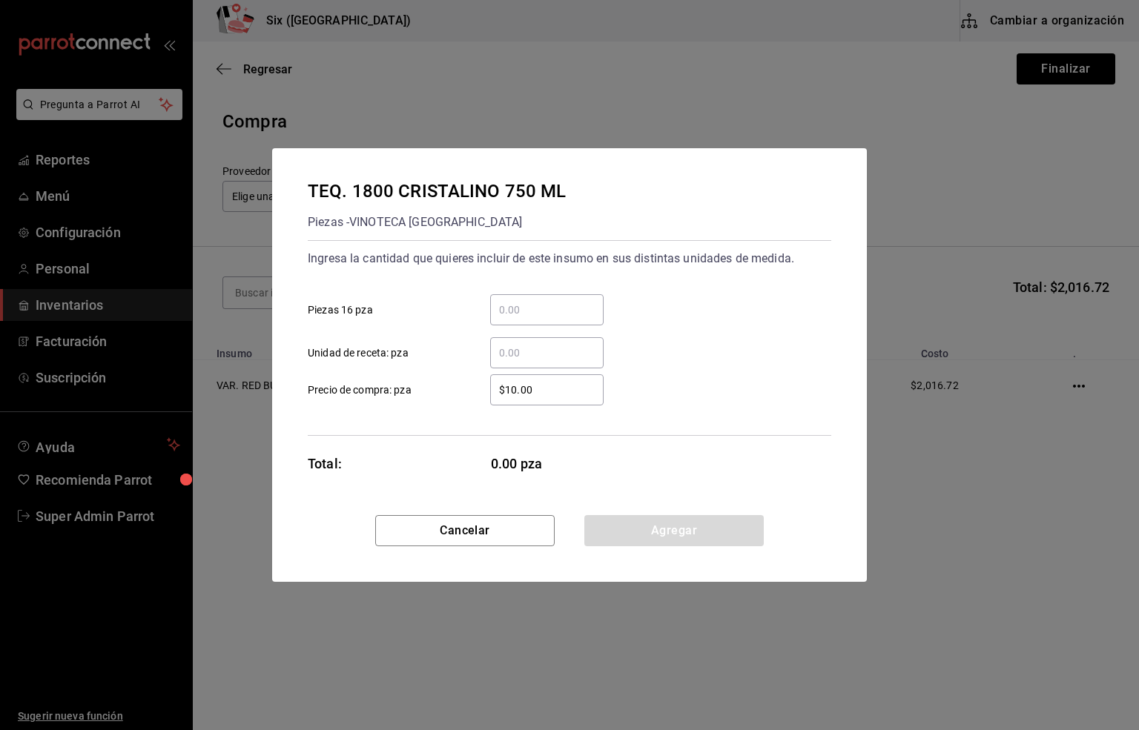
click at [518, 311] on input "​ Piezas 16 pza" at bounding box center [546, 310] width 113 height 18
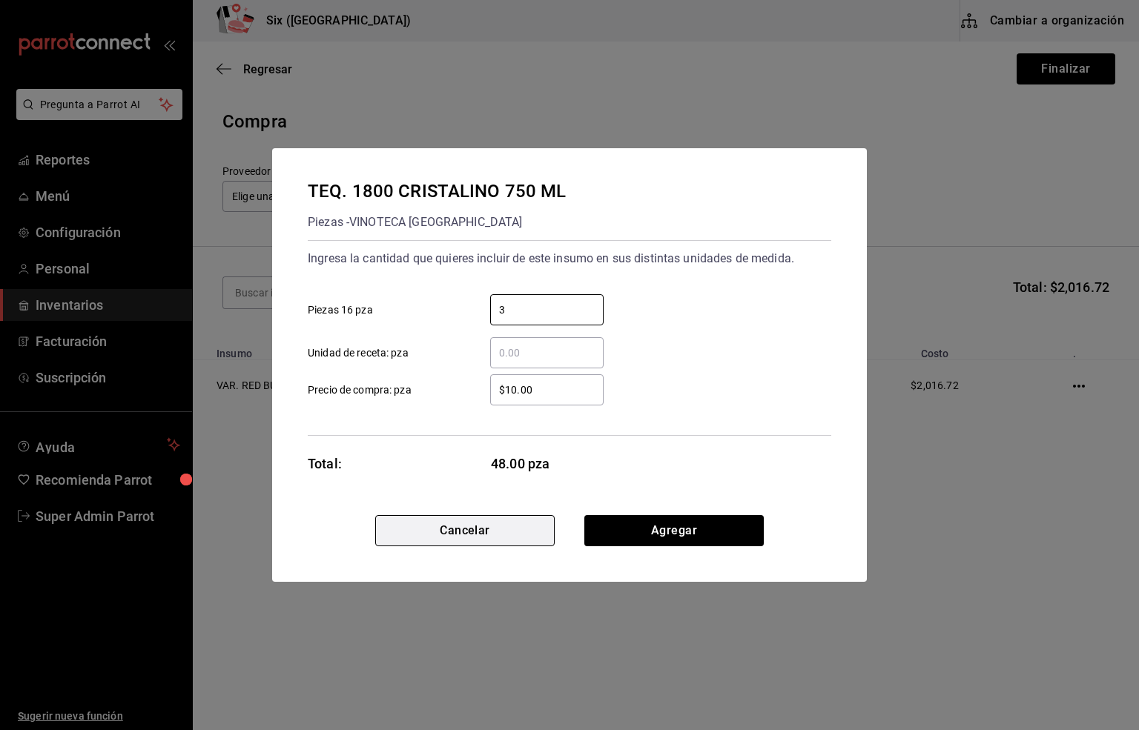
type input "3"
click at [465, 534] on button "Cancelar" at bounding box center [464, 530] width 179 height 31
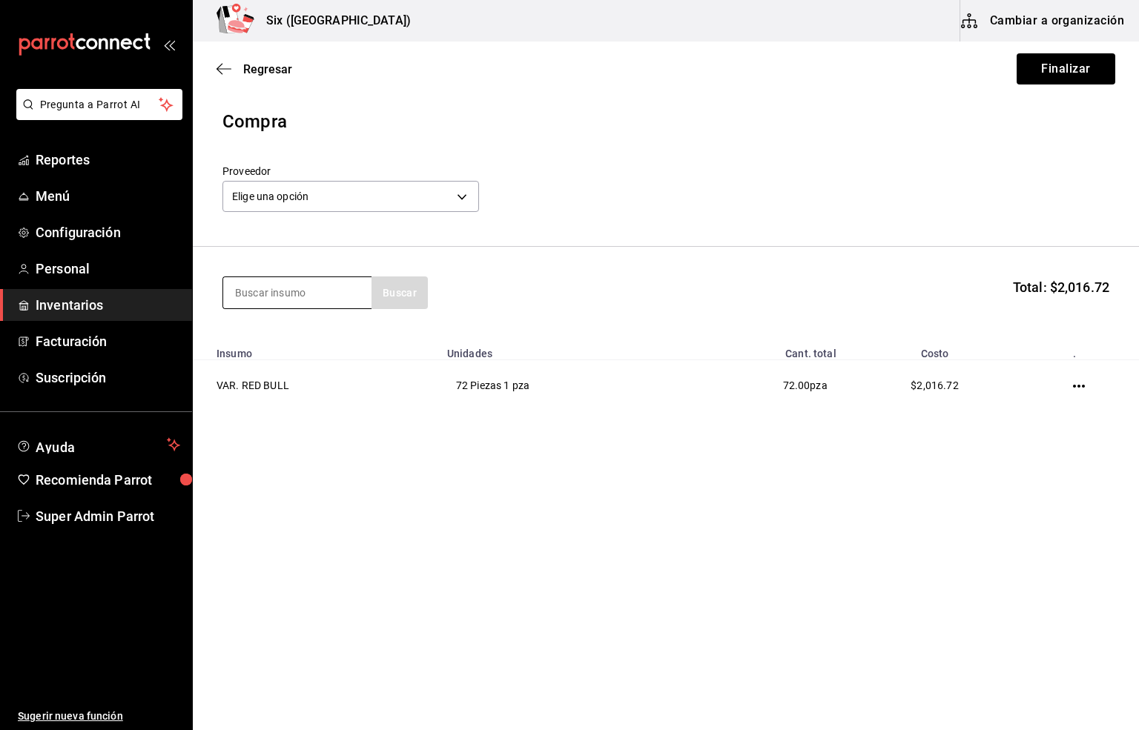
click at [269, 291] on input at bounding box center [297, 292] width 148 height 31
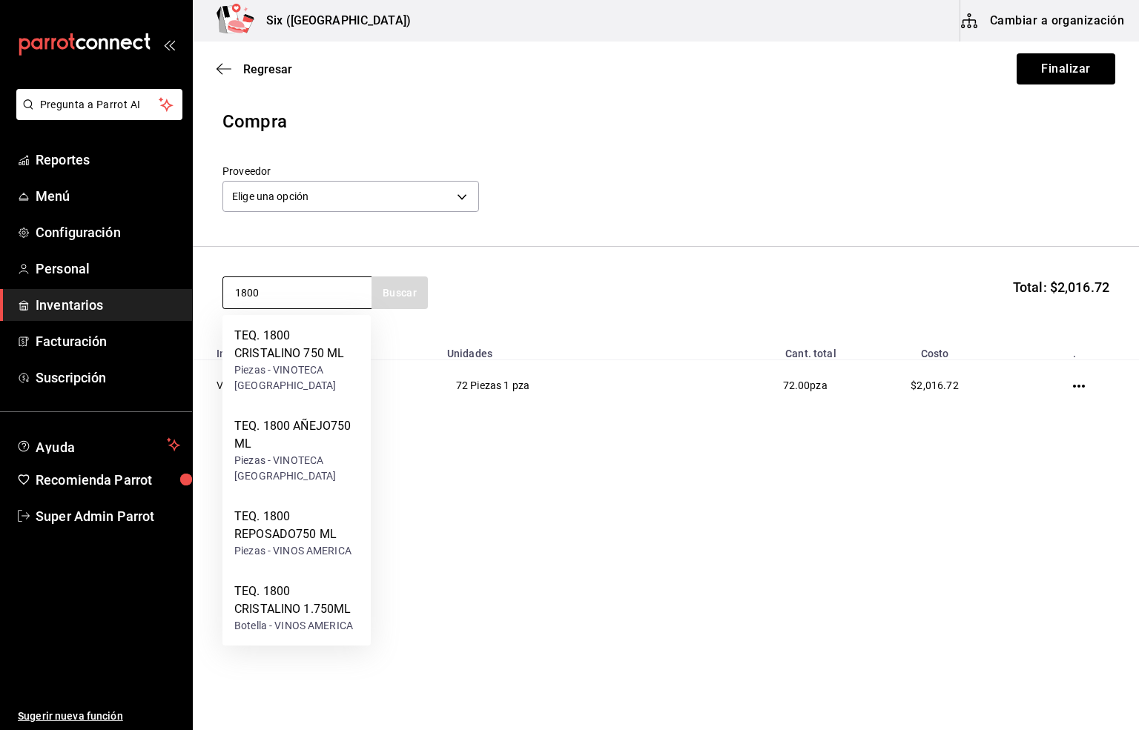
type input "1800"
click at [305, 598] on div "TEQ. 1800 CRISTALINO 1.750ML" at bounding box center [296, 601] width 125 height 36
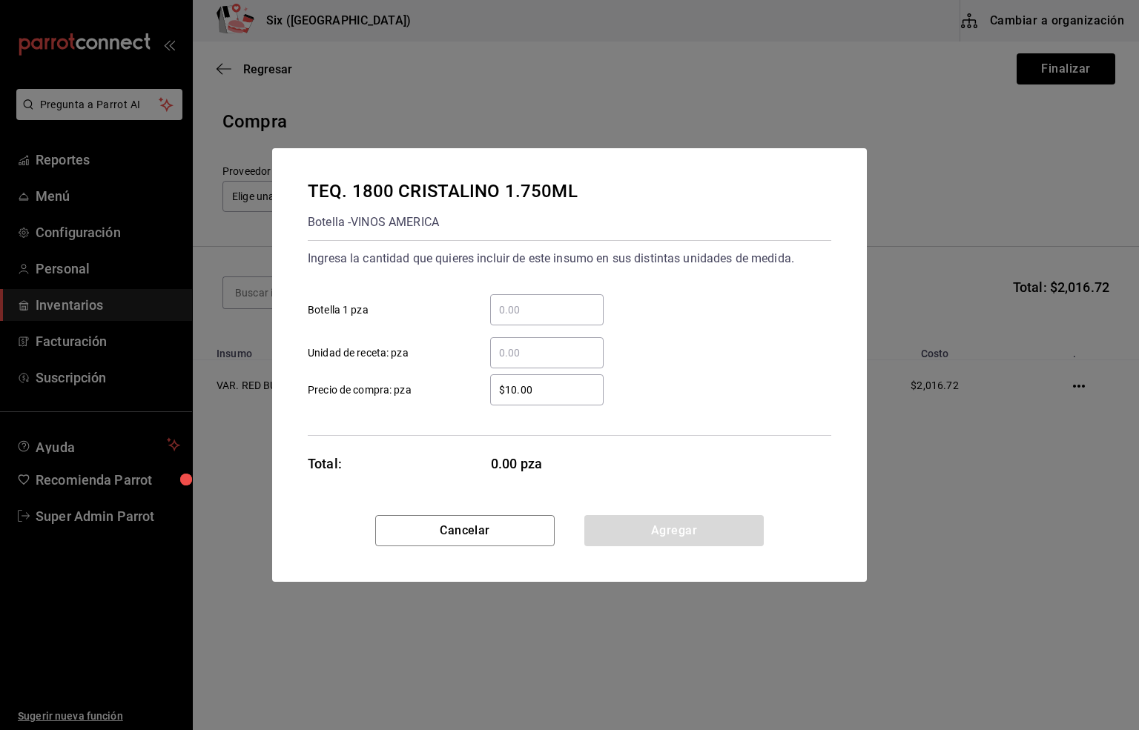
click at [500, 311] on input "​ Botella 1 pza" at bounding box center [546, 310] width 113 height 18
type input "3"
click at [550, 389] on input "$10.00" at bounding box center [546, 390] width 113 height 18
type input "$1,438.04"
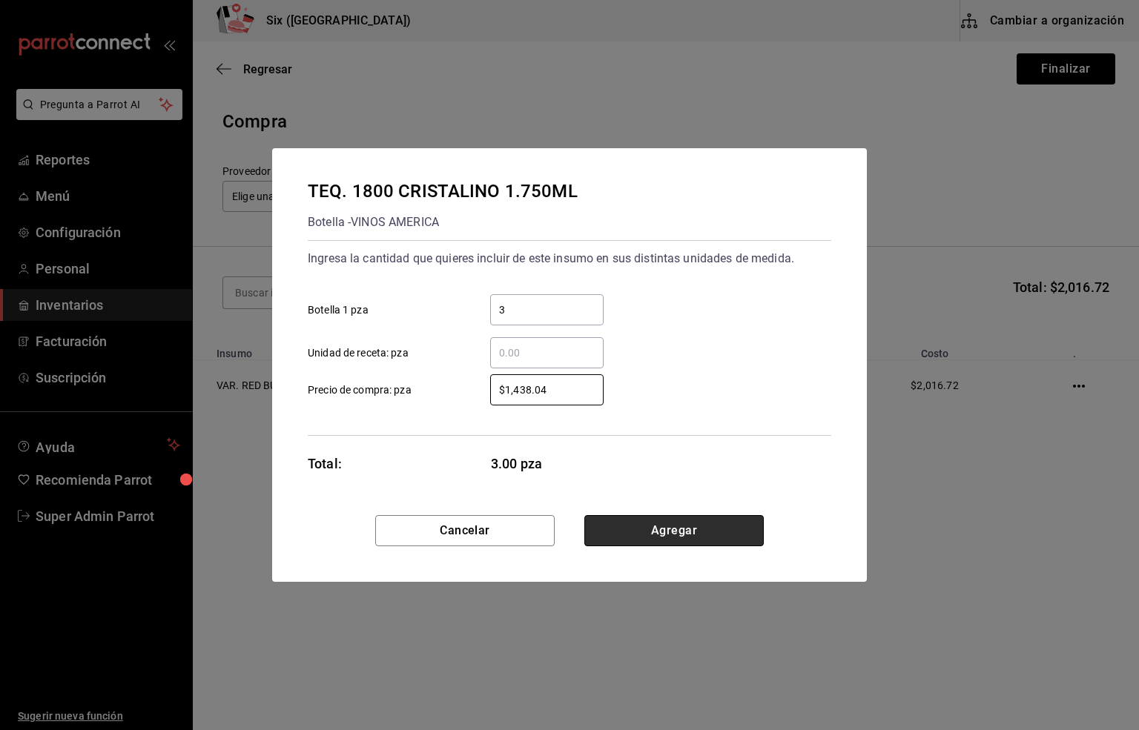
click at [664, 526] on button "Agregar" at bounding box center [673, 530] width 179 height 31
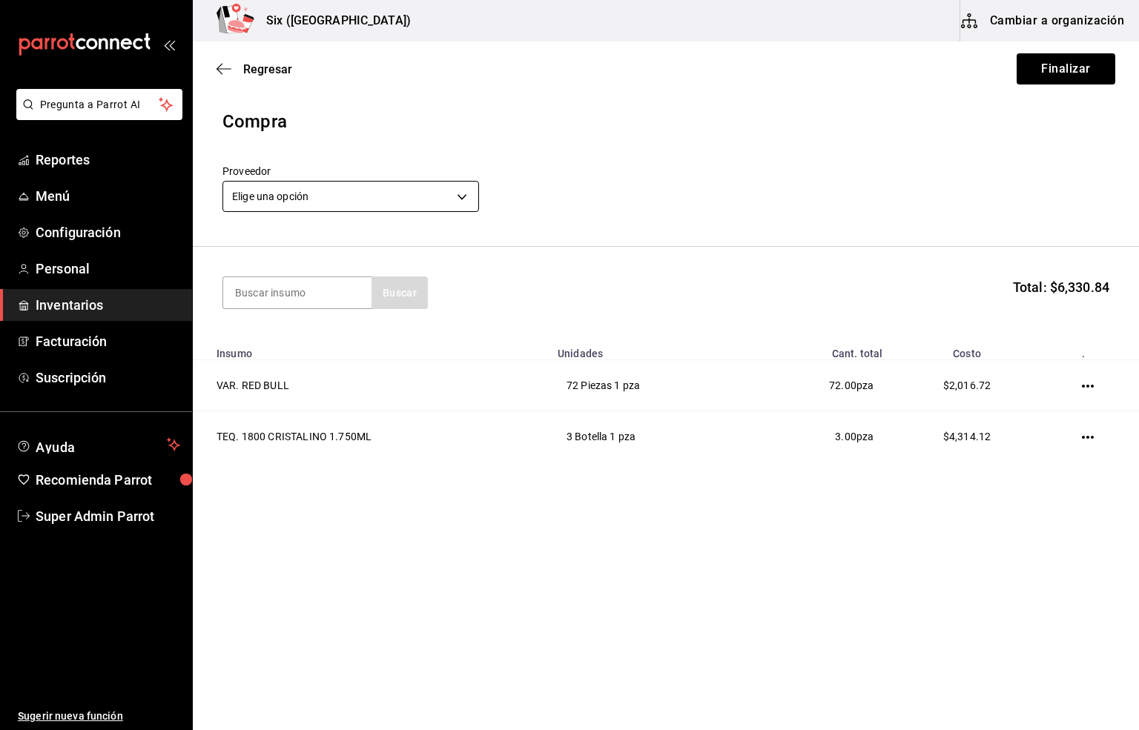
click at [285, 196] on body "Pregunta a Parrot AI Reportes Menú Configuración Personal Inventarios Facturaci…" at bounding box center [569, 323] width 1139 height 647
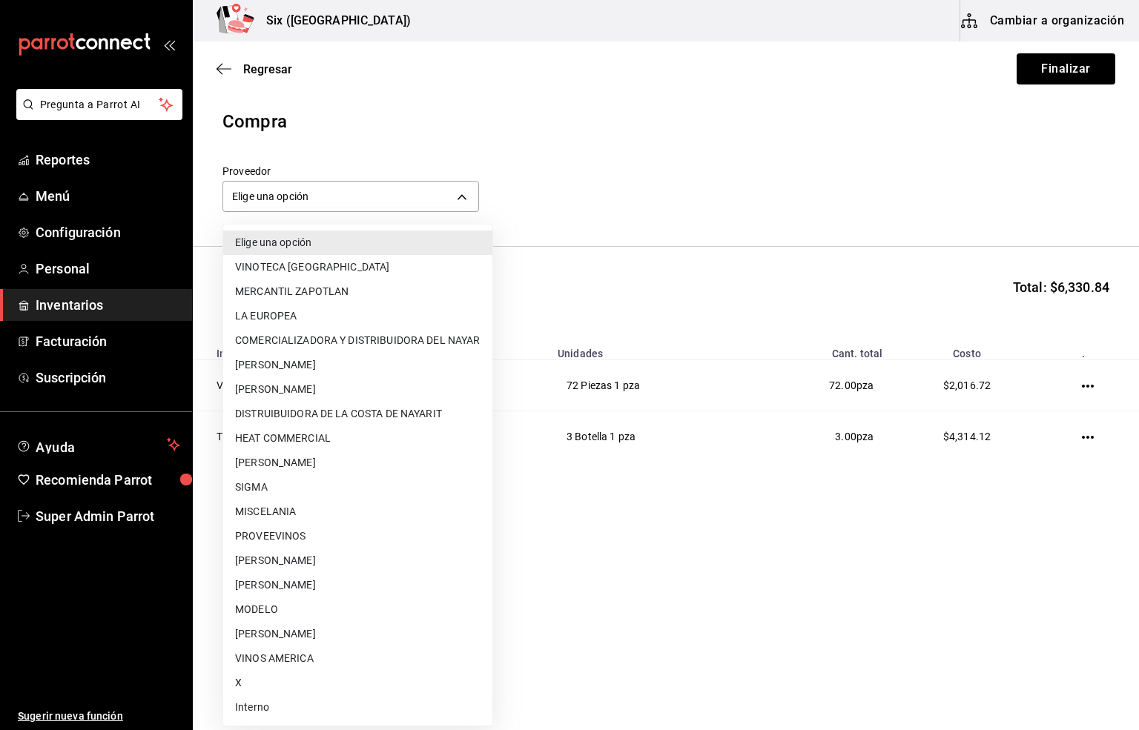
click at [274, 658] on li "VINOS AMERICA" at bounding box center [357, 659] width 269 height 24
type input "5f99f7df-55ba-4787-[DATE]-b1787bb9dbca"
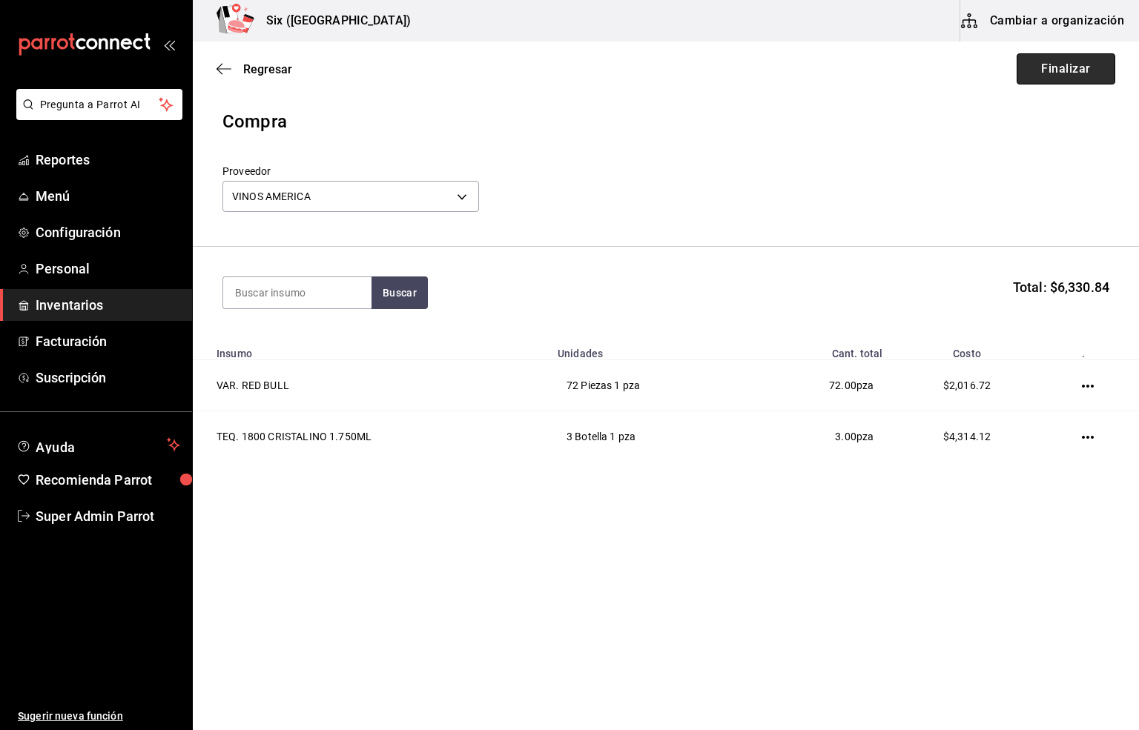
click at [1072, 56] on button "Finalizar" at bounding box center [1065, 68] width 99 height 31
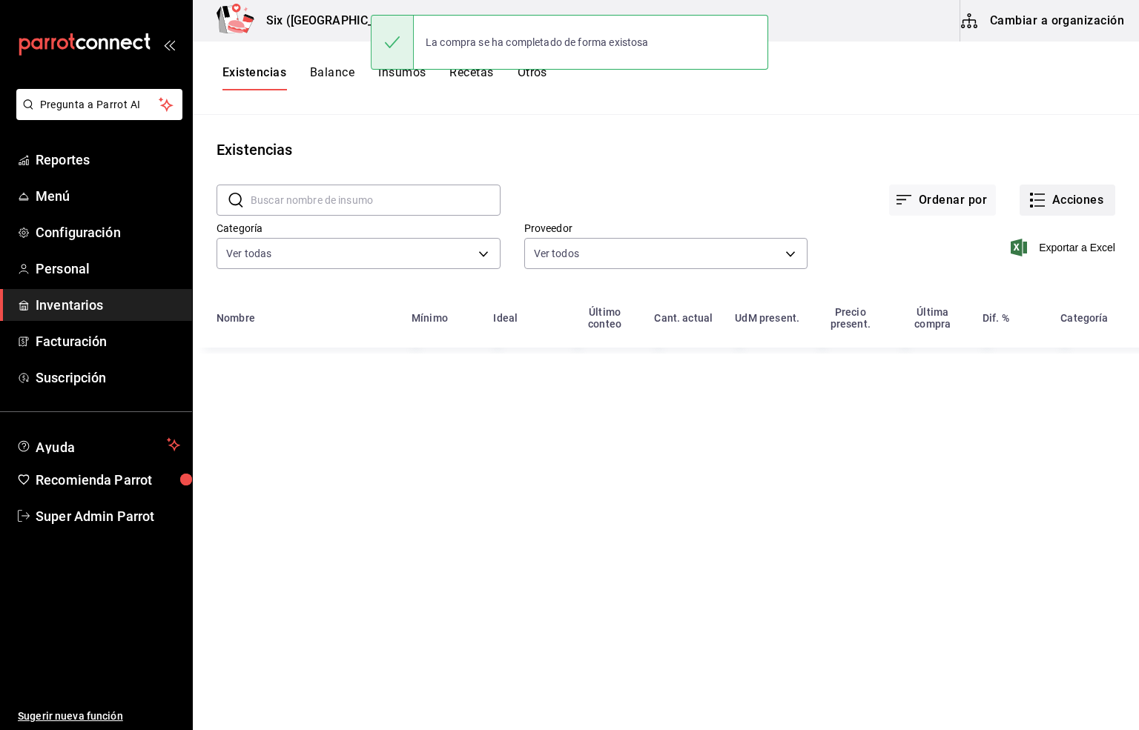
click at [1081, 192] on button "Acciones" at bounding box center [1067, 200] width 96 height 31
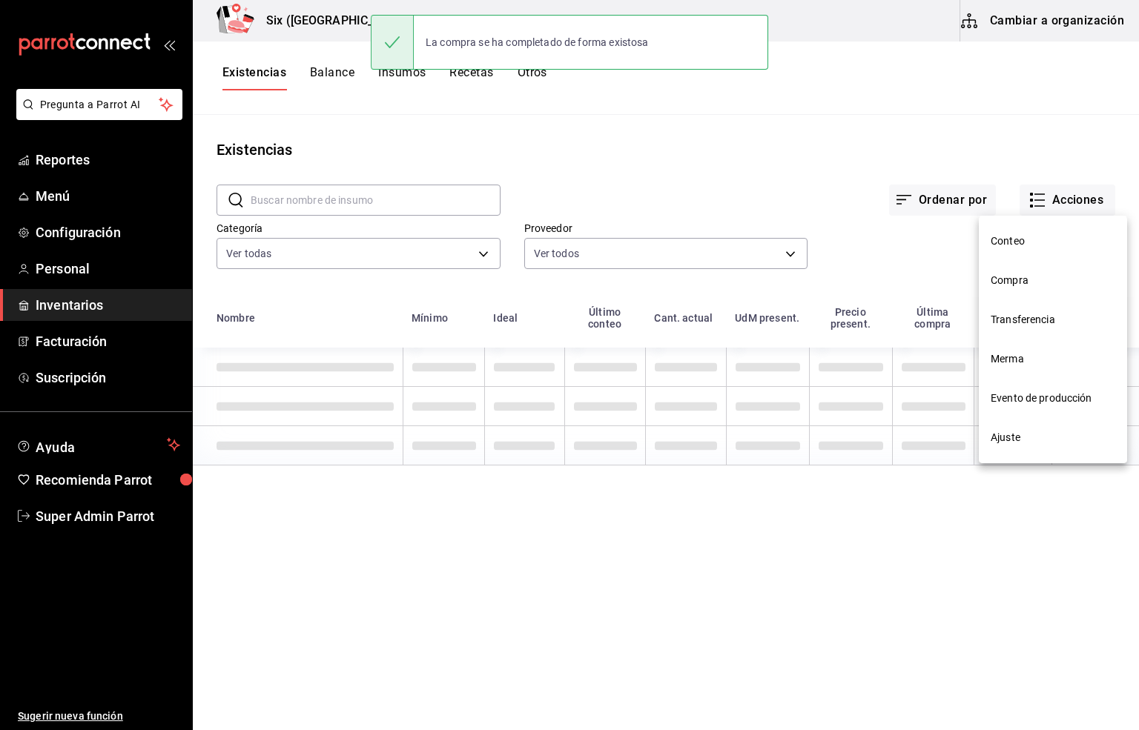
click at [1014, 285] on span "Compra" at bounding box center [1053, 281] width 125 height 16
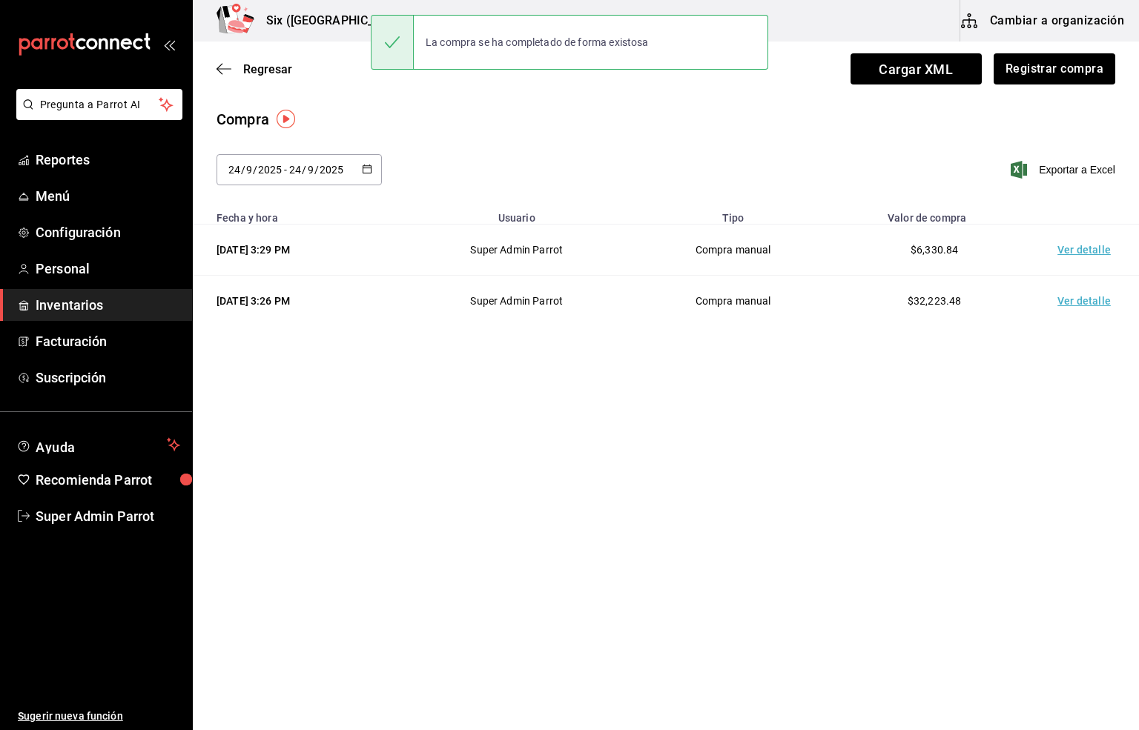
click at [1081, 249] on td "Ver detalle" at bounding box center [1087, 250] width 104 height 51
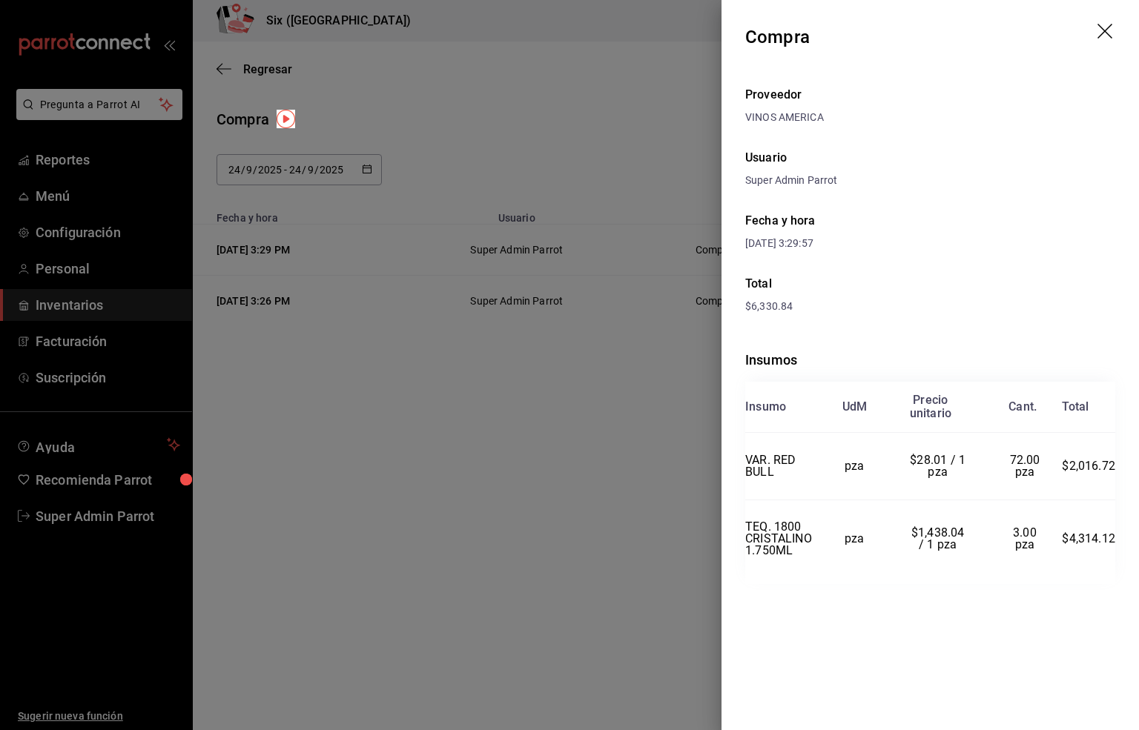
click at [1099, 32] on icon "drag" at bounding box center [1106, 33] width 18 height 18
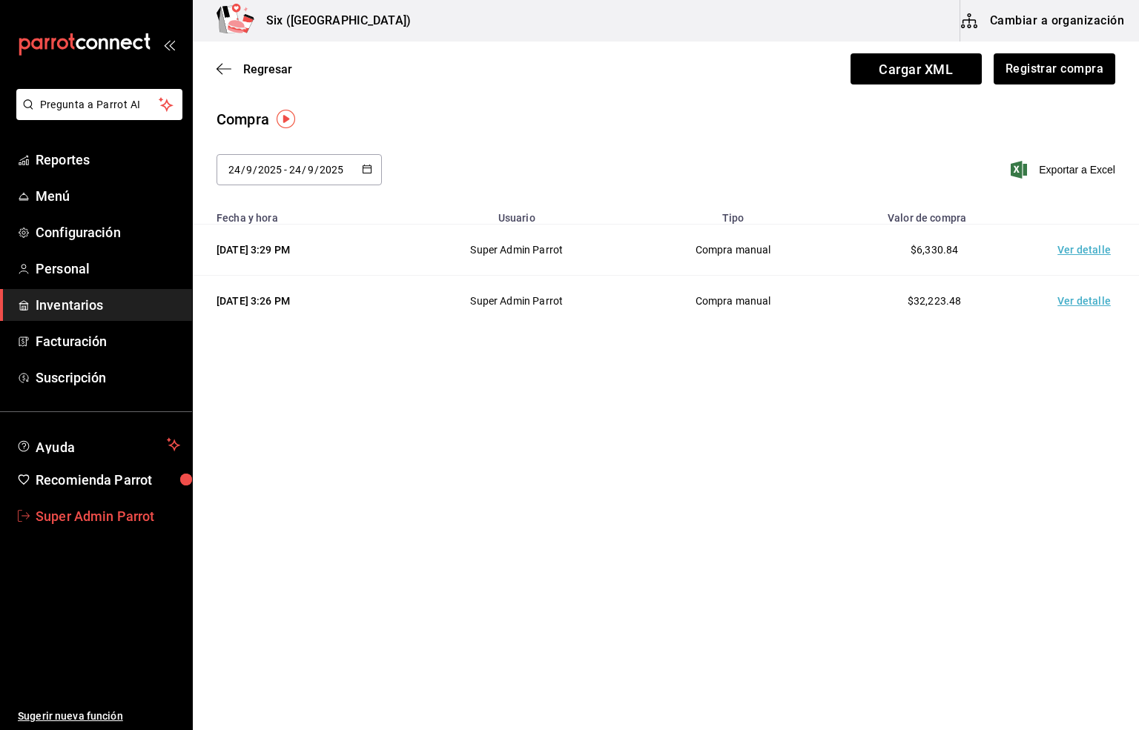
click at [91, 517] on span "Super Admin Parrot" at bounding box center [108, 516] width 145 height 20
